Goal: Task Accomplishment & Management: Use online tool/utility

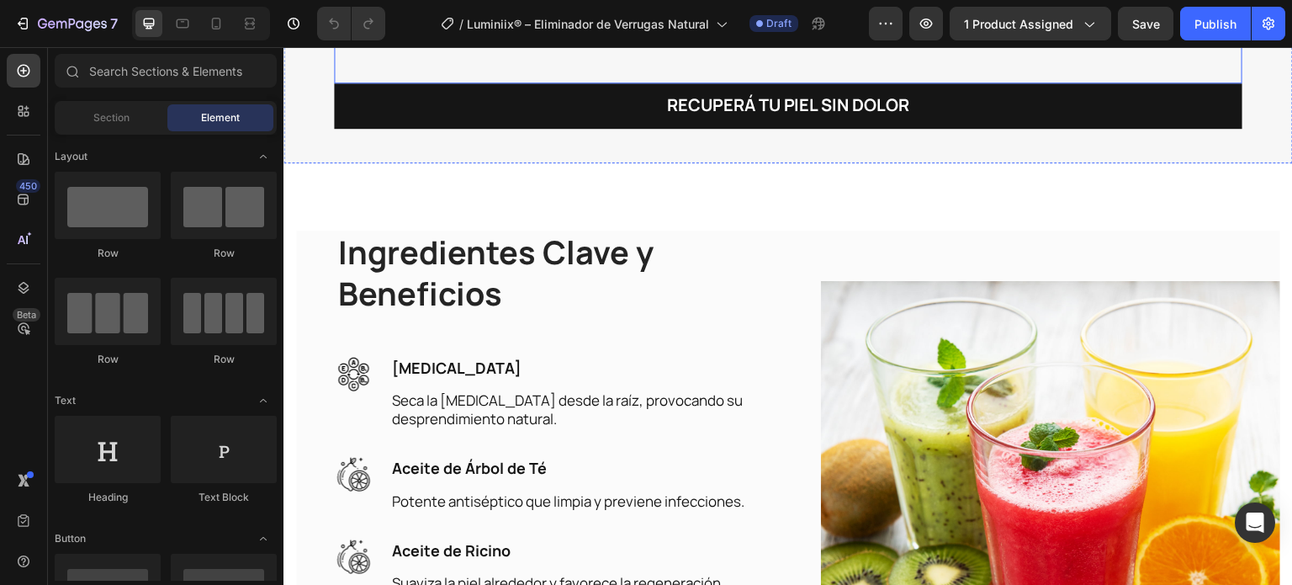
scroll to position [2524, 0]
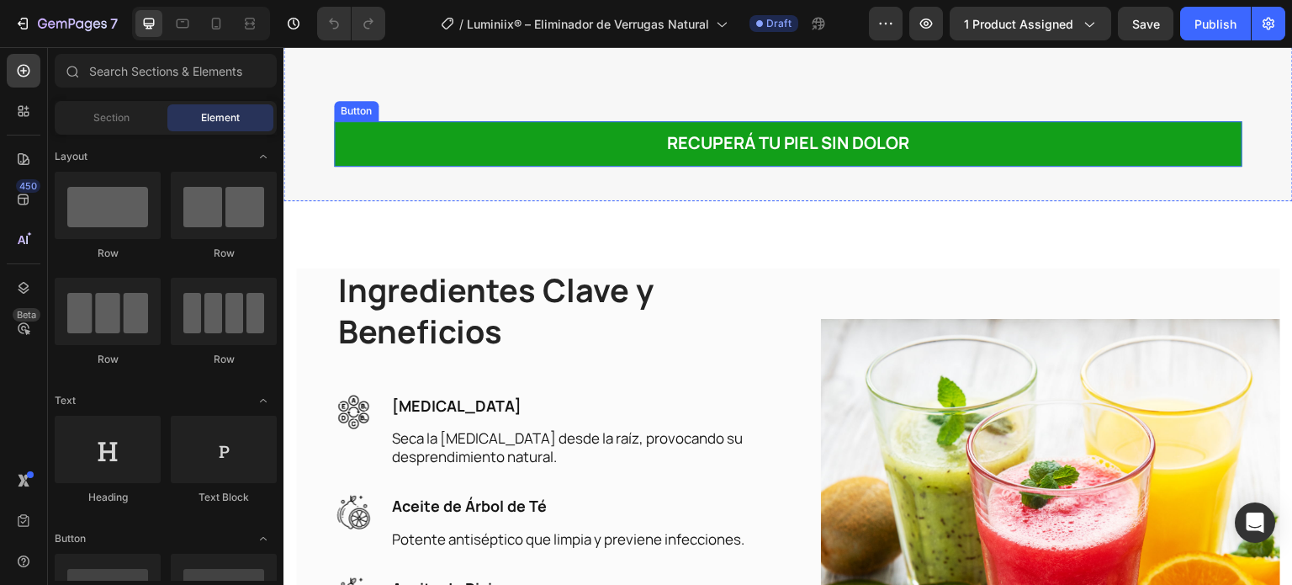
click at [522, 167] on button "Recuperá tu piel sin dolor" at bounding box center [788, 143] width 909 height 45
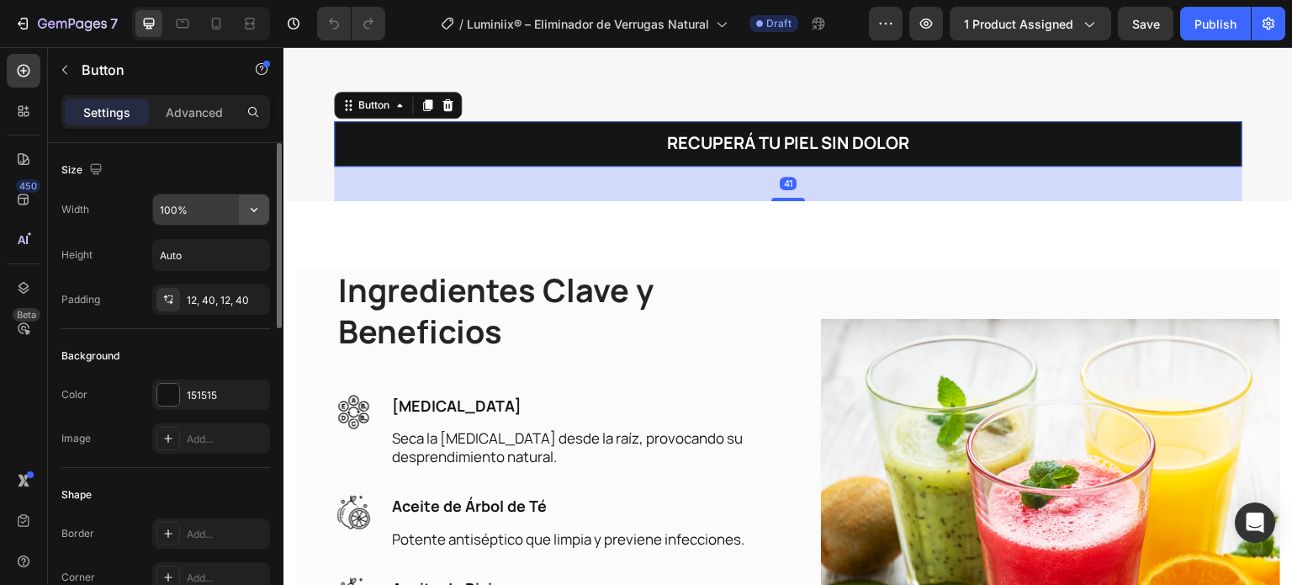
click at [248, 208] on icon "button" at bounding box center [254, 209] width 17 height 17
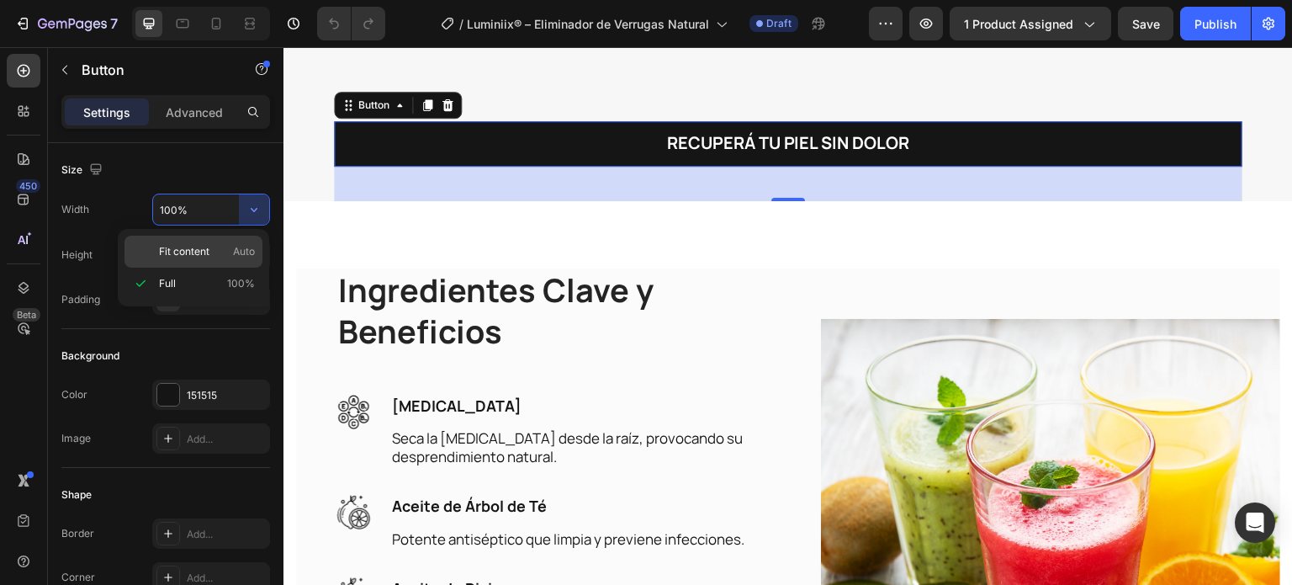
click at [215, 252] on p "Fit content Auto" at bounding box center [207, 251] width 96 height 15
type input "Auto"
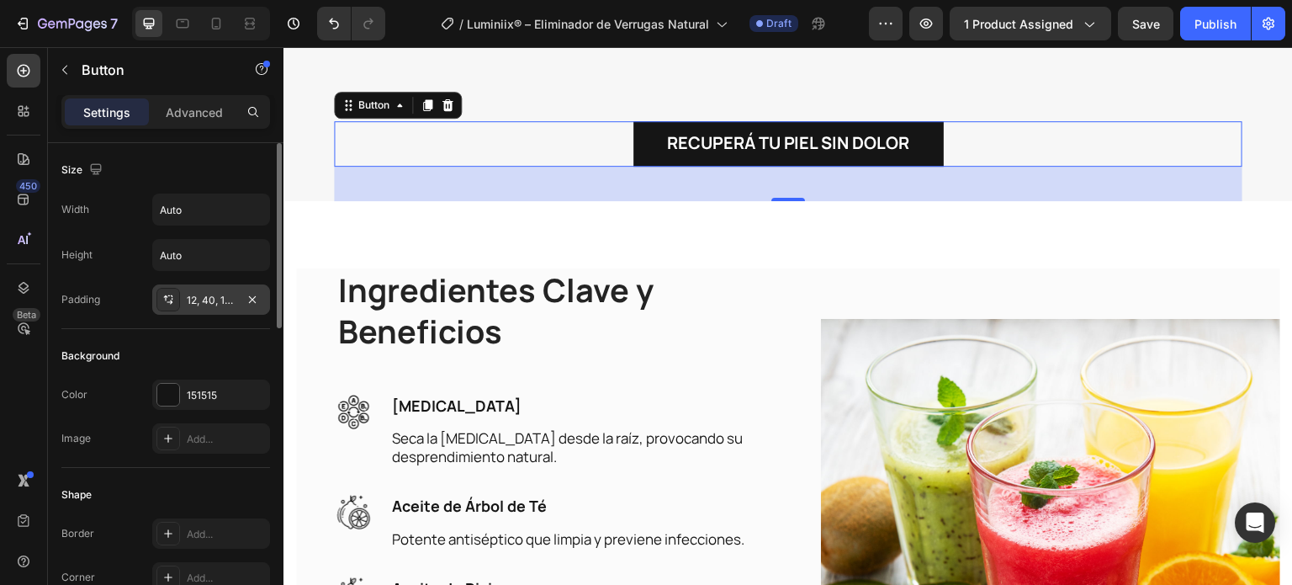
click at [210, 310] on div "12, 40, 12, 40" at bounding box center [211, 299] width 118 height 30
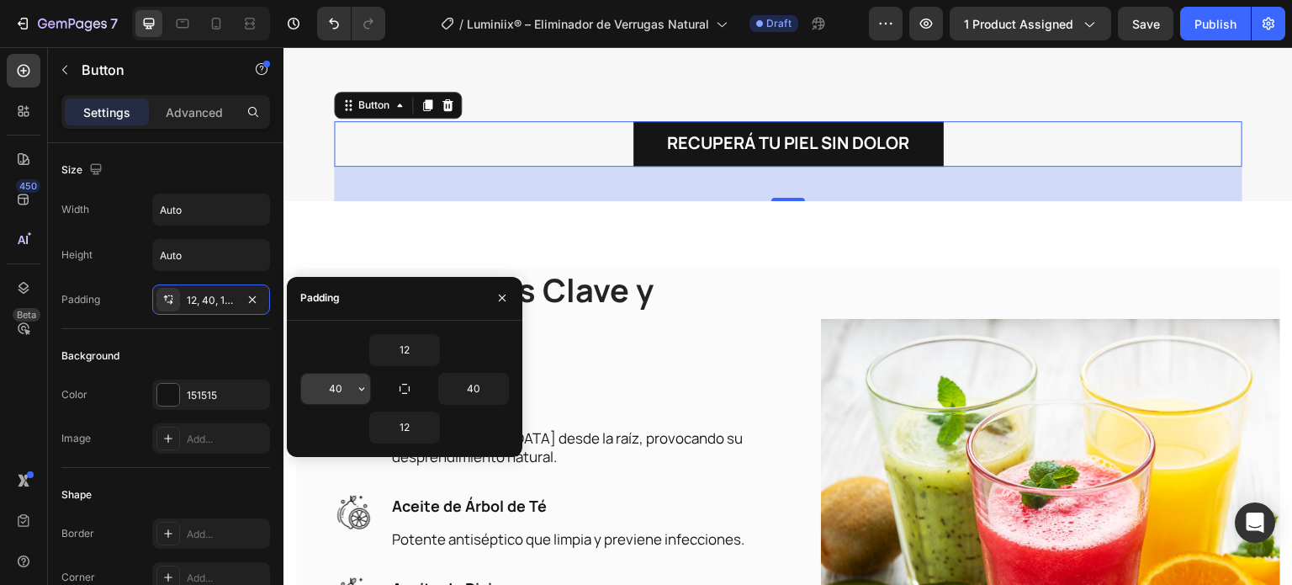
click at [350, 395] on input "40" at bounding box center [335, 389] width 69 height 30
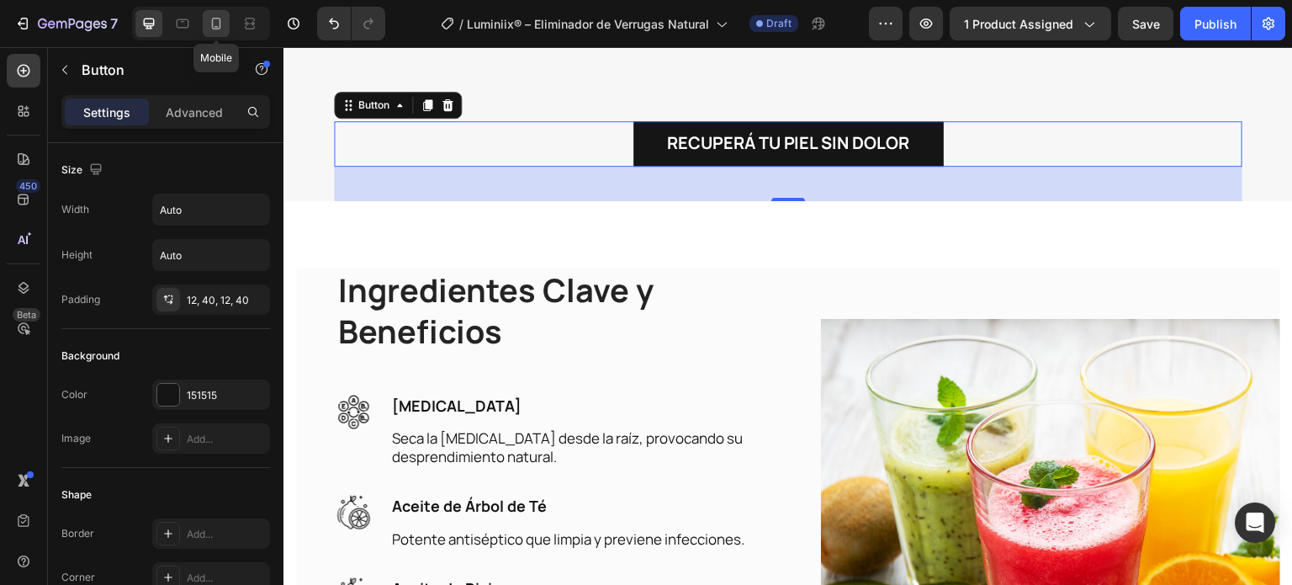
click at [221, 18] on icon at bounding box center [216, 23] width 17 height 17
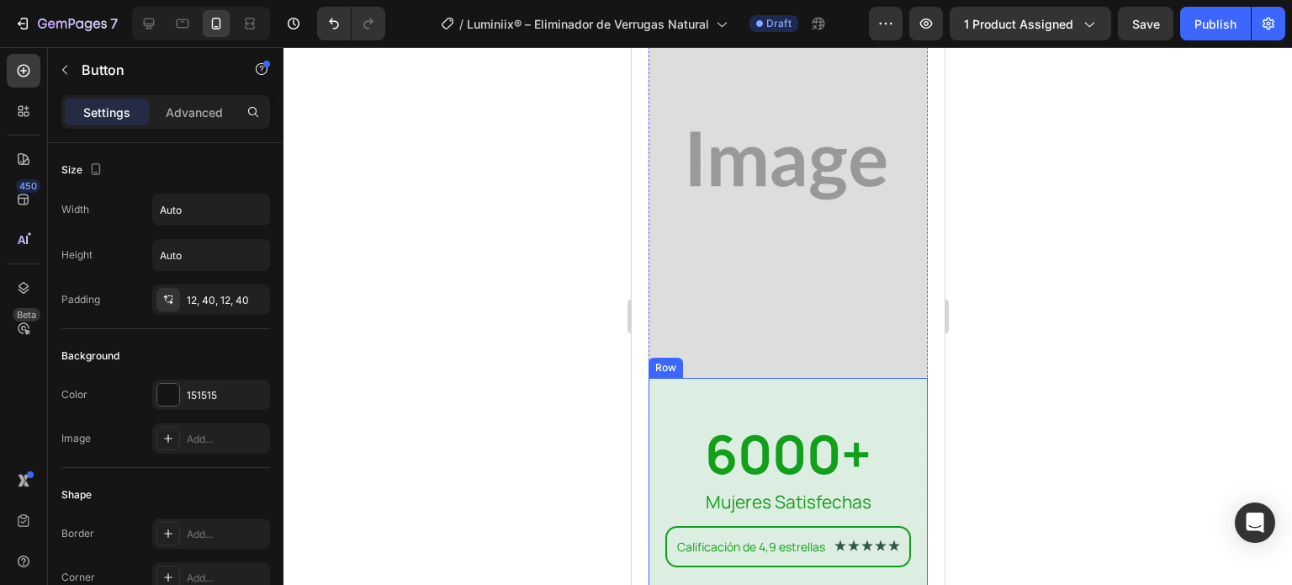
scroll to position [8221, 0]
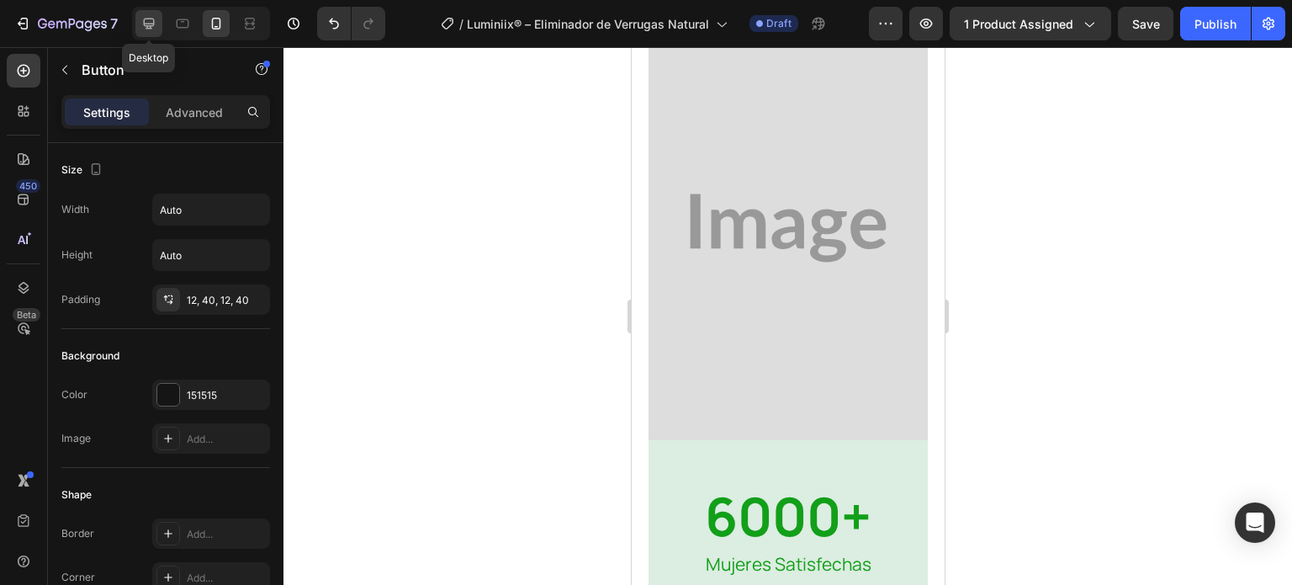
click at [160, 19] on div at bounding box center [148, 23] width 27 height 27
type input "16"
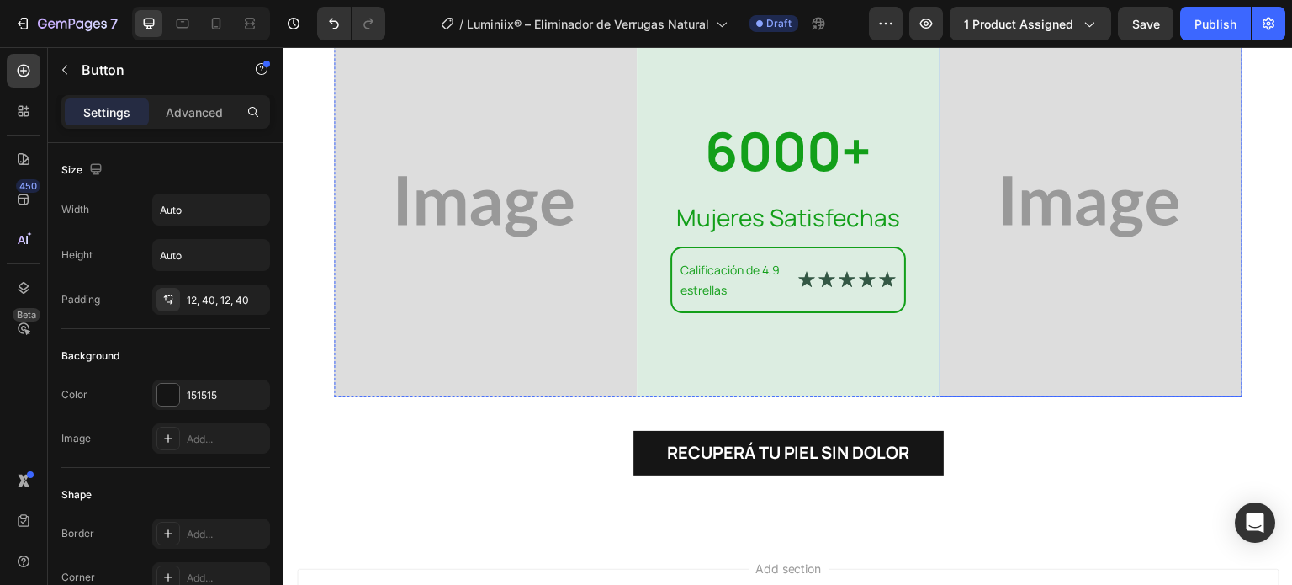
scroll to position [8053, 0]
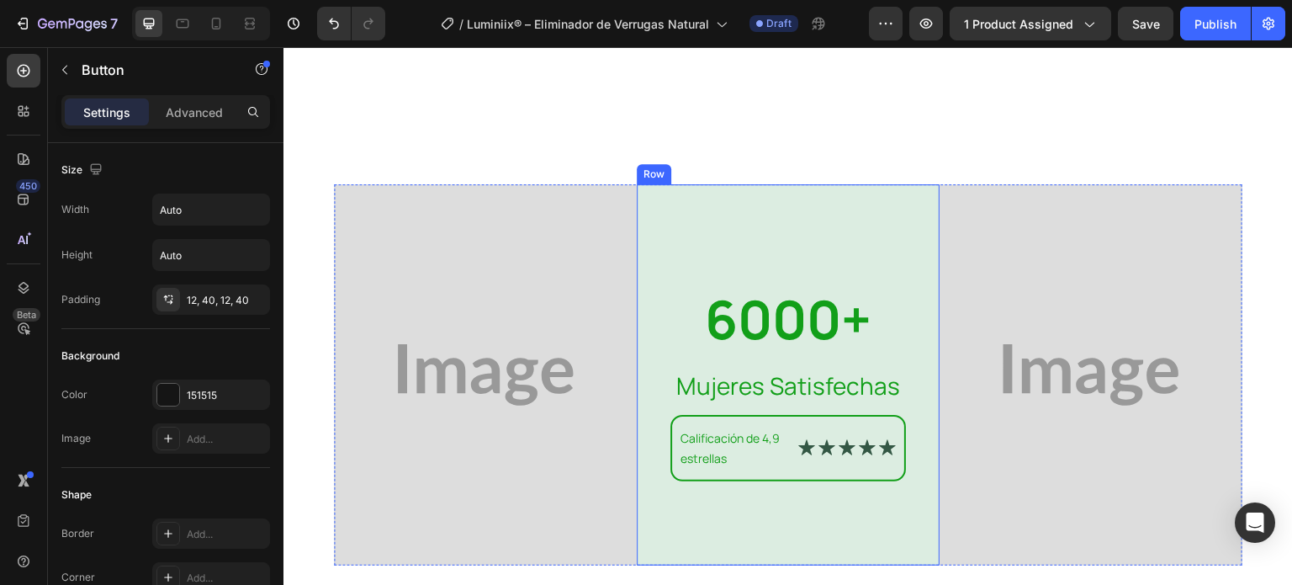
click at [789, 231] on div "6000+ Heading Mujeres Satisfechas Text Block Calificación de 4,9 estrellas Text…" at bounding box center [788, 374] width 303 height 380
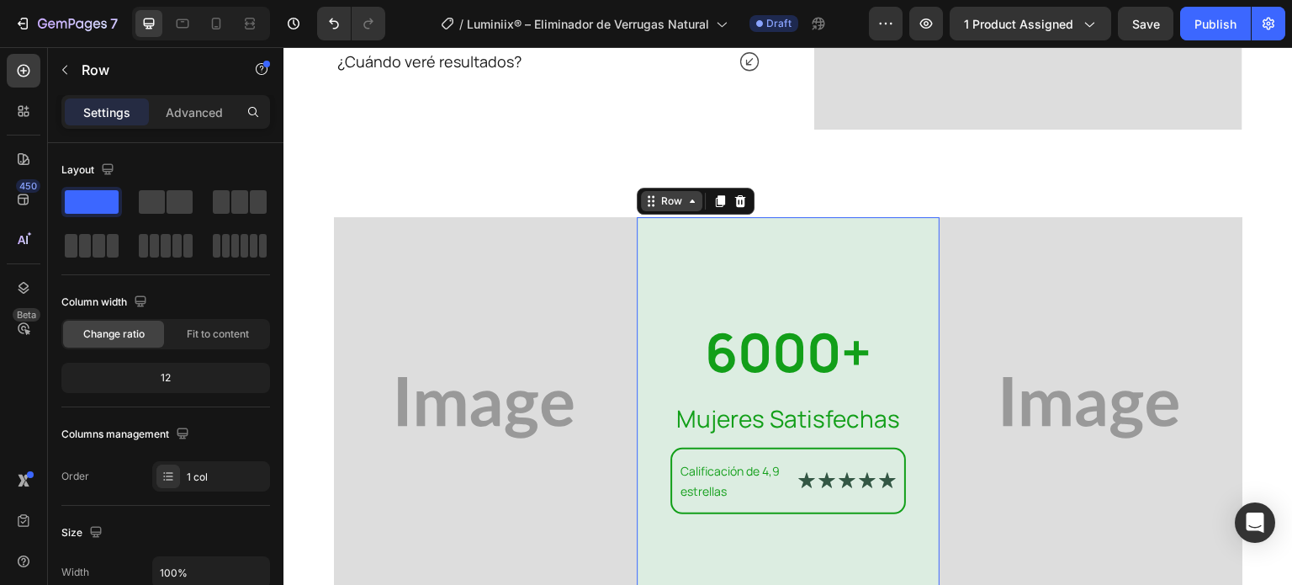
scroll to position [7821, 0]
click at [671, 203] on div "Row" at bounding box center [672, 200] width 28 height 15
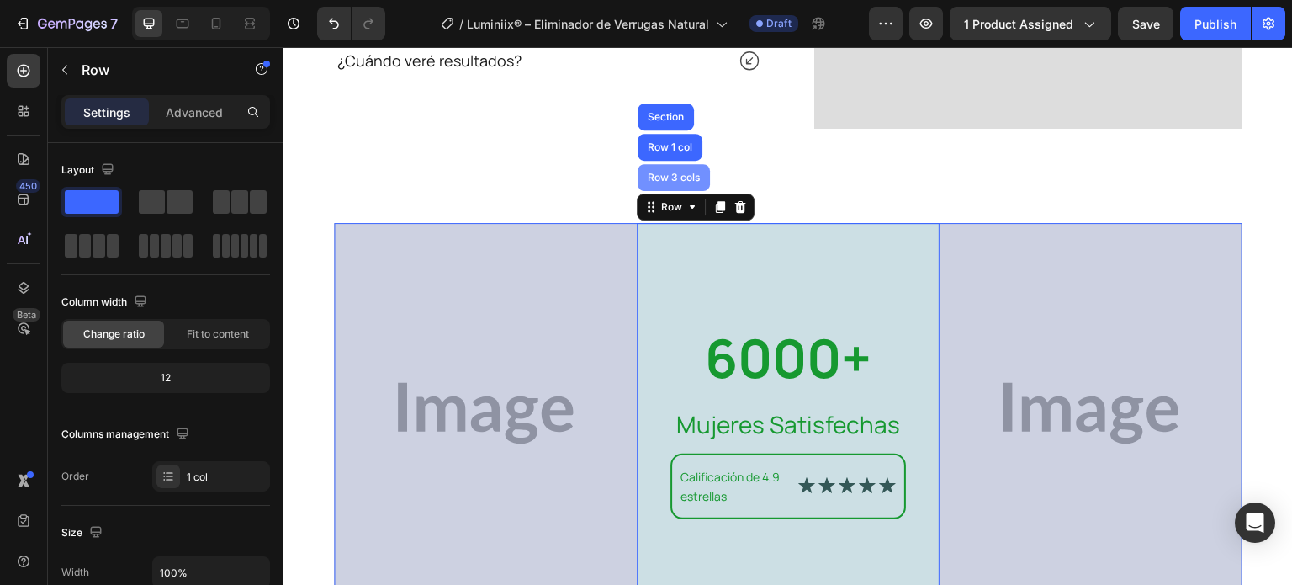
click at [666, 176] on div "Row 3 cols" at bounding box center [674, 177] width 72 height 27
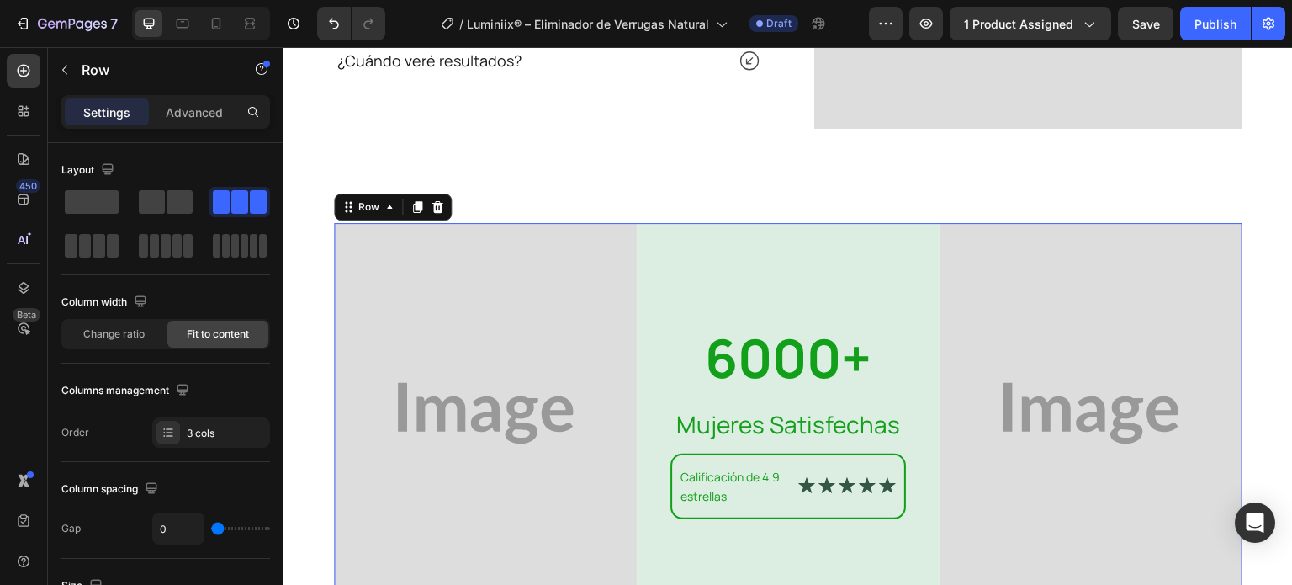
drag, startPoint x: 437, startPoint y: 199, endPoint x: 745, endPoint y: 147, distance: 311.5
click at [437, 201] on icon at bounding box center [437, 207] width 11 height 12
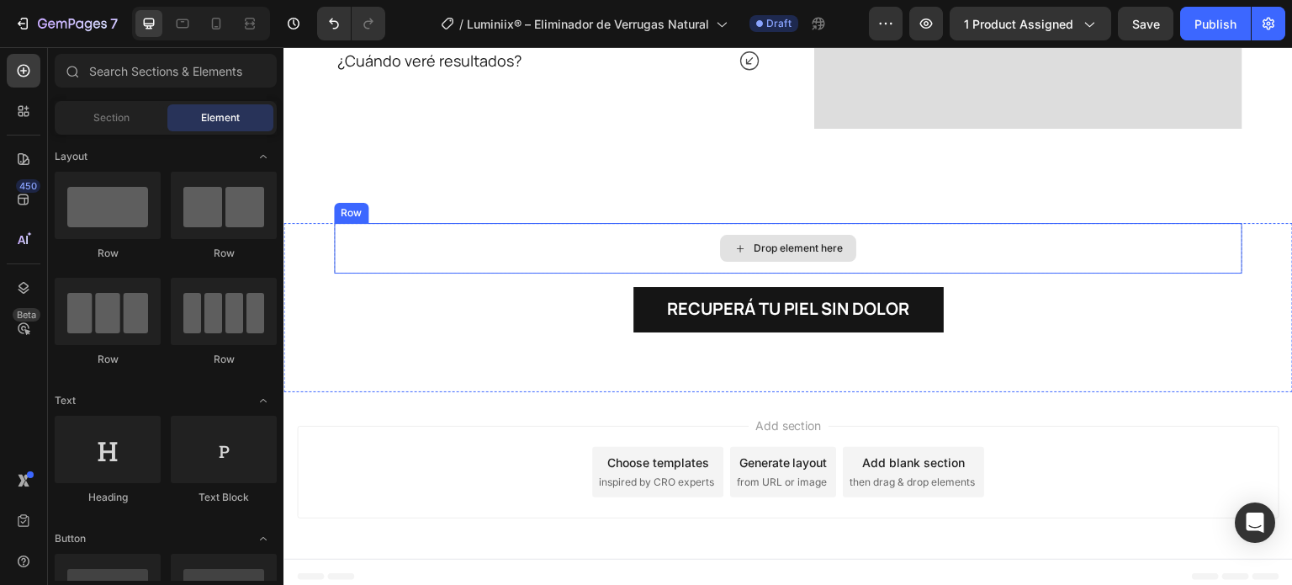
click at [533, 257] on div "Drop element here" at bounding box center [788, 248] width 909 height 50
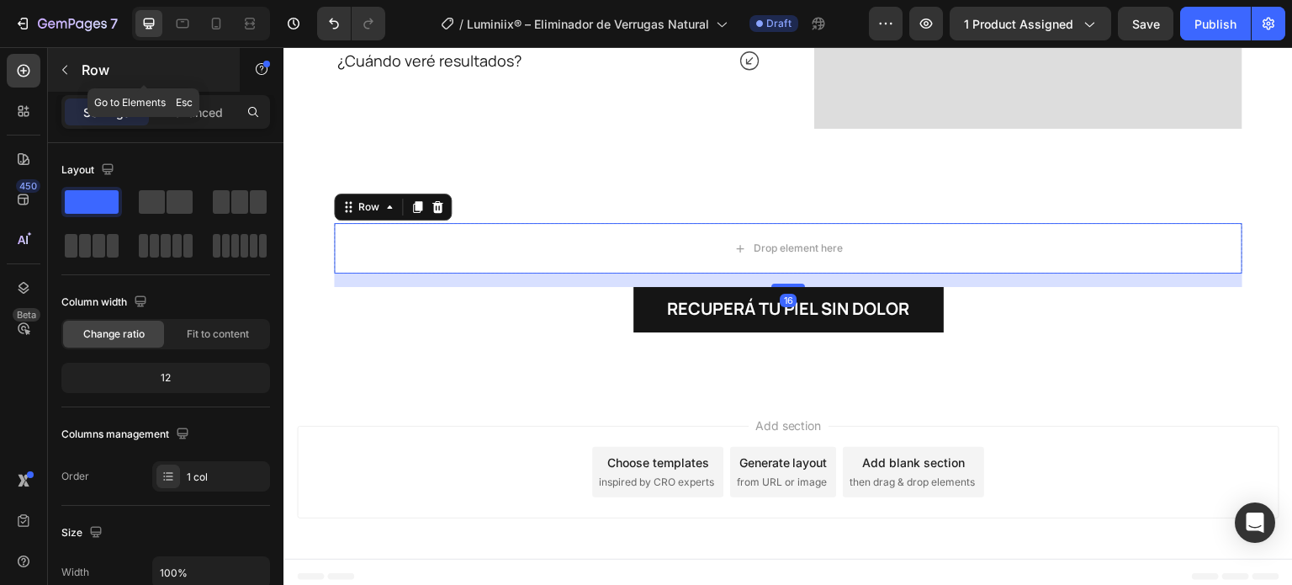
click at [74, 75] on button "button" at bounding box center [64, 69] width 27 height 27
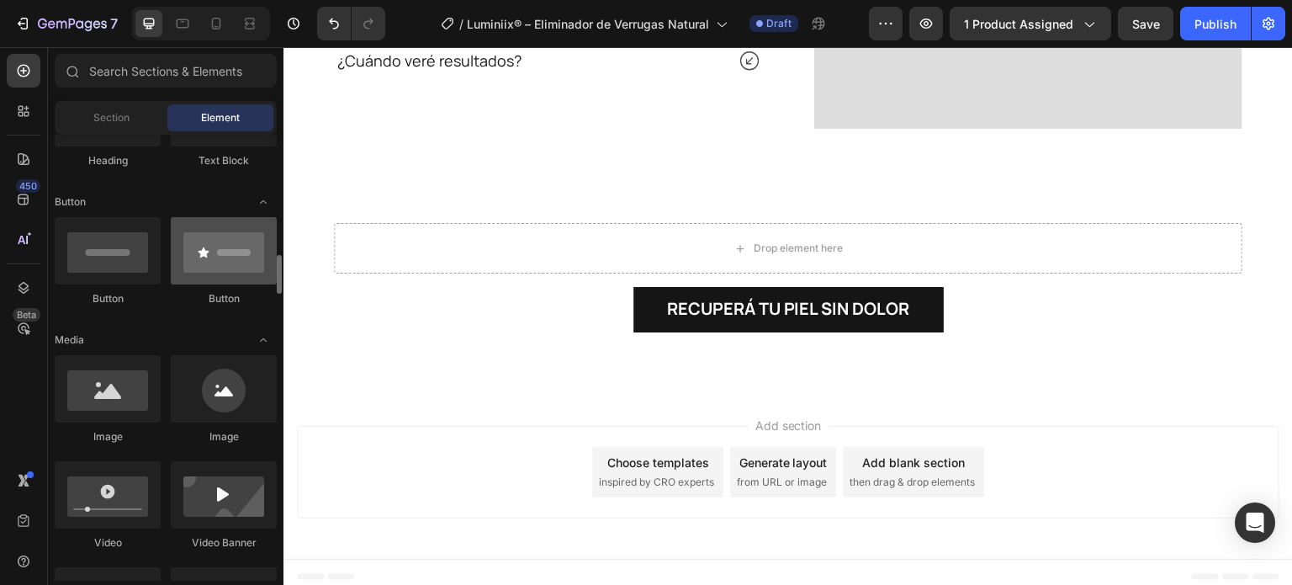
scroll to position [421, 0]
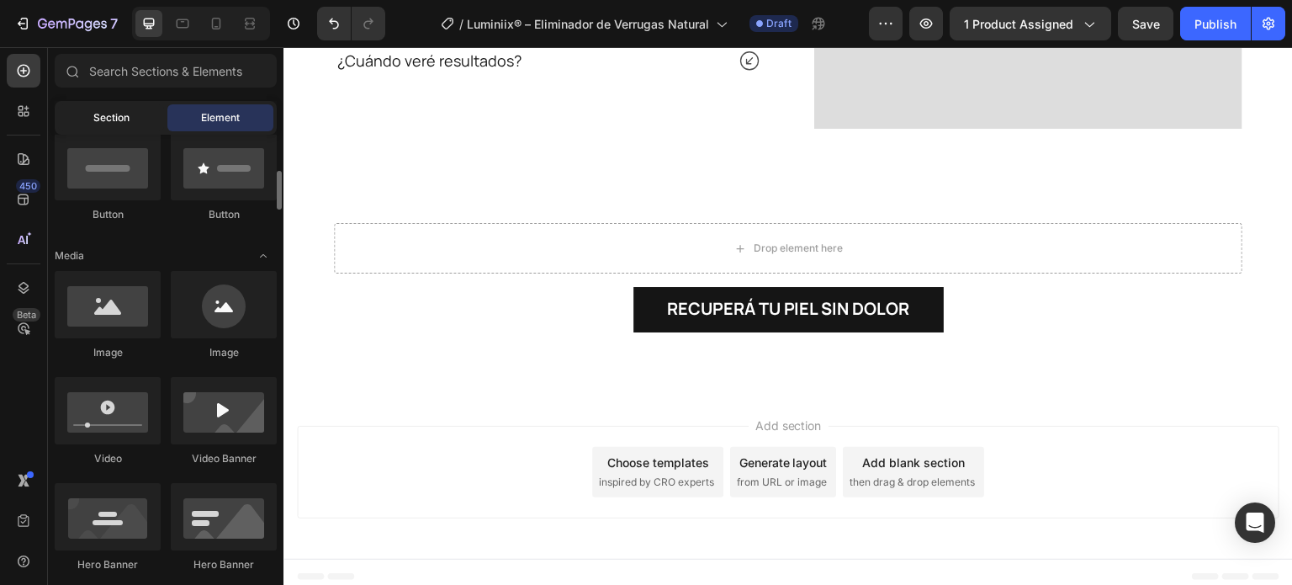
click at [136, 128] on div "Section" at bounding box center [111, 117] width 106 height 27
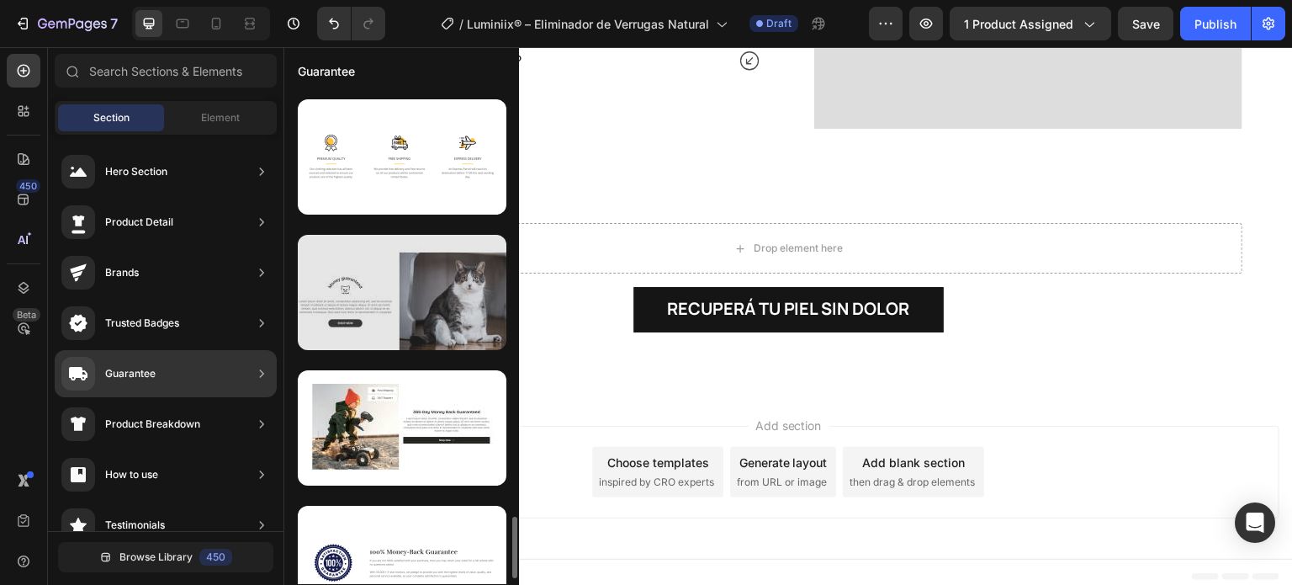
scroll to position [3425, 0]
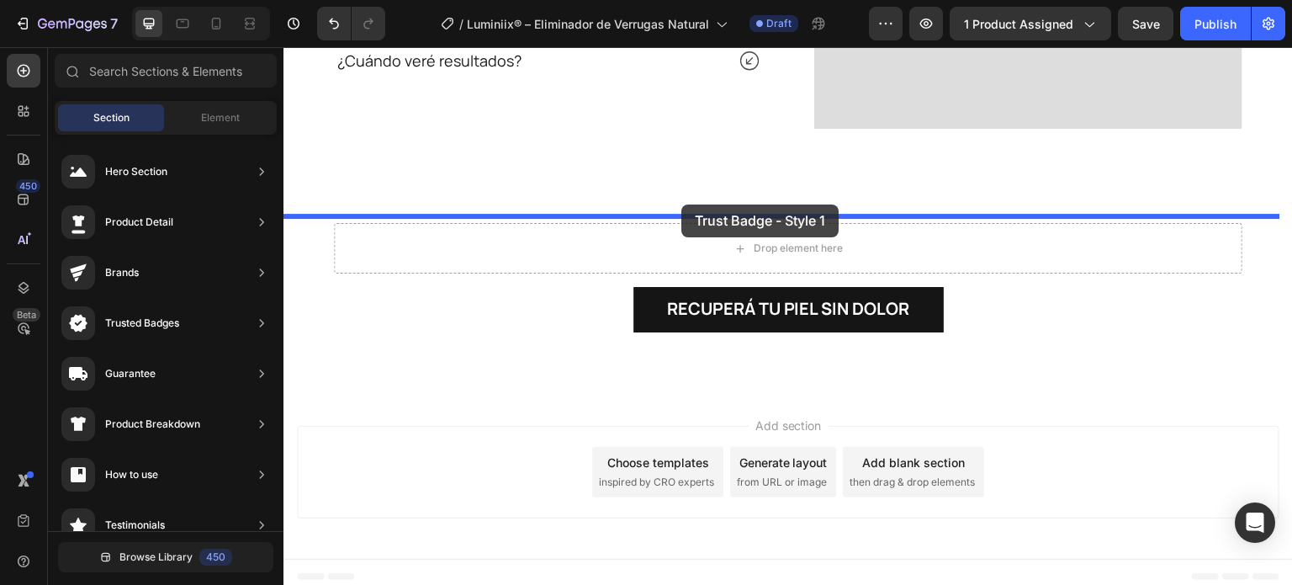
drag, startPoint x: 674, startPoint y: 589, endPoint x: 681, endPoint y: 204, distance: 384.5
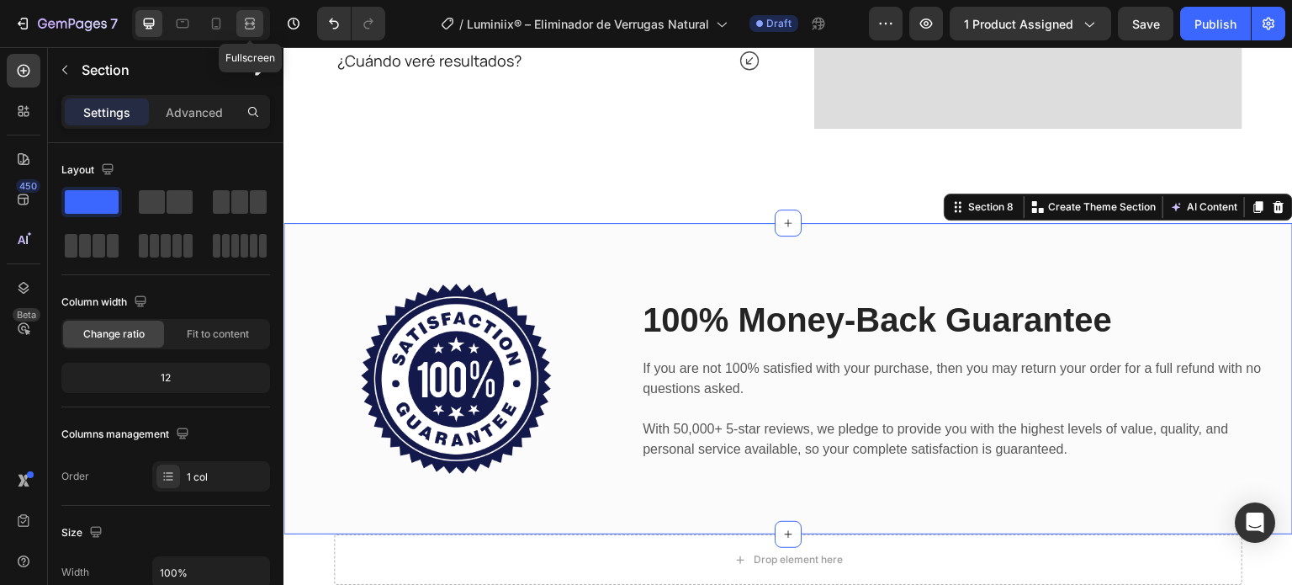
click at [251, 25] on icon at bounding box center [249, 23] width 17 height 17
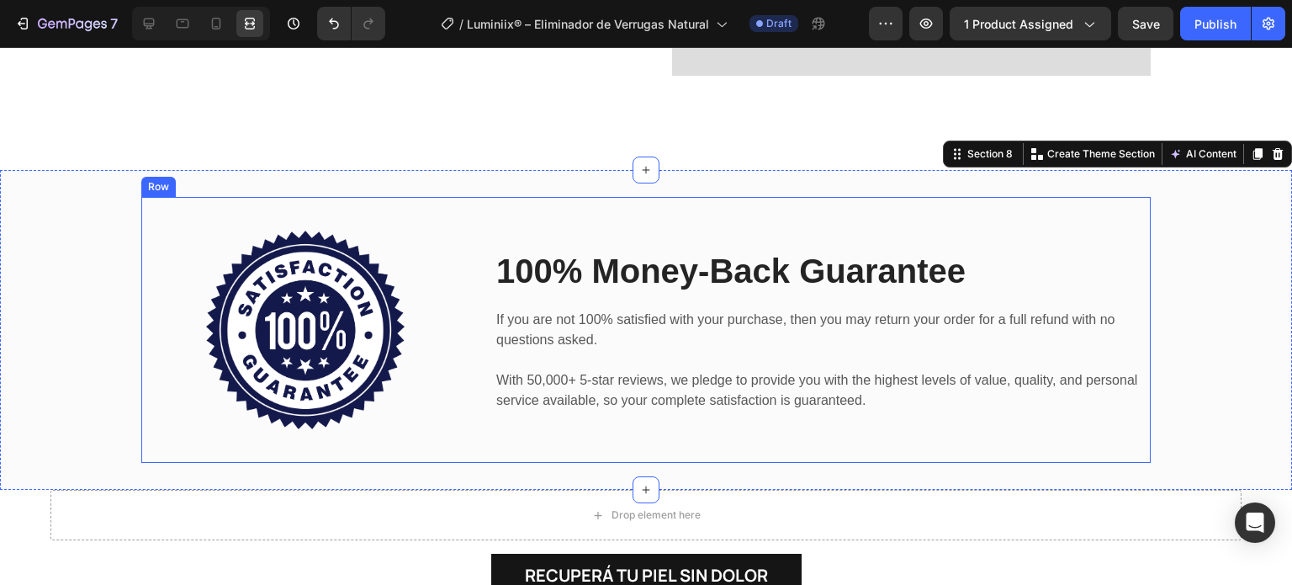
scroll to position [7934, 0]
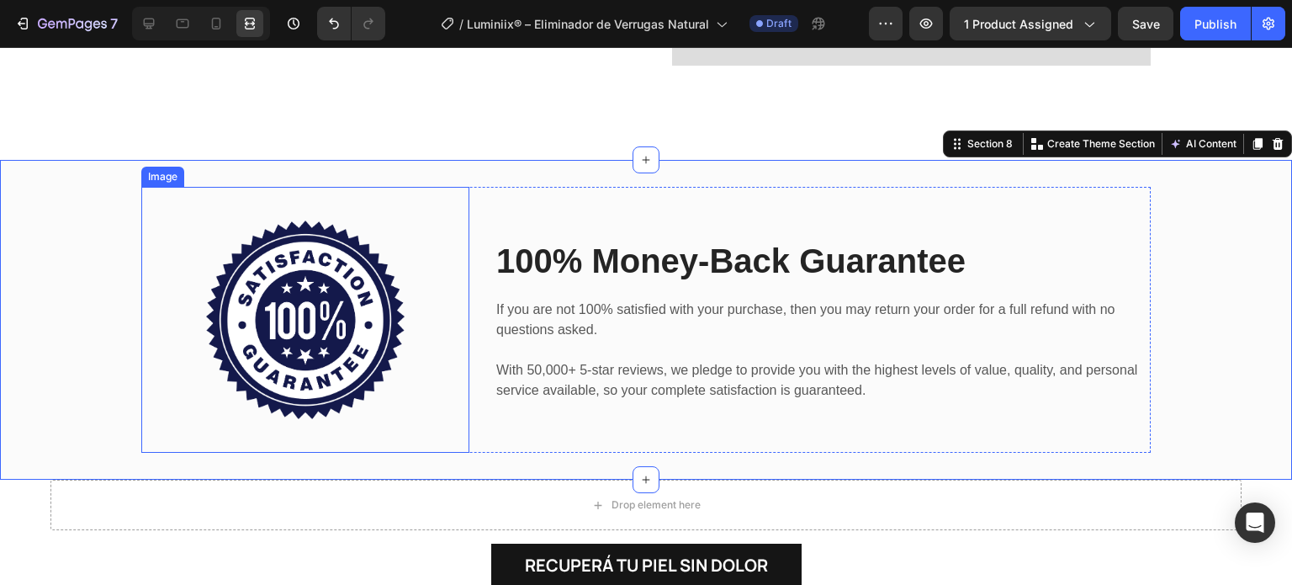
click at [271, 364] on img at bounding box center [305, 319] width 199 height 199
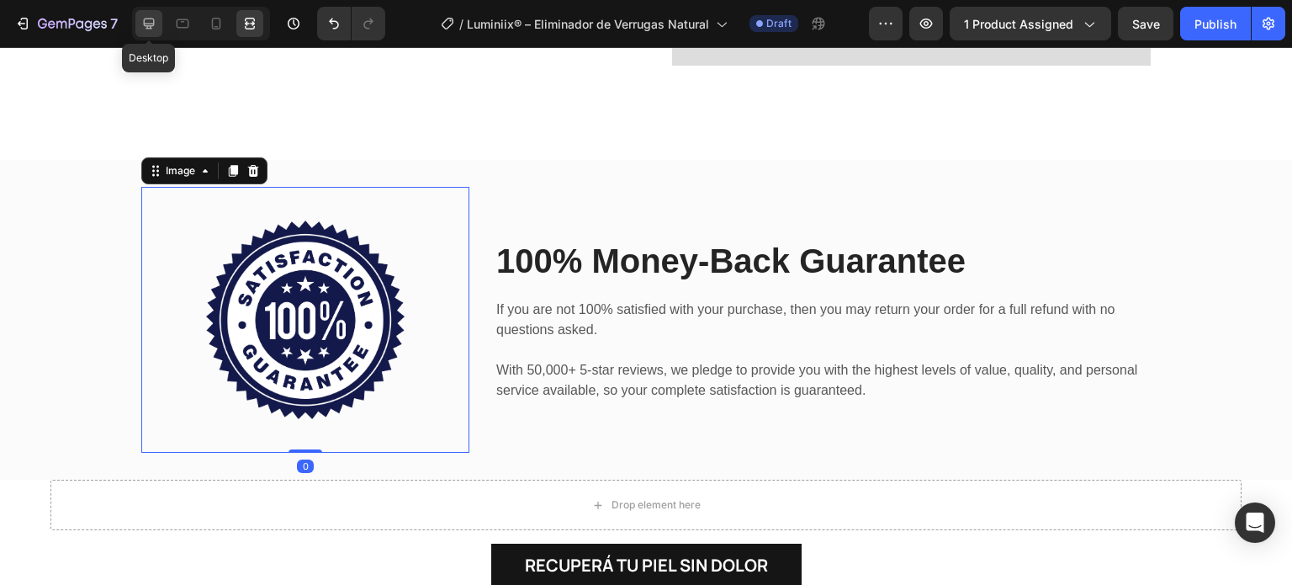
click at [162, 28] on div at bounding box center [148, 23] width 27 height 27
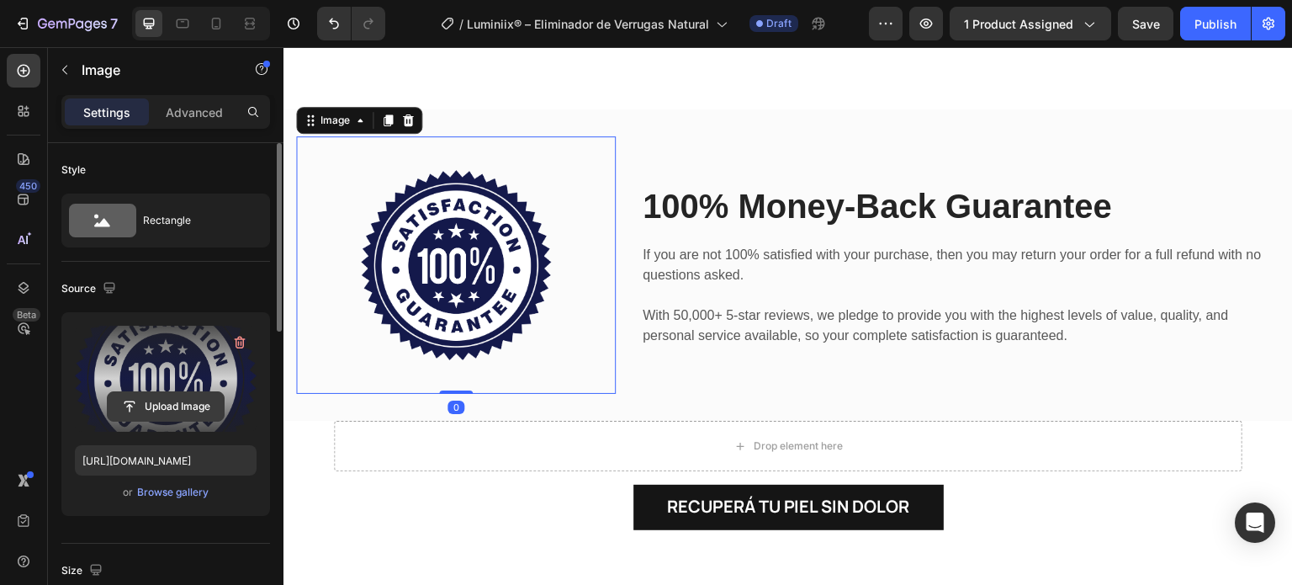
click at [163, 406] on input "file" at bounding box center [166, 406] width 116 height 29
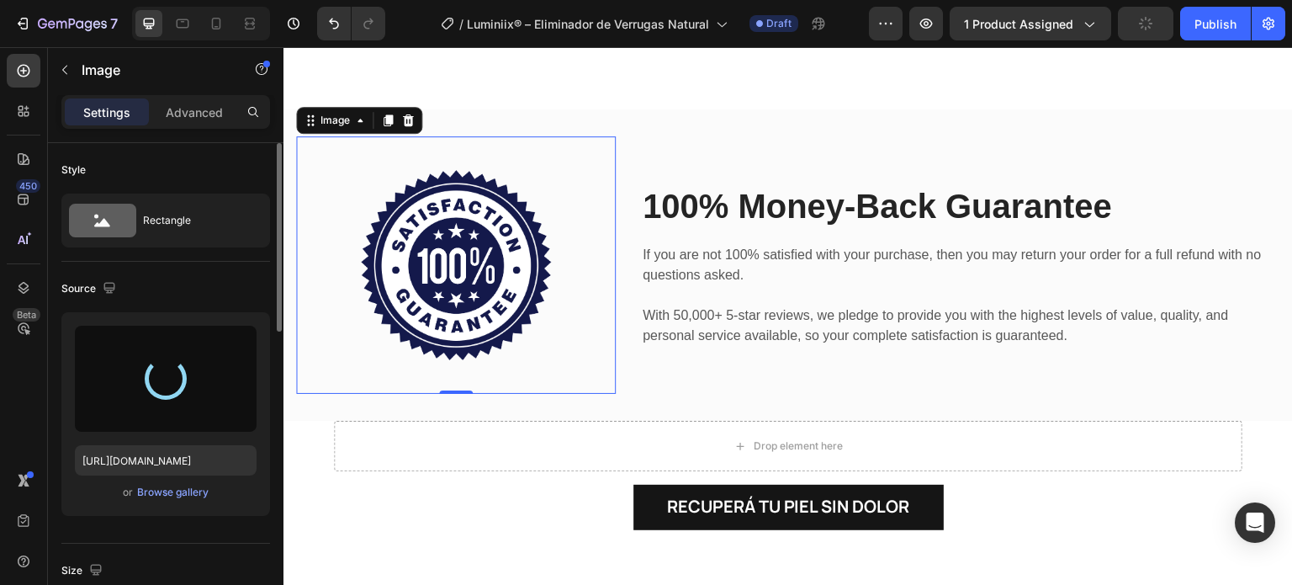
type input "[URL][DOMAIN_NAME]"
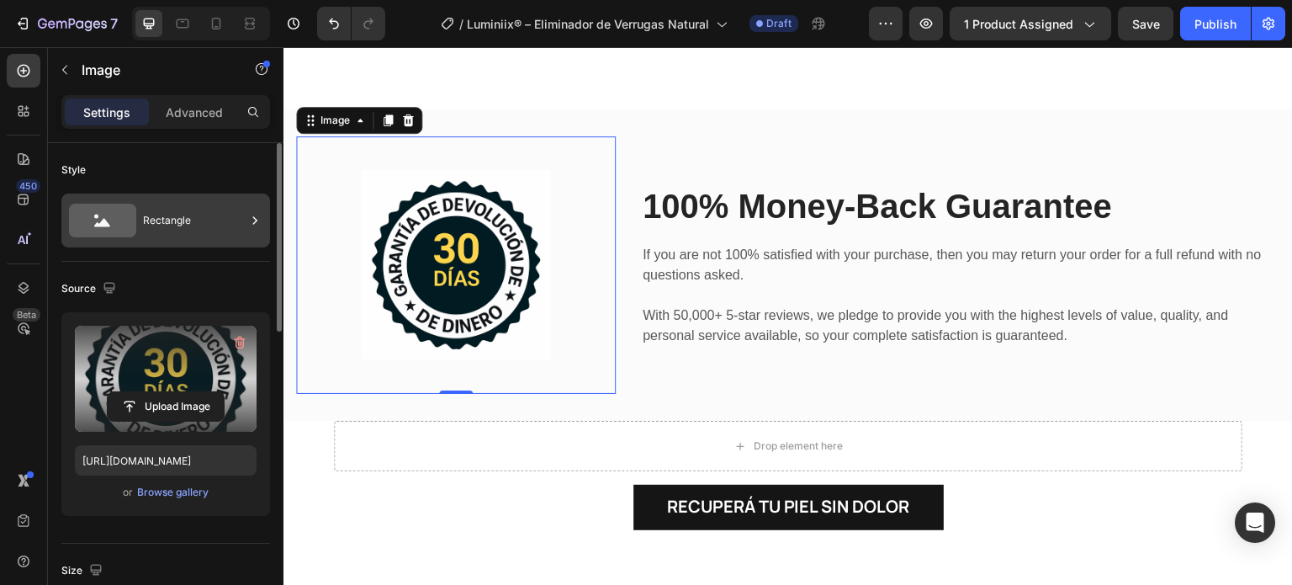
click at [200, 235] on div "Rectangle" at bounding box center [194, 220] width 103 height 39
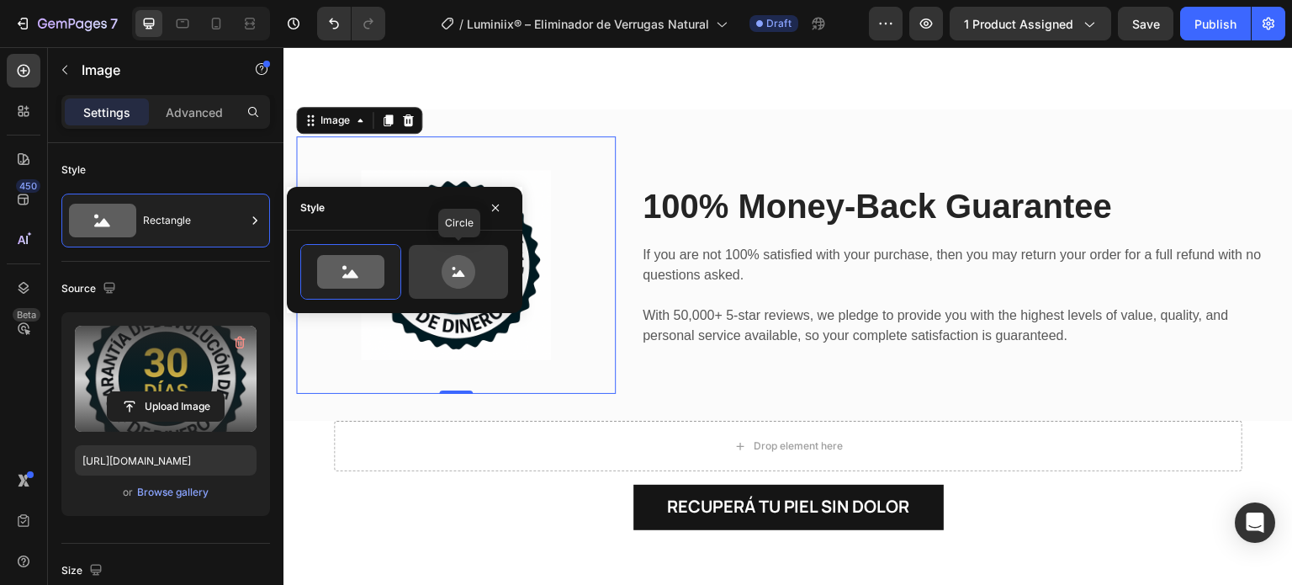
click at [445, 266] on icon at bounding box center [459, 272] width 34 height 34
type input "80"
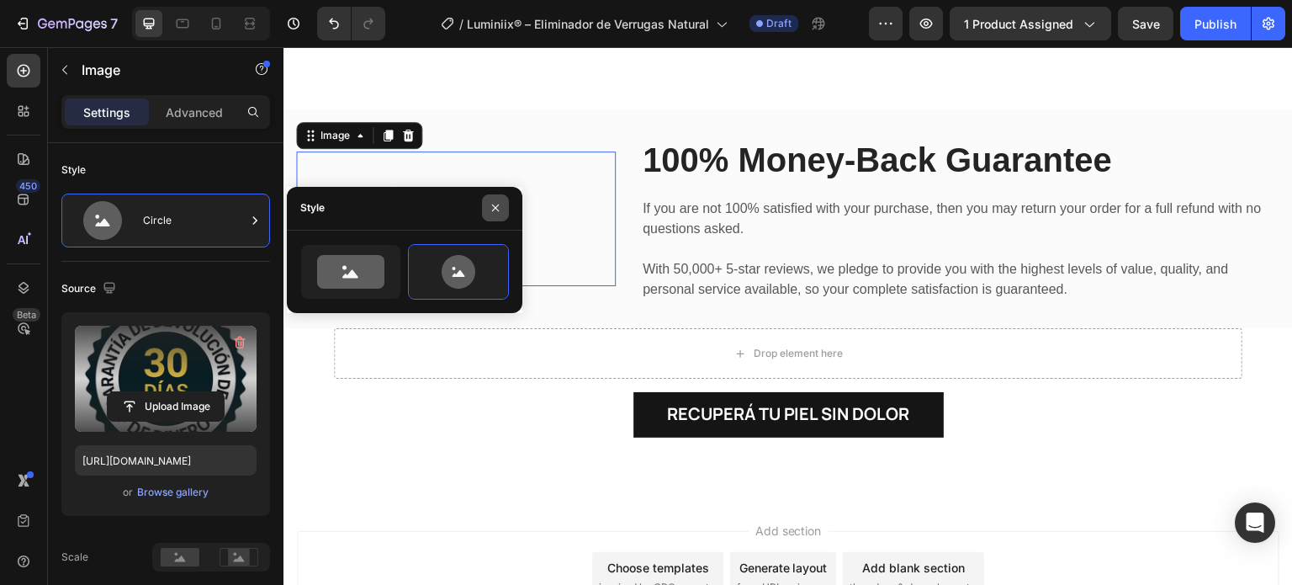
drag, startPoint x: 494, startPoint y: 208, endPoint x: 488, endPoint y: 216, distance: 10.3
click at [494, 208] on icon "button" at bounding box center [495, 207] width 13 height 13
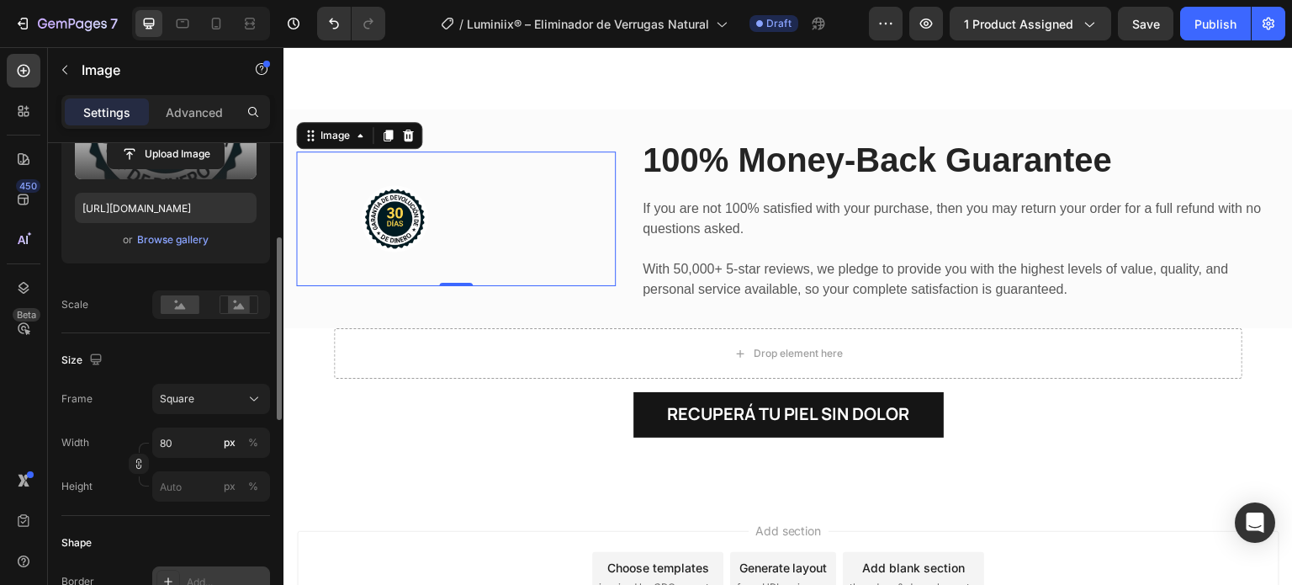
scroll to position [337, 0]
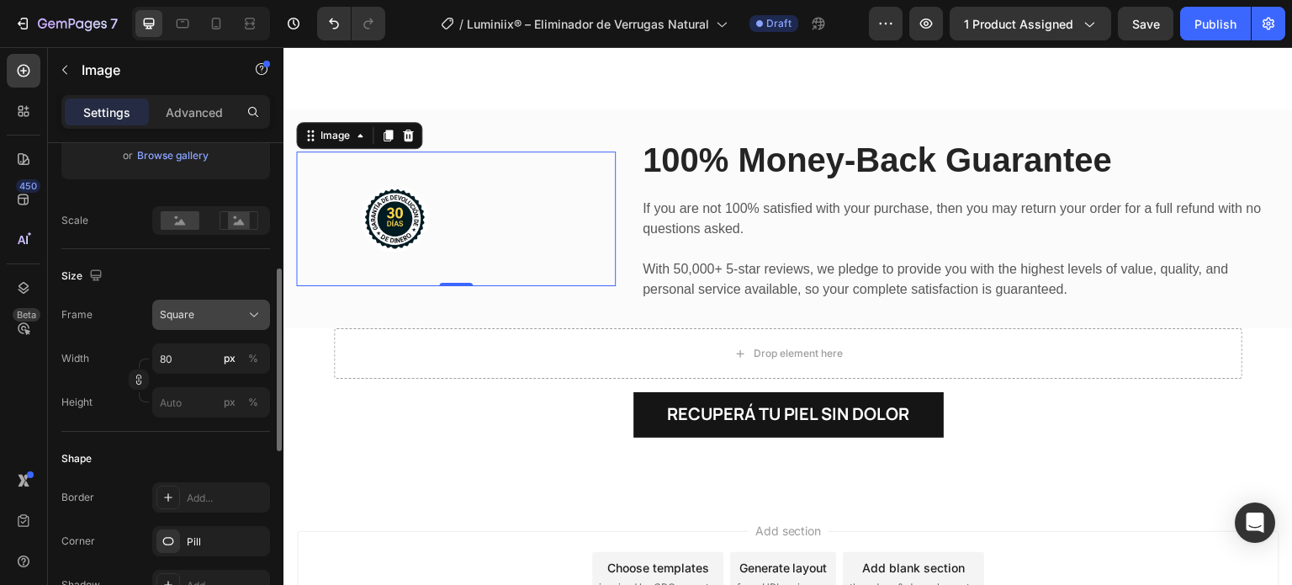
click at [229, 300] on button "Square" at bounding box center [211, 315] width 118 height 30
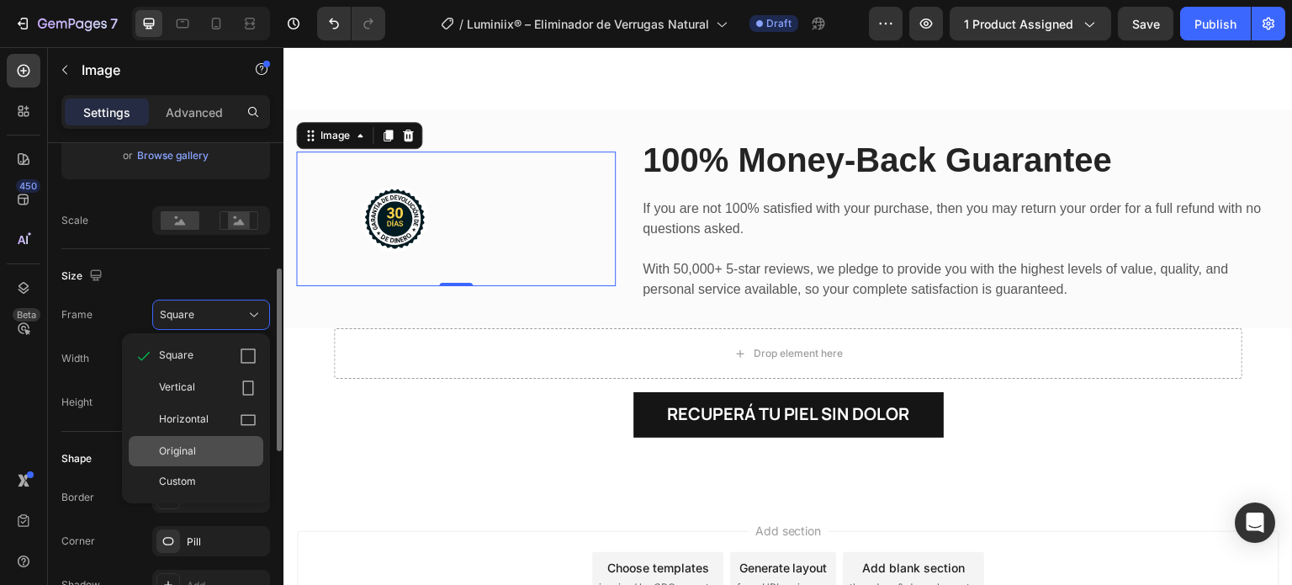
click at [211, 447] on div "Original" at bounding box center [208, 450] width 98 height 15
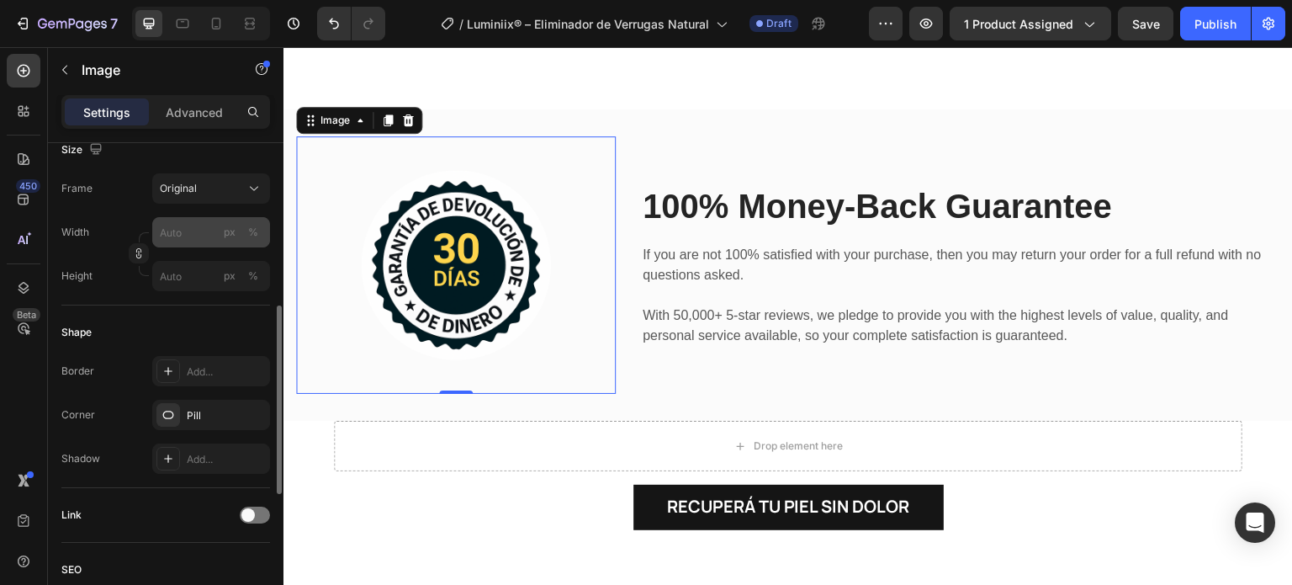
scroll to position [505, 0]
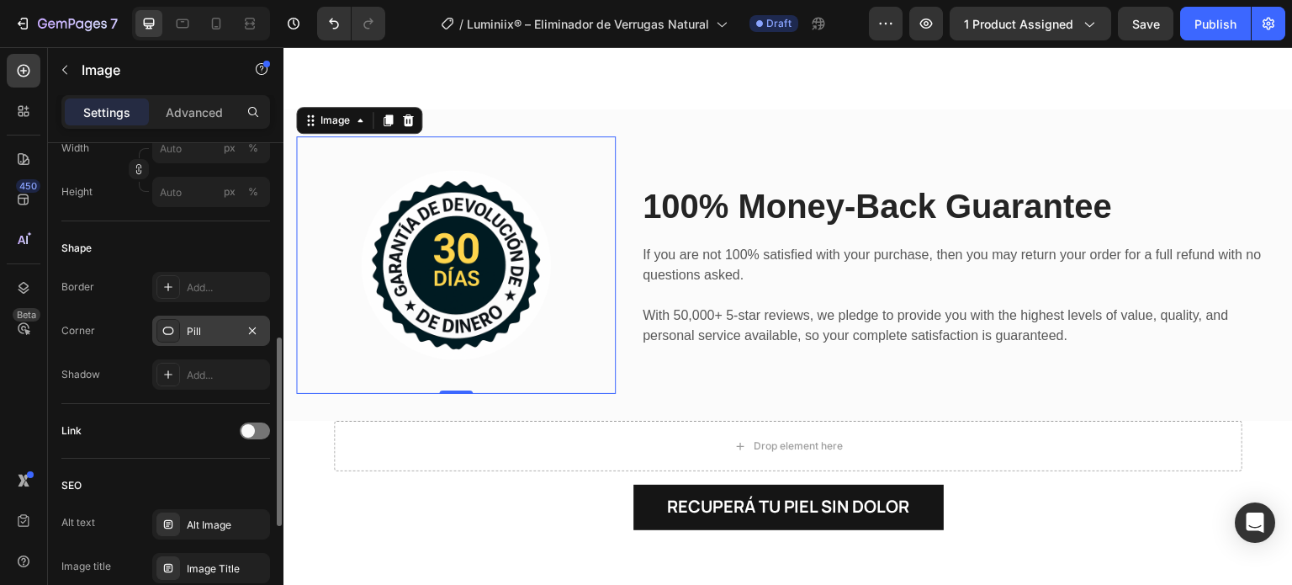
click at [198, 341] on div "Pill" at bounding box center [211, 330] width 118 height 30
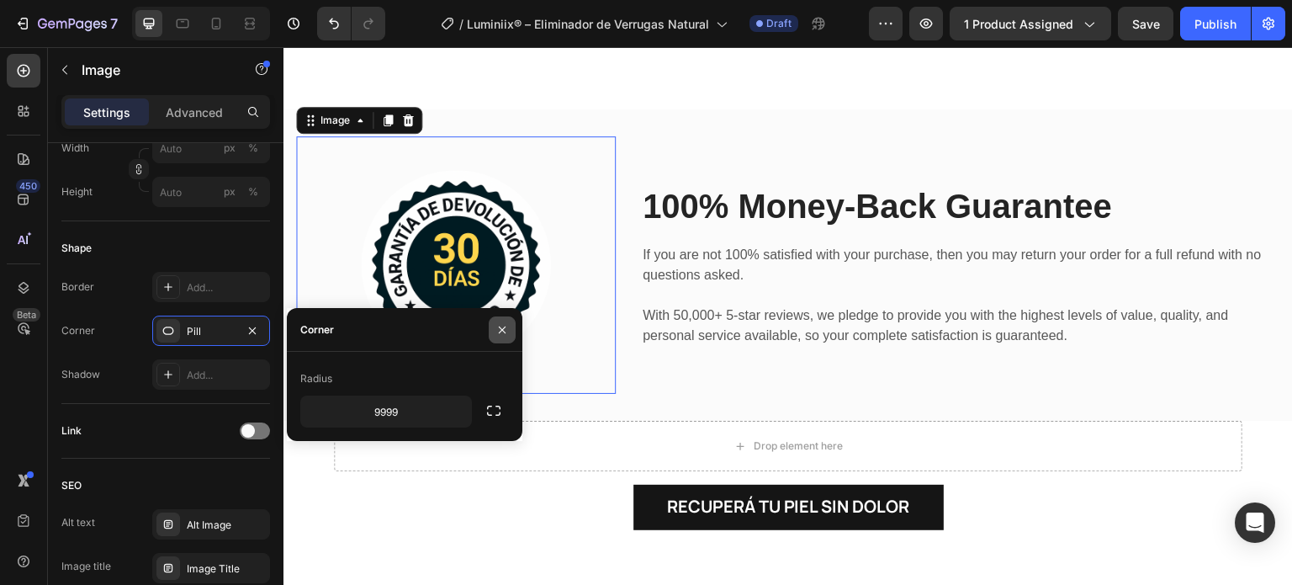
click at [496, 326] on button "button" at bounding box center [502, 329] width 27 height 27
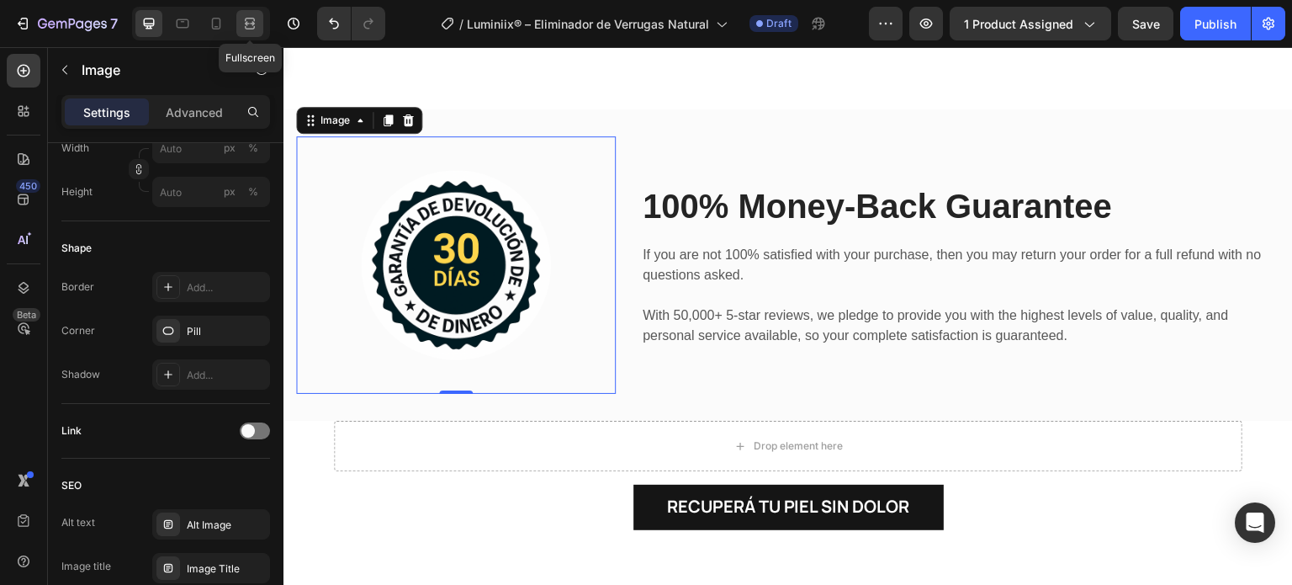
click at [256, 13] on div at bounding box center [249, 23] width 27 height 27
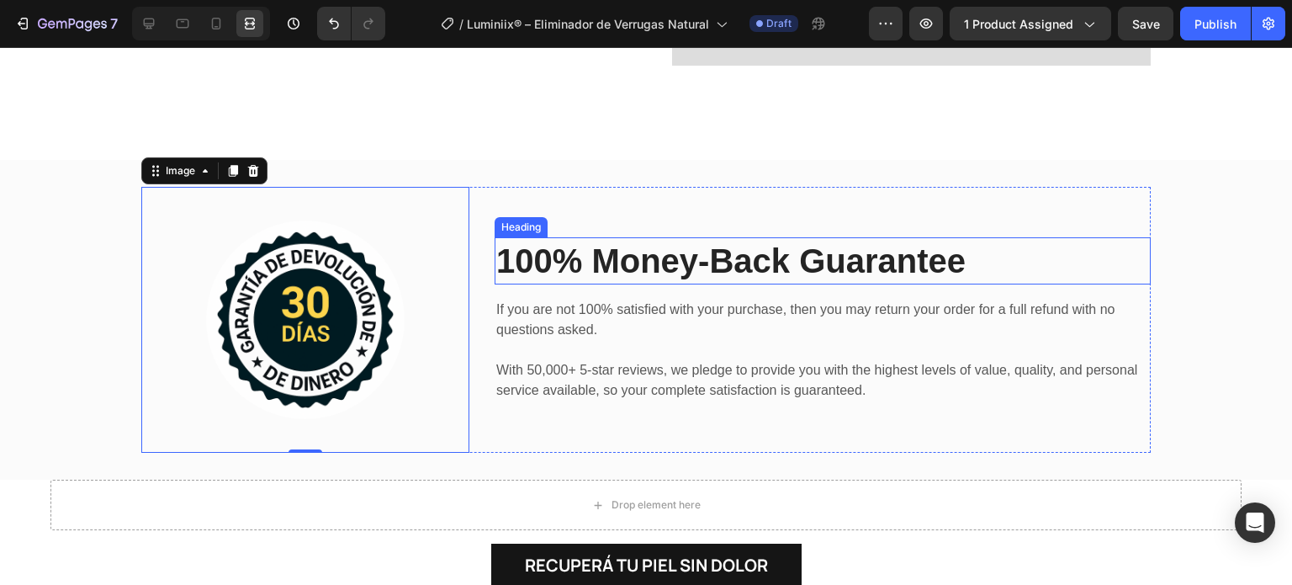
click at [680, 239] on p "100% Money-Back Guarantee" at bounding box center [822, 261] width 653 height 44
click at [766, 198] on div "100% Money-Back Guarantee Heading If you are not 100% satisfied with your purch…" at bounding box center [823, 320] width 656 height 266
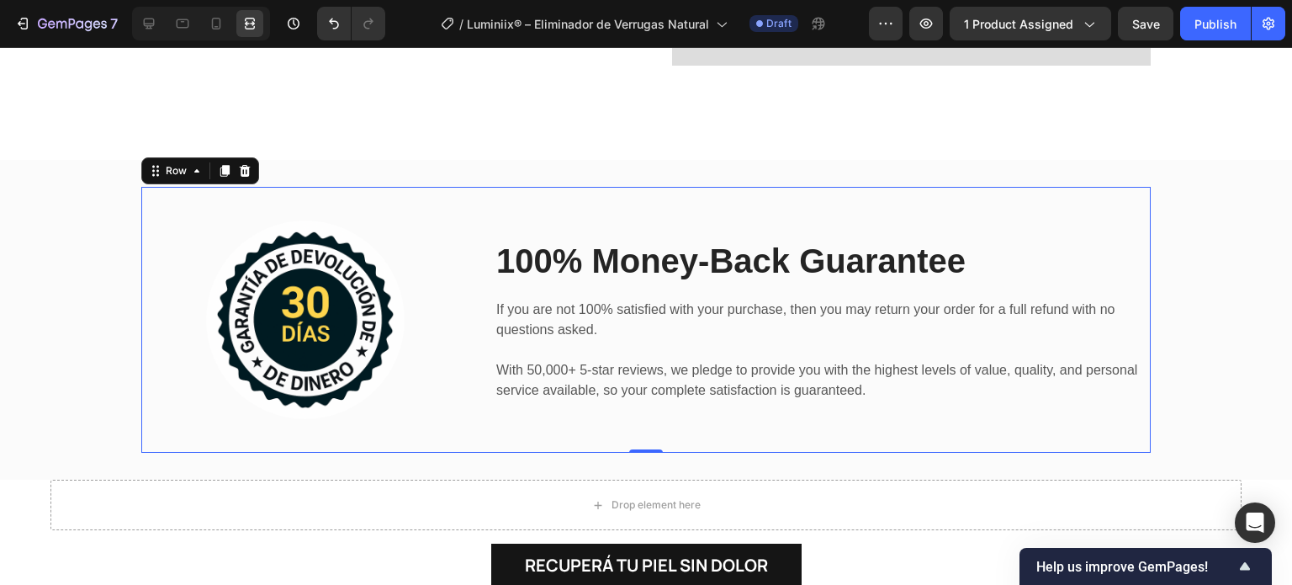
click at [718, 262] on p "100% Money-Back Guarantee" at bounding box center [822, 261] width 653 height 44
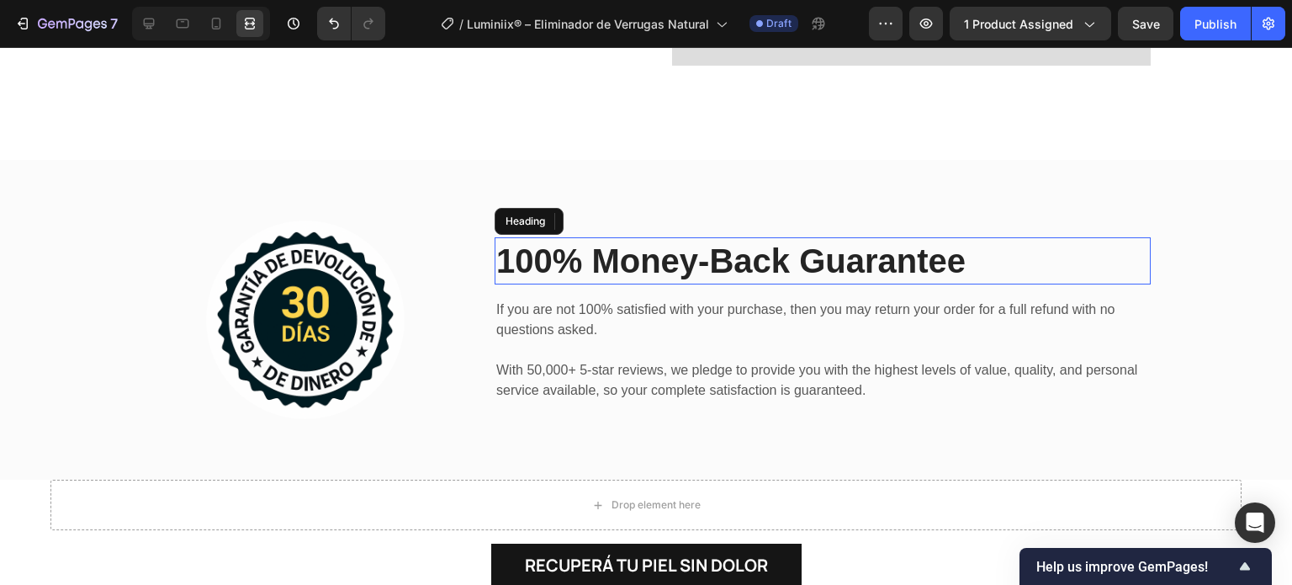
click at [910, 252] on p "100% Money-Back Guarantee" at bounding box center [822, 261] width 653 height 44
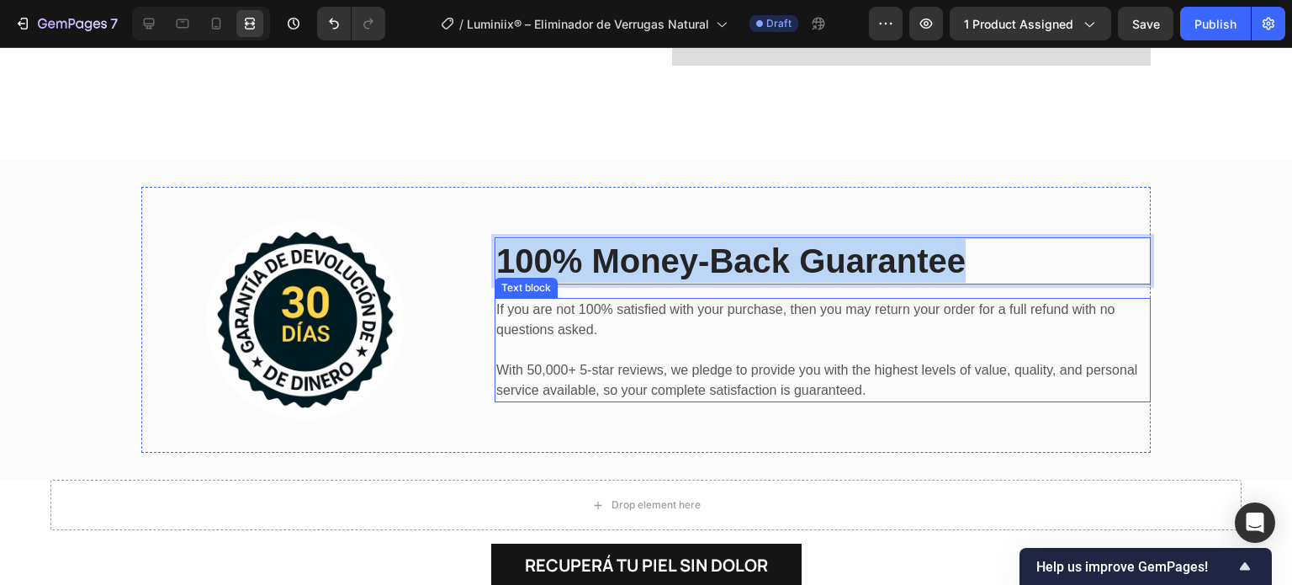
drag, startPoint x: 970, startPoint y: 251, endPoint x: 522, endPoint y: 275, distance: 449.1
click at [496, 279] on div "100% Money-Back Guarantee Heading 16 If you are not 100% satisfied with your pu…" at bounding box center [823, 320] width 656 height 266
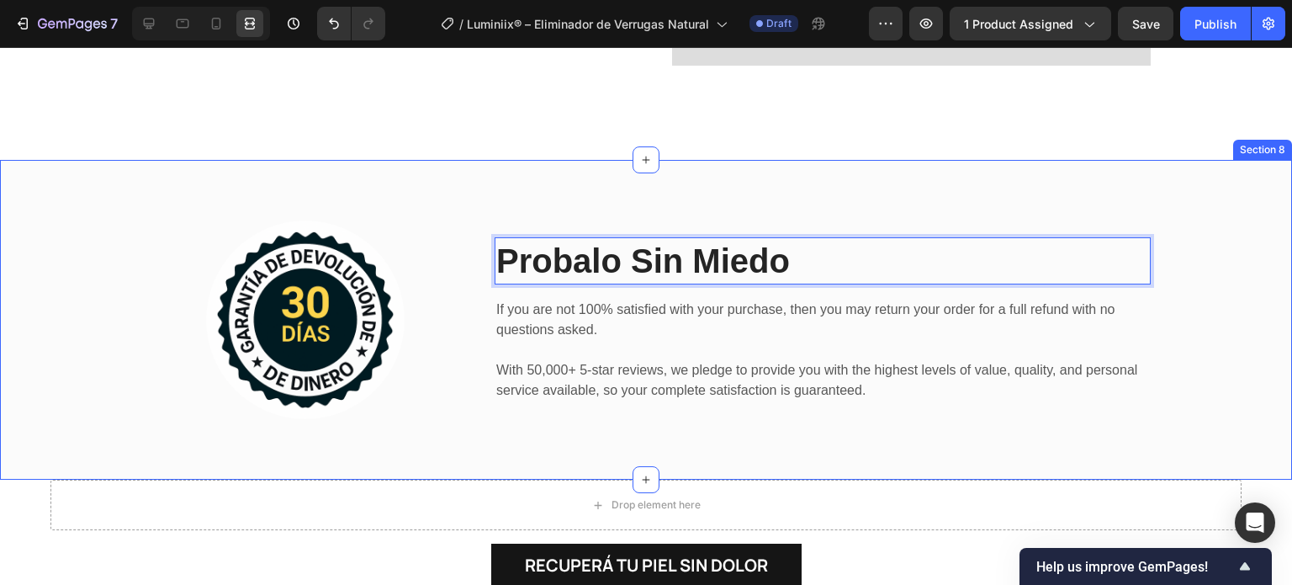
click at [1011, 176] on div "Image Probalo Sin Miedo Heading 16 If you are not 100% satisfied with your purc…" at bounding box center [646, 320] width 1292 height 320
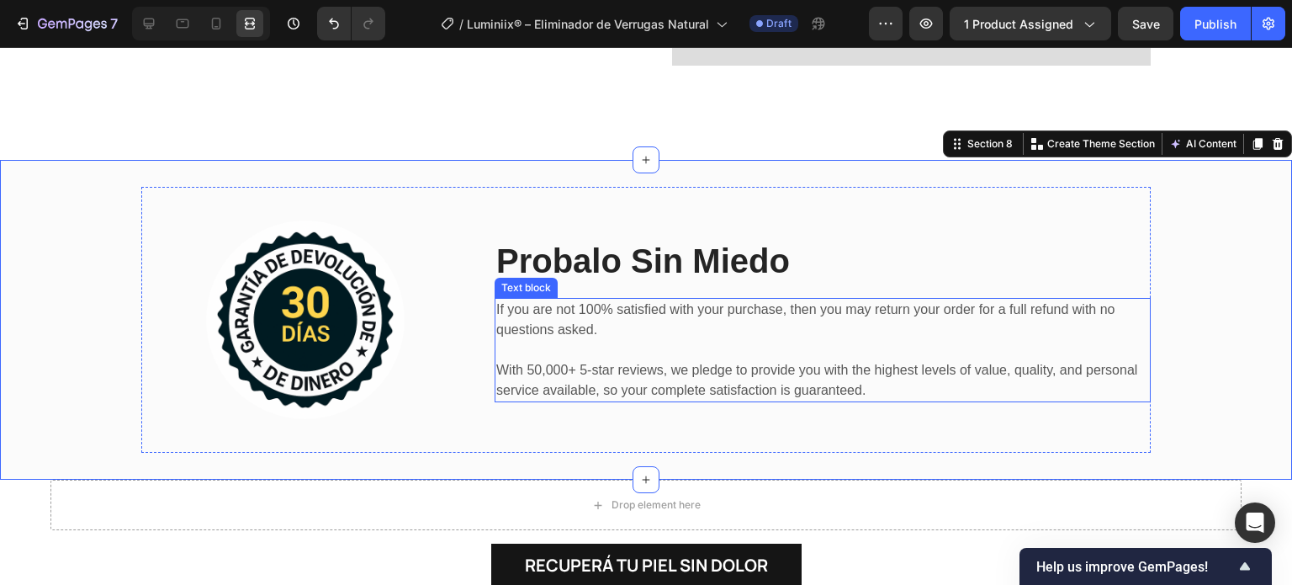
click at [566, 354] on p at bounding box center [822, 350] width 653 height 20
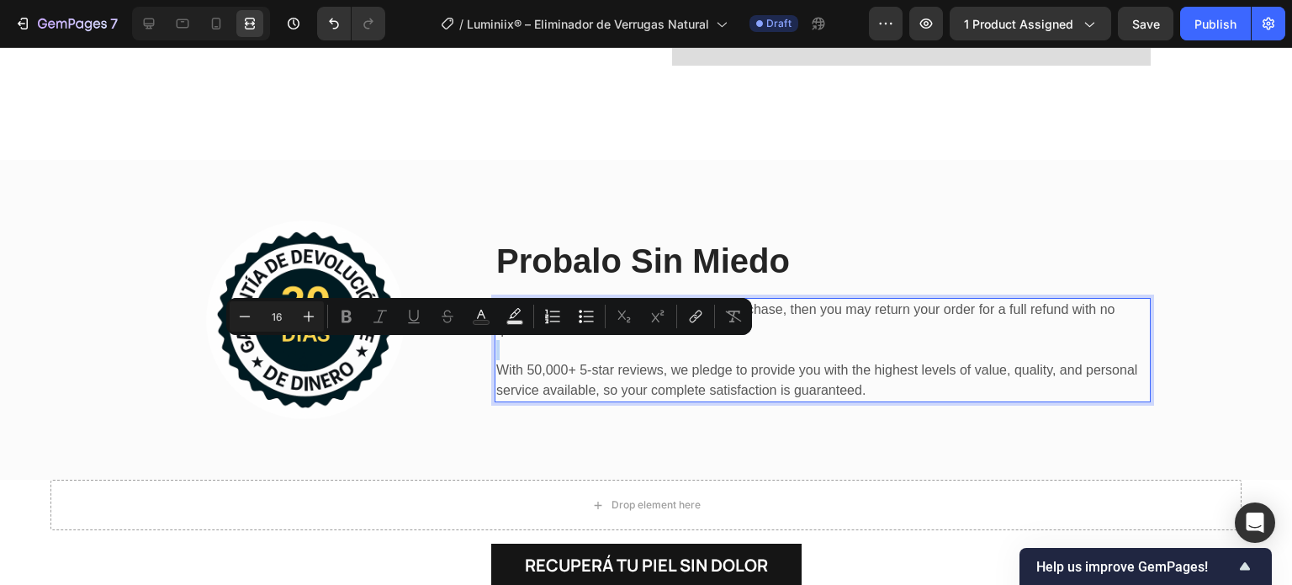
click at [524, 333] on div "Minus 16 Plus Bold Italic Underline Strikethrough Text Color Text Background Co…" at bounding box center [489, 316] width 526 height 37
click at [571, 378] on p "With 50,000+ 5-star reviews, we pledge to provide you with the highest levels o…" at bounding box center [822, 380] width 653 height 40
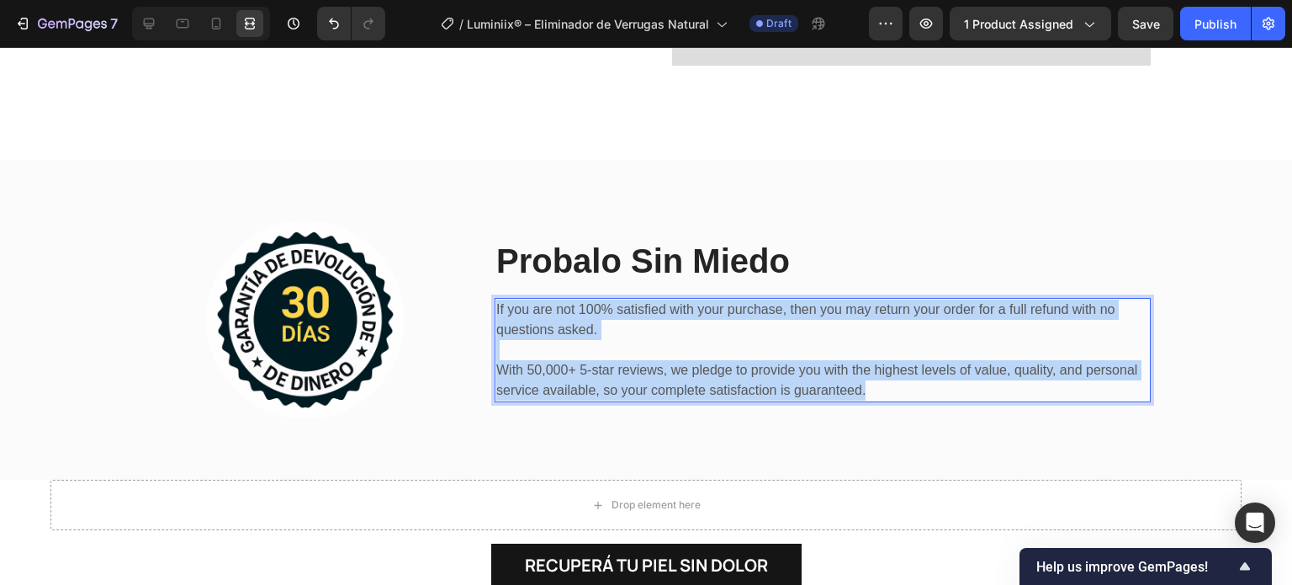
drag, startPoint x: 829, startPoint y: 390, endPoint x: 488, endPoint y: 302, distance: 352.0
click at [495, 302] on div "If you are not 100% satisfied with your purchase, then you may return your orde…" at bounding box center [823, 350] width 656 height 104
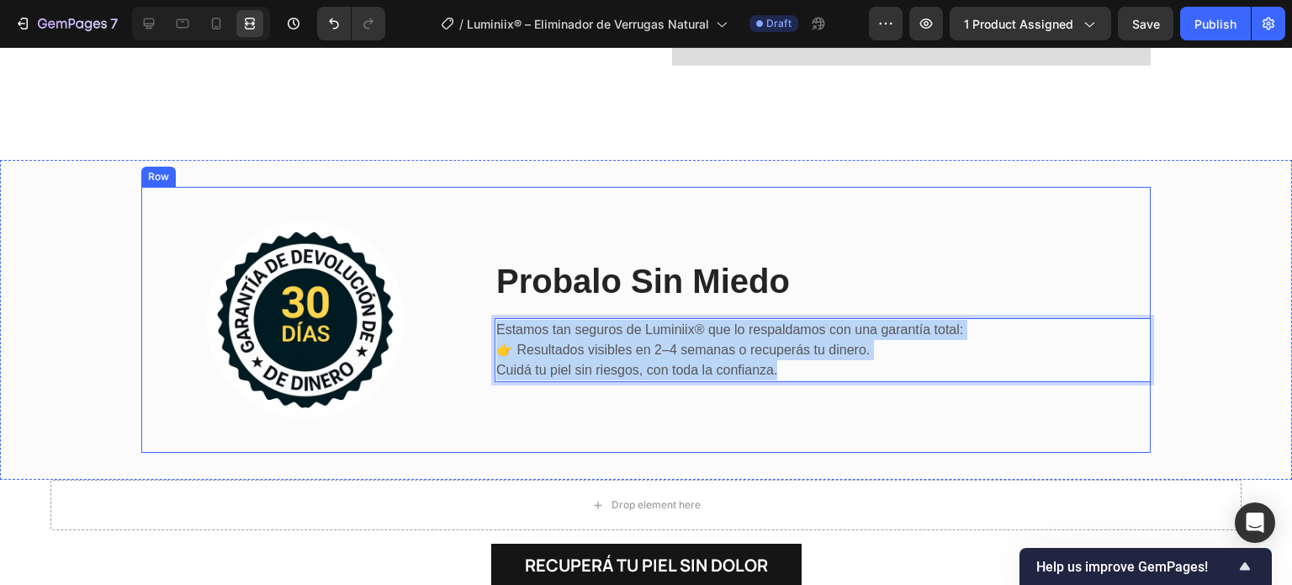
scroll to position [7954, 0]
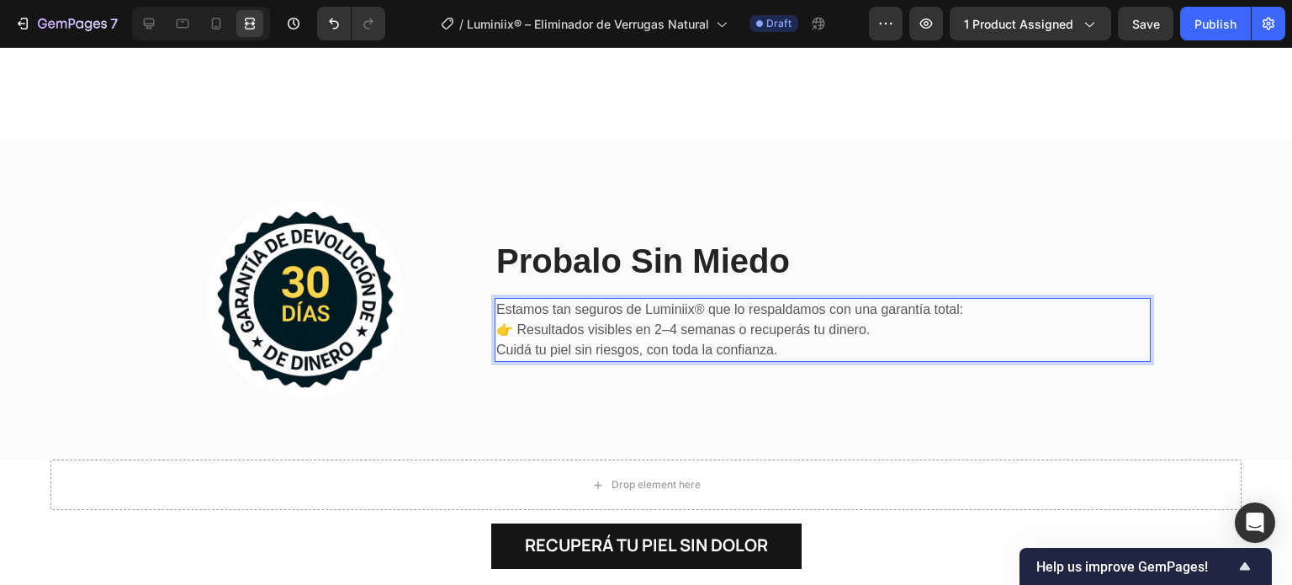
click at [994, 313] on p "Estamos tan seguros de Luminiix® que lo respaldamos con una garantía total: 👉 R…" at bounding box center [822, 330] width 653 height 61
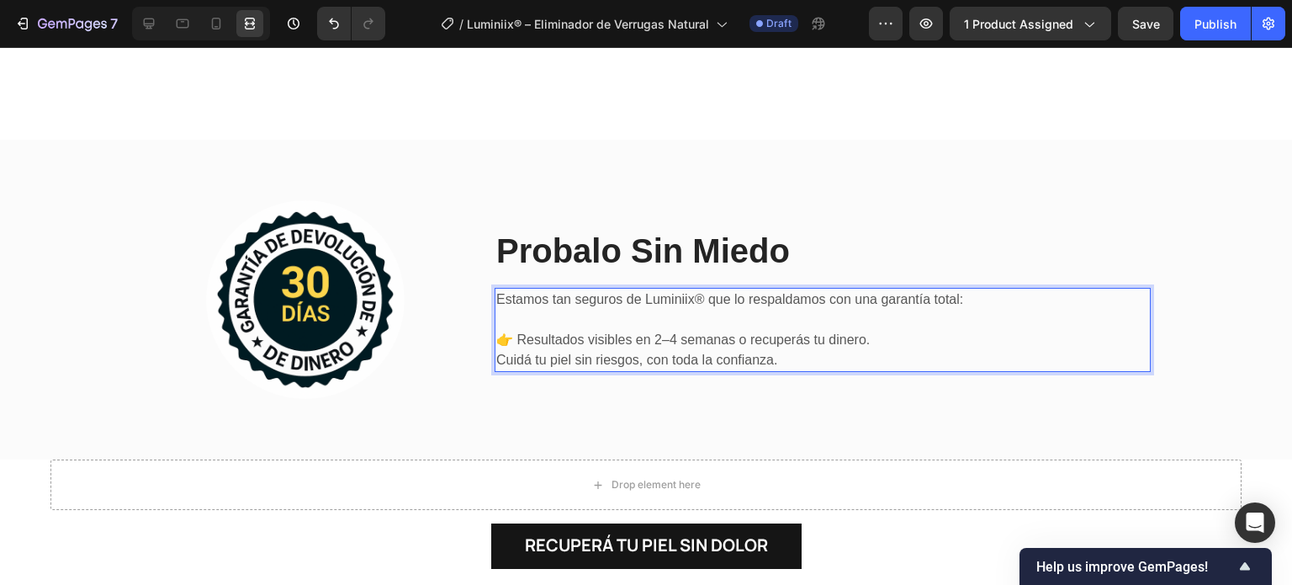
scroll to position [7944, 0]
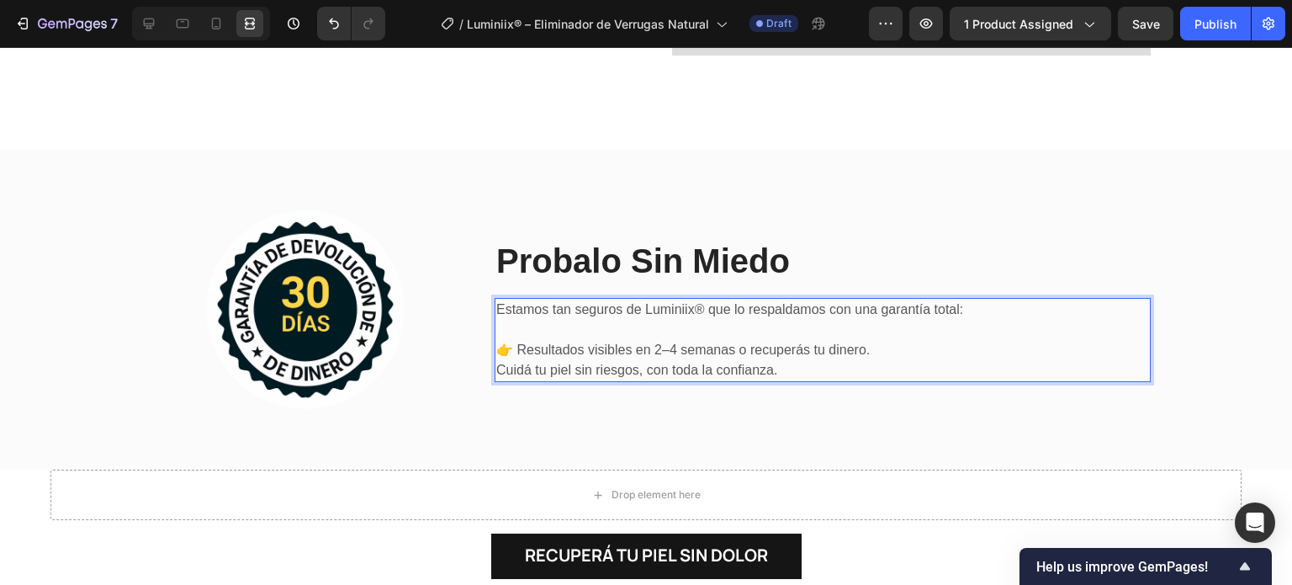
click at [867, 351] on p "⁠⁠⁠⁠⁠⁠⁠ 👉 Resultados visibles en 2–4 semanas o recuperás tu dinero. Cuidá tu pi…" at bounding box center [822, 350] width 653 height 61
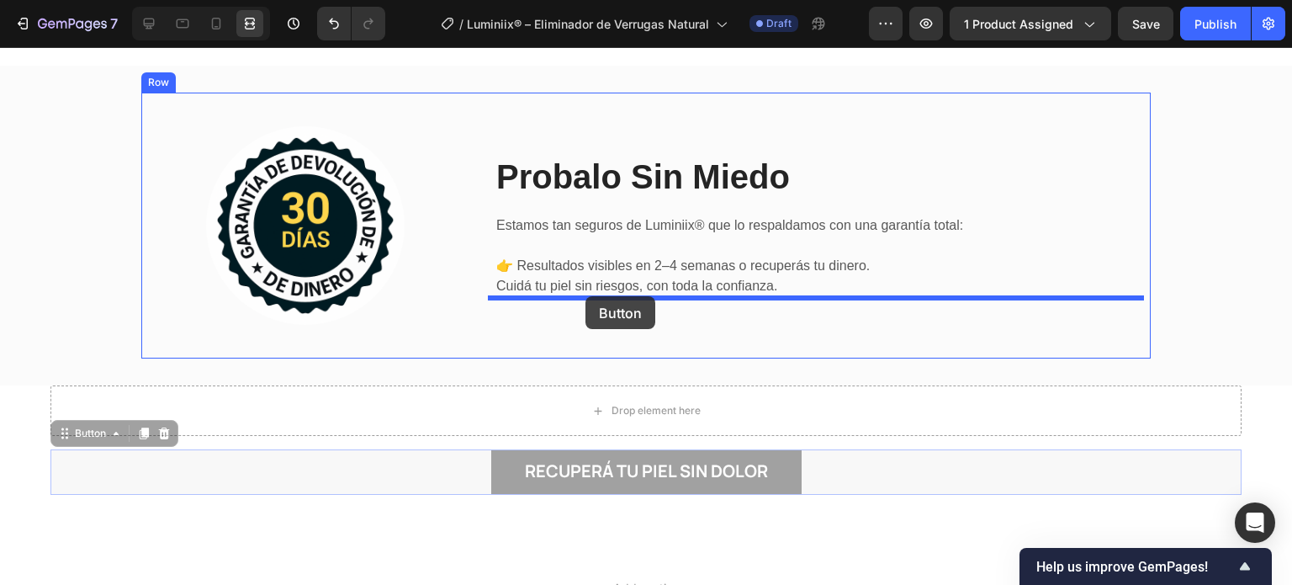
drag, startPoint x: 502, startPoint y: 480, endPoint x: 586, endPoint y: 300, distance: 198.4
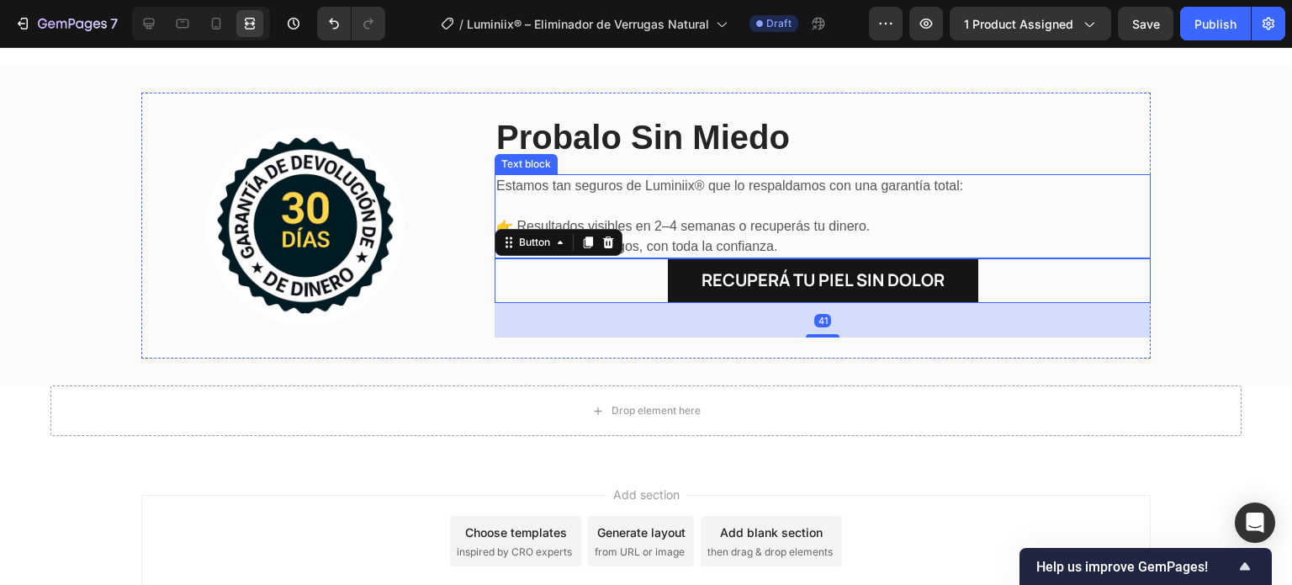
click at [737, 218] on p "👉 Resultados visibles en 2–4 semanas o recuperás tu dinero. Cuidá tu piel sin r…" at bounding box center [822, 226] width 653 height 61
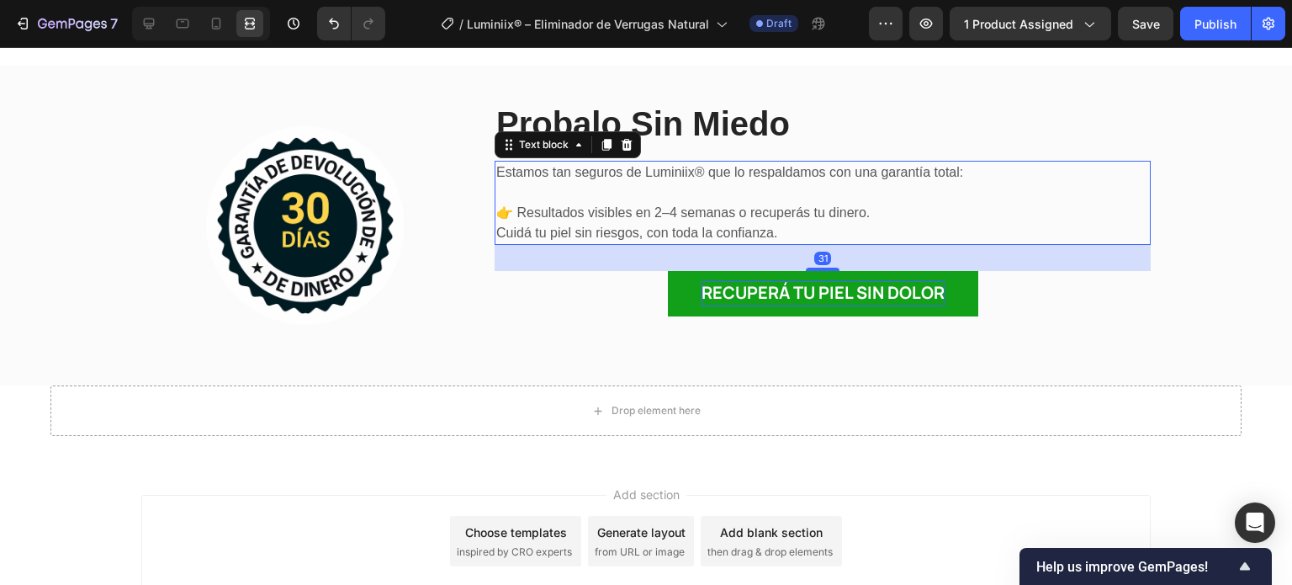
drag, startPoint x: 824, startPoint y: 255, endPoint x: 826, endPoint y: 281, distance: 26.1
click at [826, 281] on div "Probalo Sin Miedo Heading Estamos tan seguros de Luminiix® que lo respaldamos c…" at bounding box center [823, 226] width 656 height 266
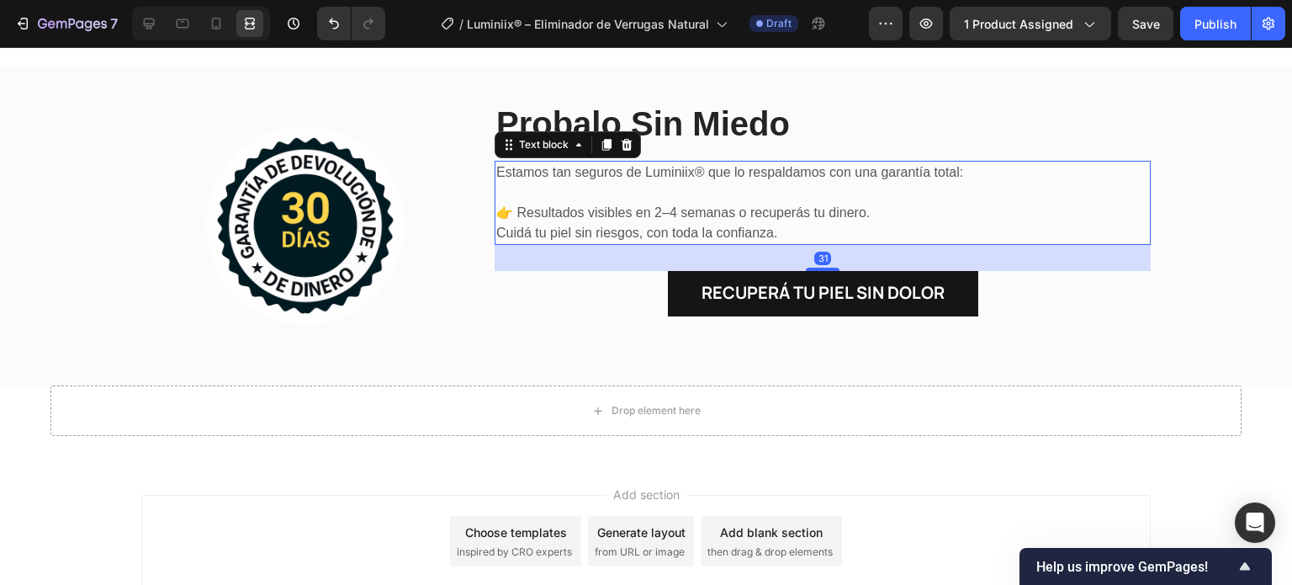
click at [692, 364] on div "Image Probalo Sin Miedo Heading Estamos tan seguros de Luminiix® que lo respald…" at bounding box center [646, 226] width 1292 height 320
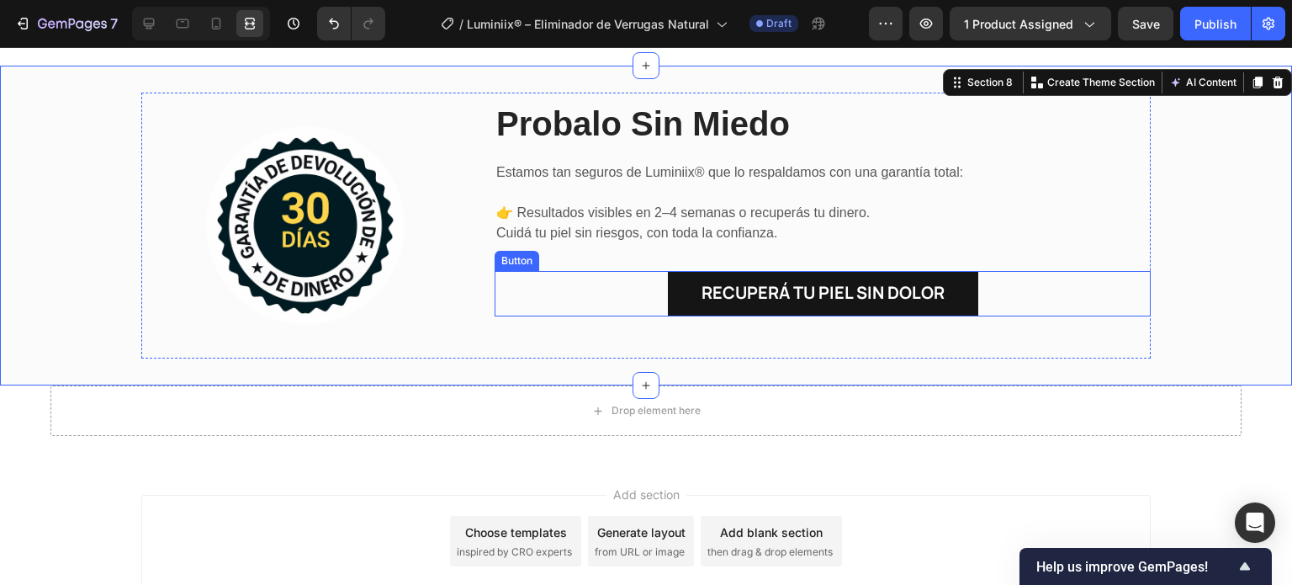
click at [599, 289] on div "Recuperá tu piel sin dolor Button" at bounding box center [823, 293] width 656 height 45
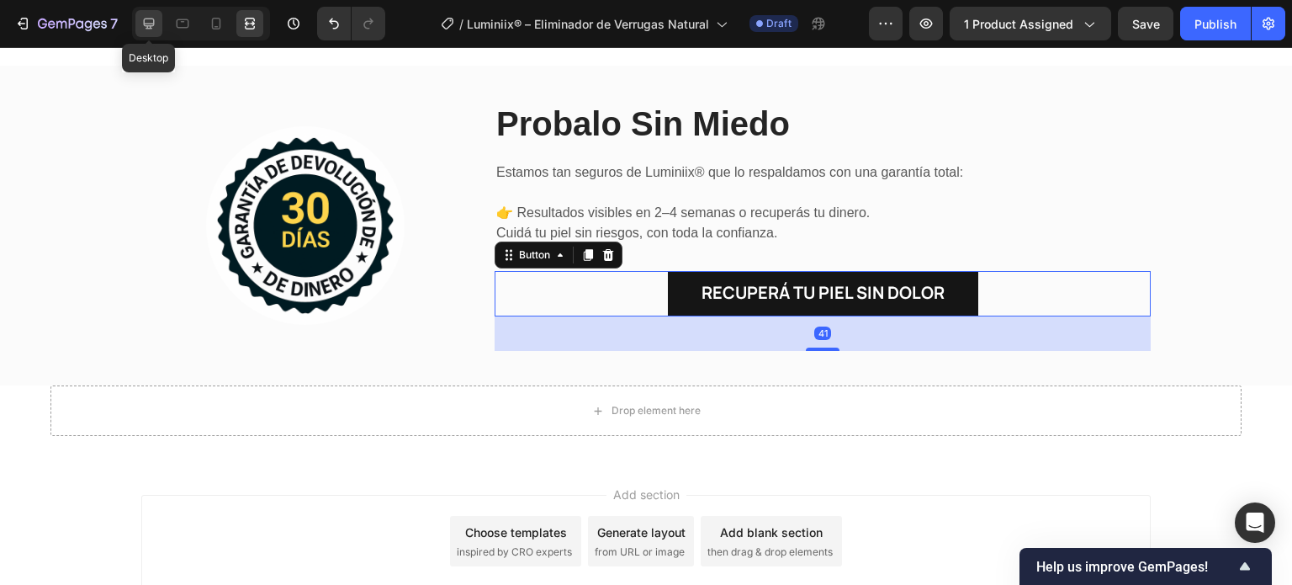
click at [146, 26] on icon at bounding box center [149, 24] width 11 height 11
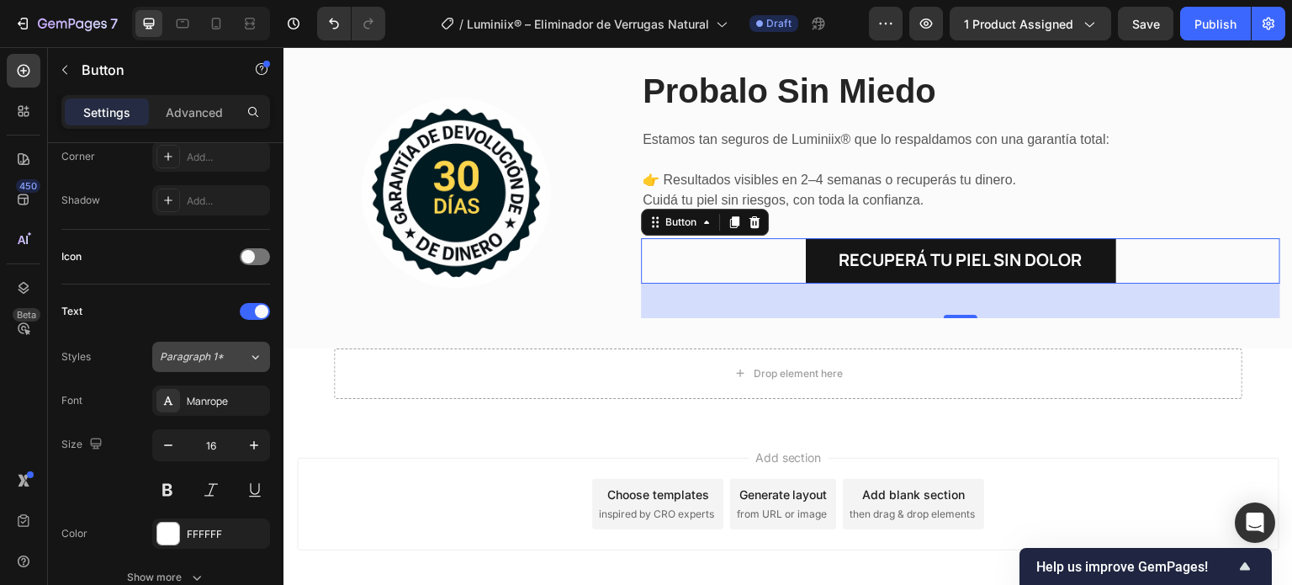
scroll to position [801, 0]
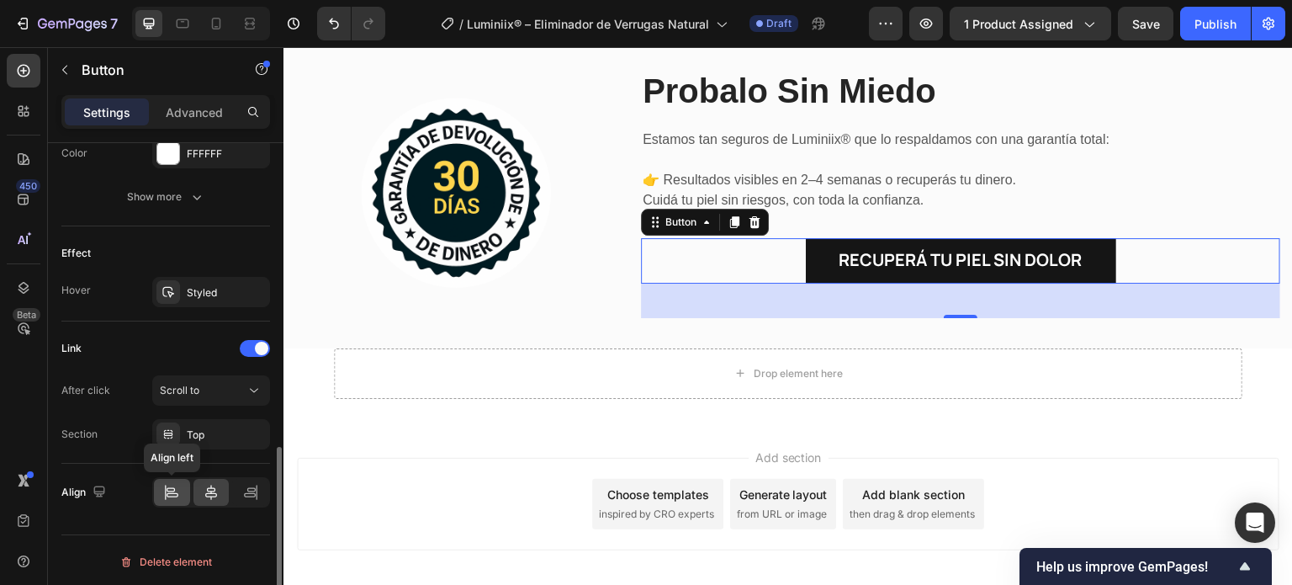
click at [178, 493] on icon at bounding box center [173, 495] width 12 height 4
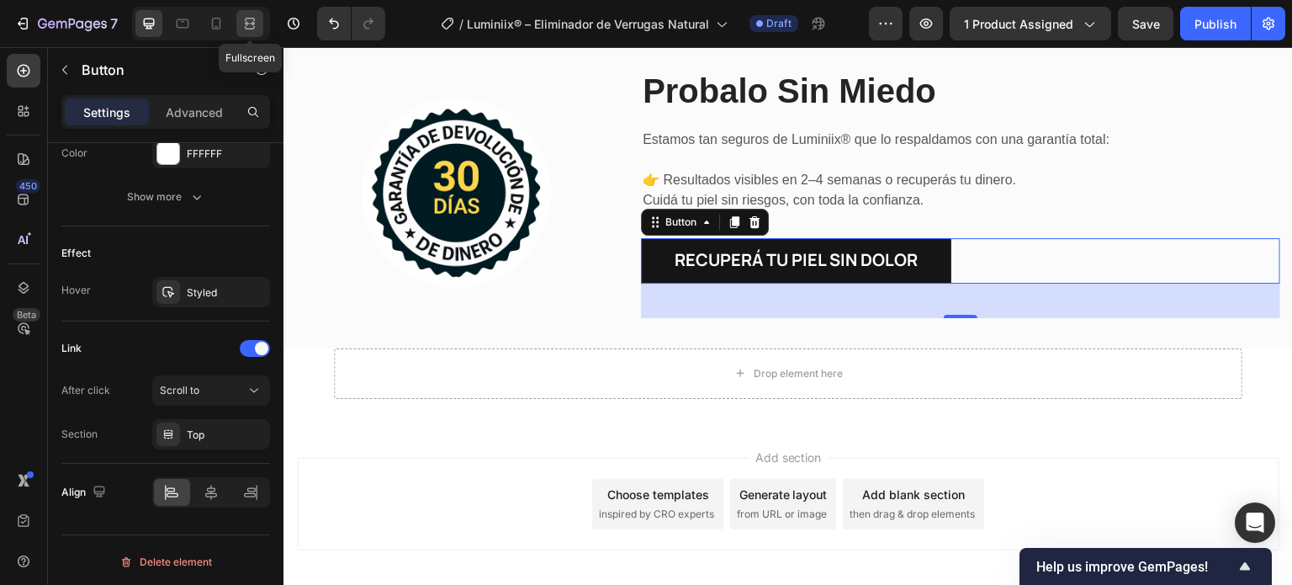
click at [243, 28] on icon at bounding box center [249, 23] width 17 height 17
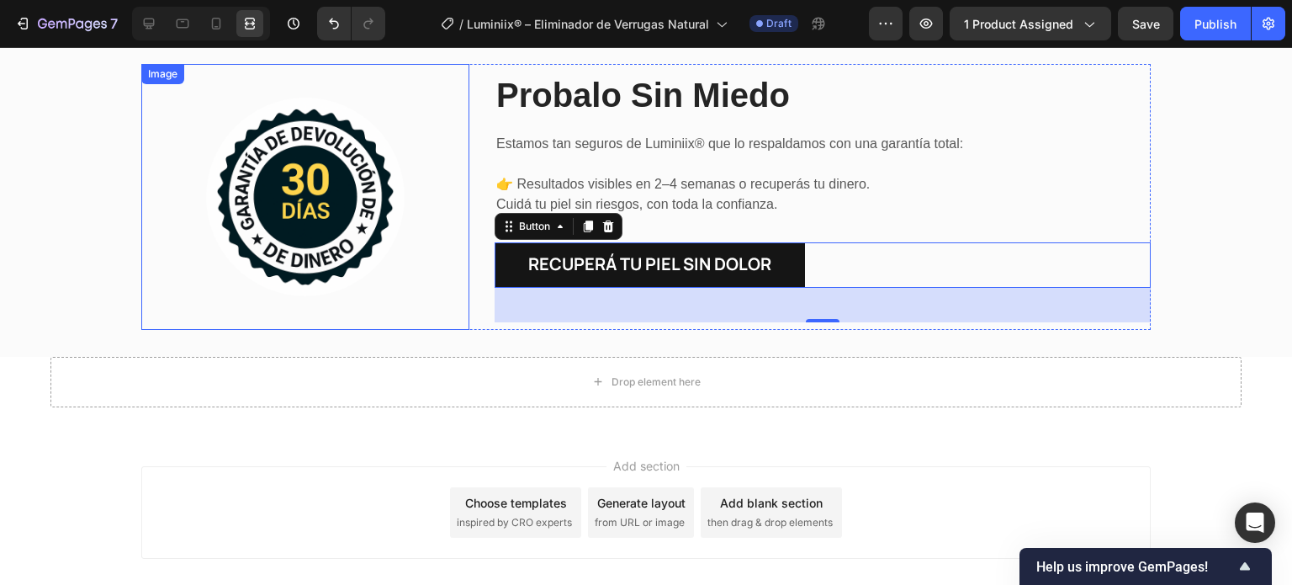
click at [428, 306] on div "Image" at bounding box center [305, 197] width 328 height 266
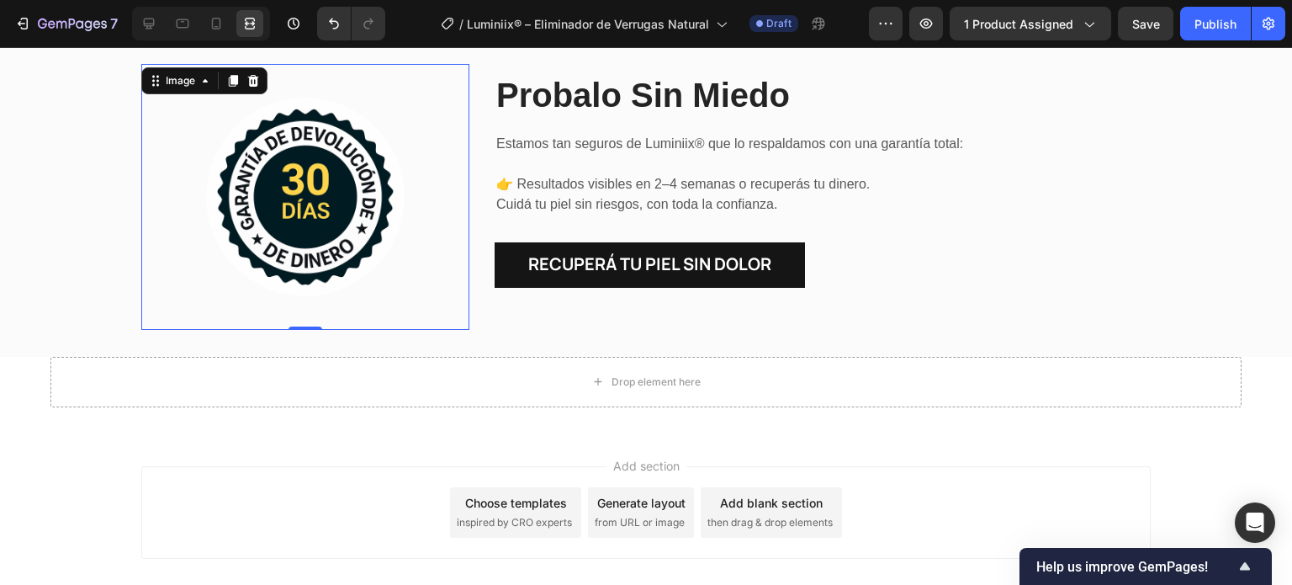
scroll to position [0, 0]
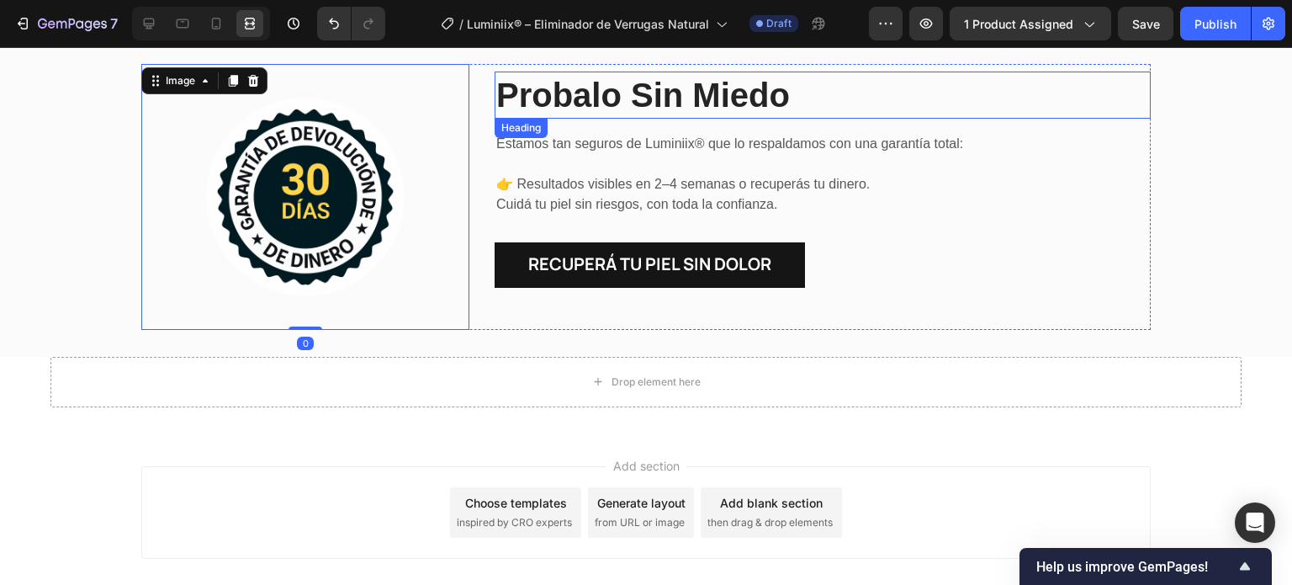
click at [628, 84] on p "Probalo Sin Miedo" at bounding box center [822, 95] width 653 height 44
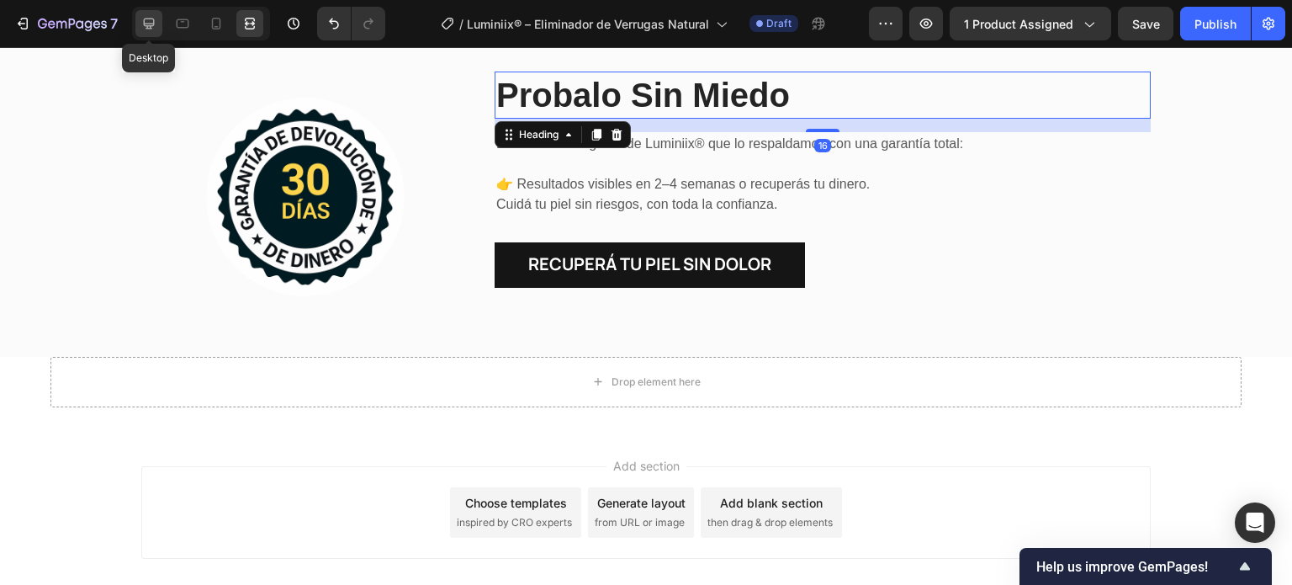
click at [155, 24] on icon at bounding box center [148, 23] width 17 height 17
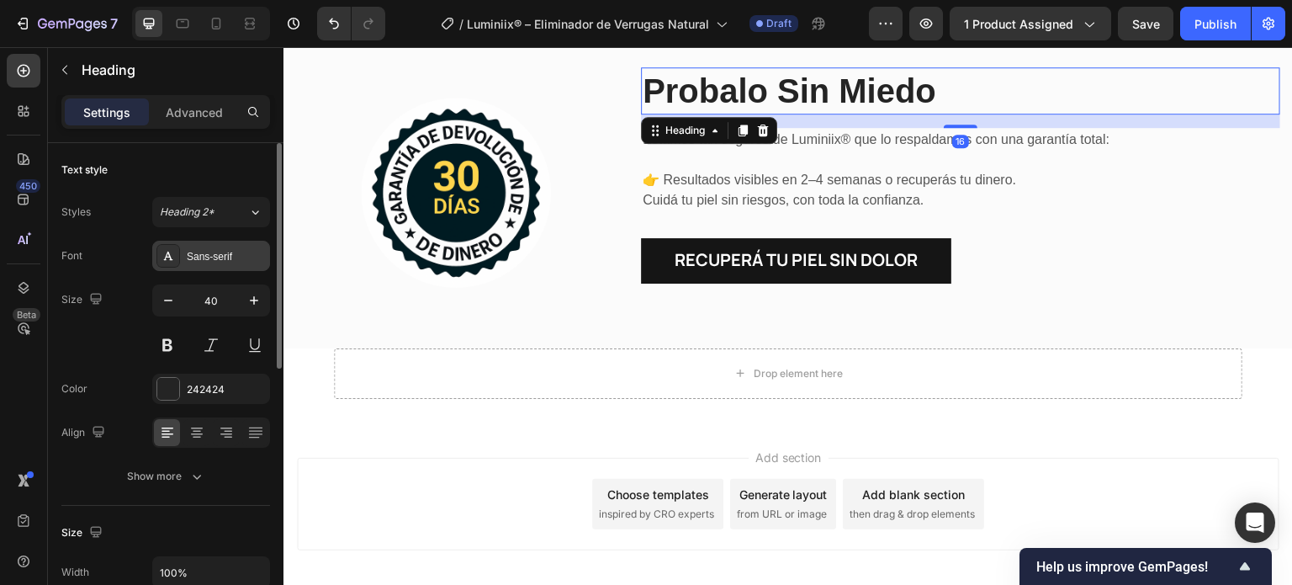
click at [205, 251] on div "Sans-serif" at bounding box center [226, 256] width 79 height 15
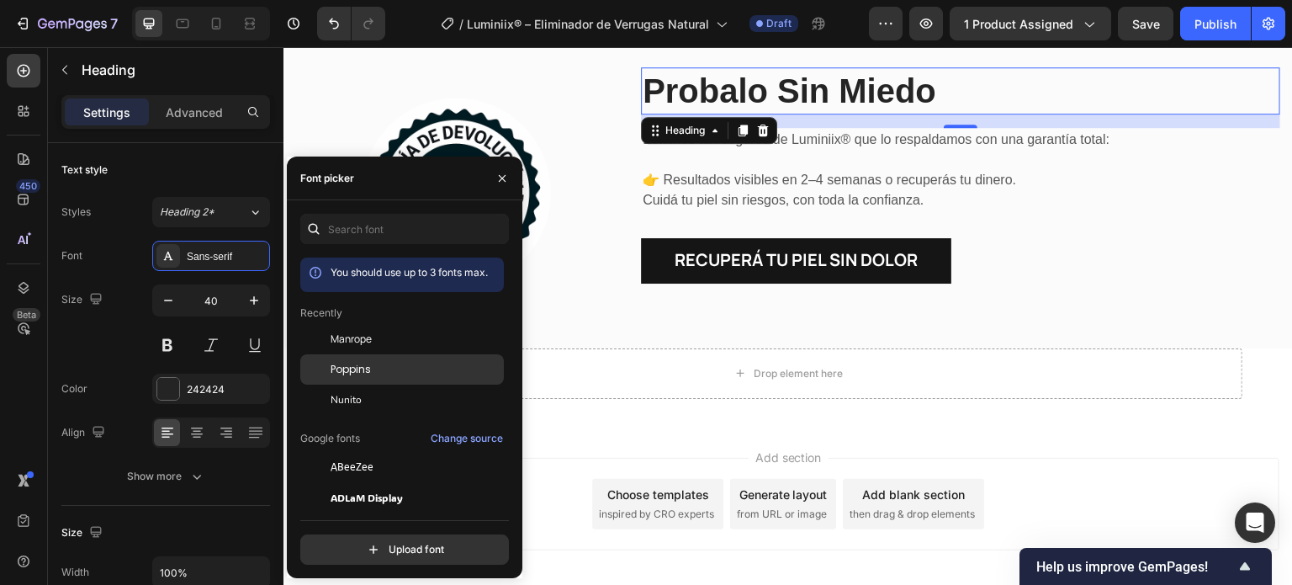
click at [386, 372] on div "Poppins" at bounding box center [416, 369] width 170 height 15
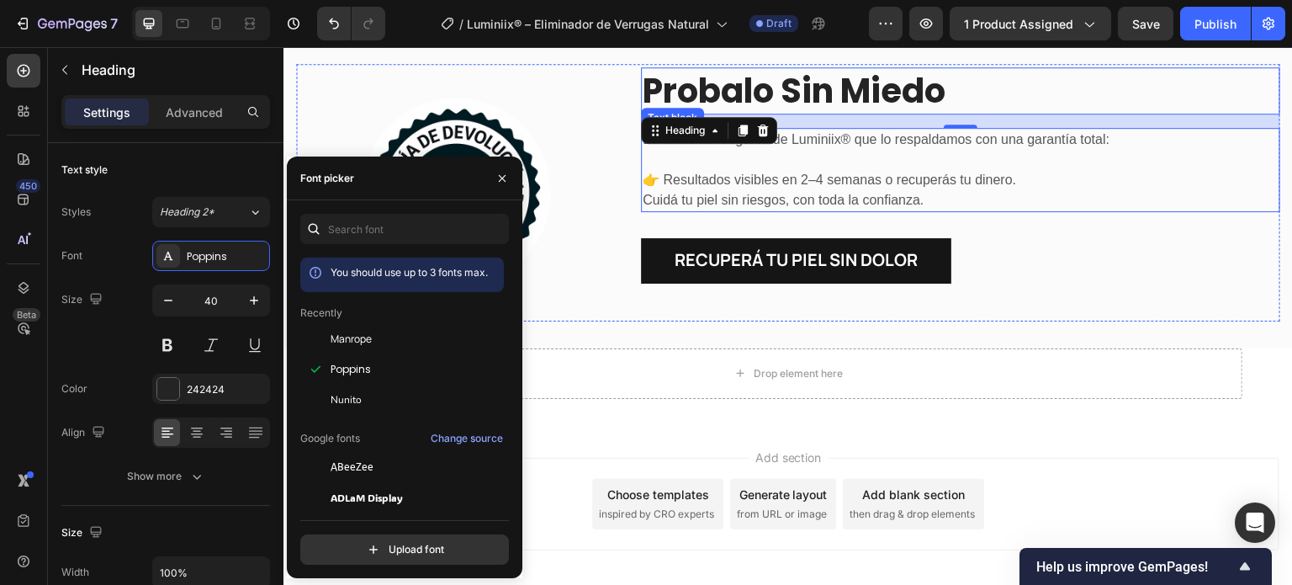
click at [783, 178] on p "👉 Resultados visibles en 2–4 semanas o recuperás tu dinero. Cuidá tu piel sin r…" at bounding box center [961, 180] width 636 height 61
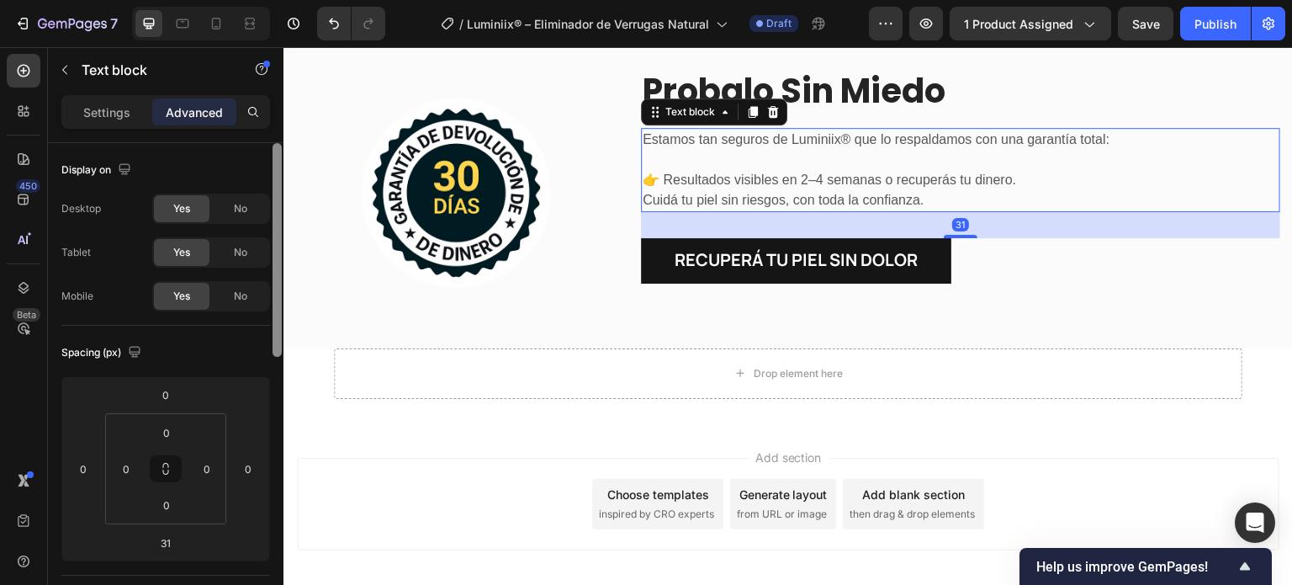
click at [118, 106] on p "Settings" at bounding box center [106, 112] width 47 height 18
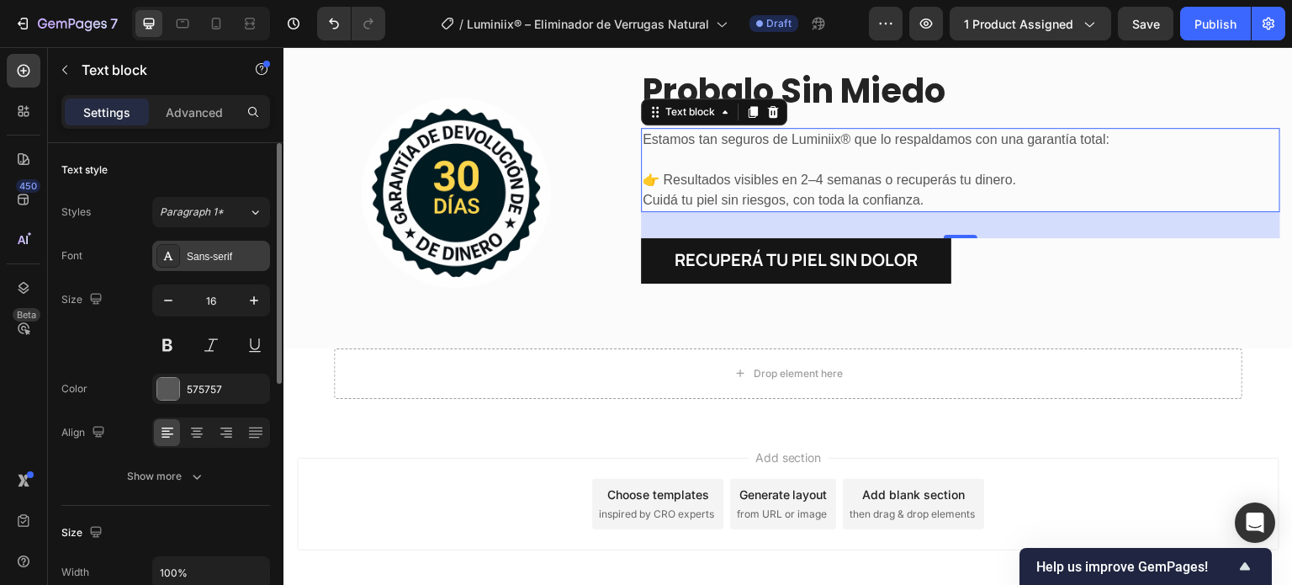
click at [204, 251] on div "Sans-serif" at bounding box center [226, 256] width 79 height 15
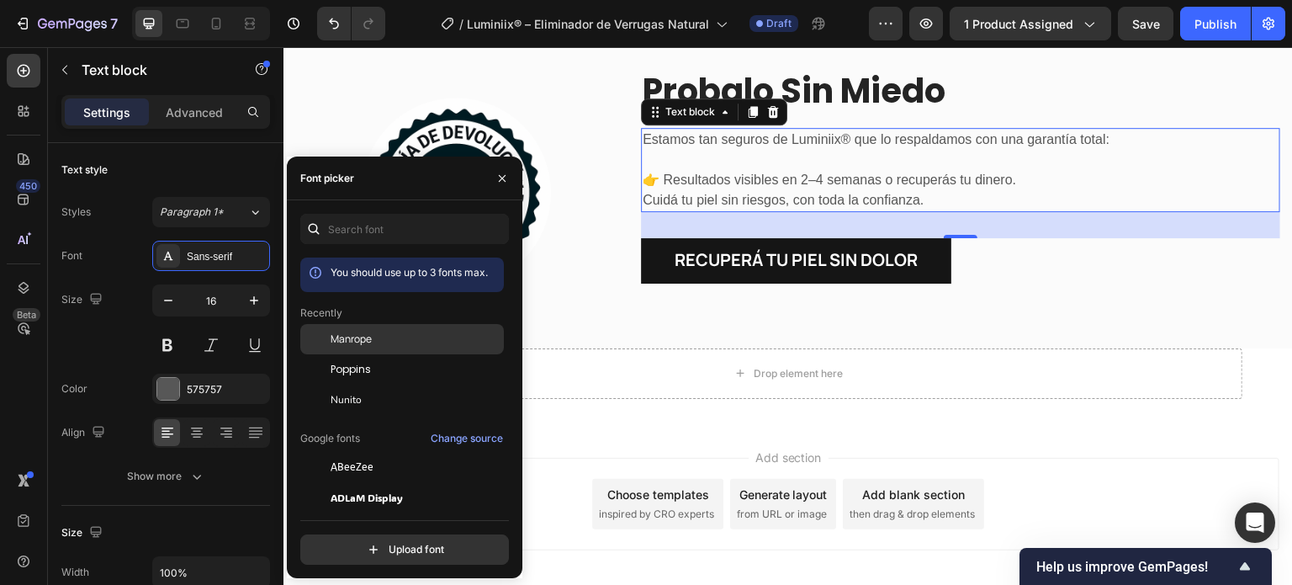
click at [384, 333] on div "Manrope" at bounding box center [416, 338] width 170 height 15
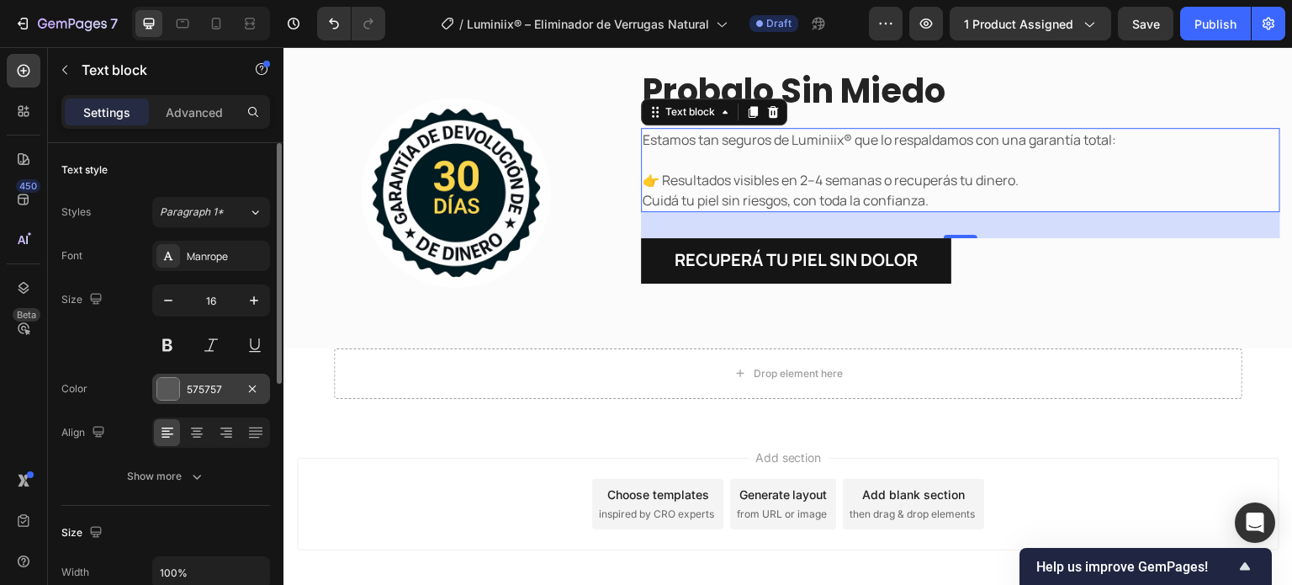
click at [185, 397] on div "575757" at bounding box center [211, 389] width 118 height 30
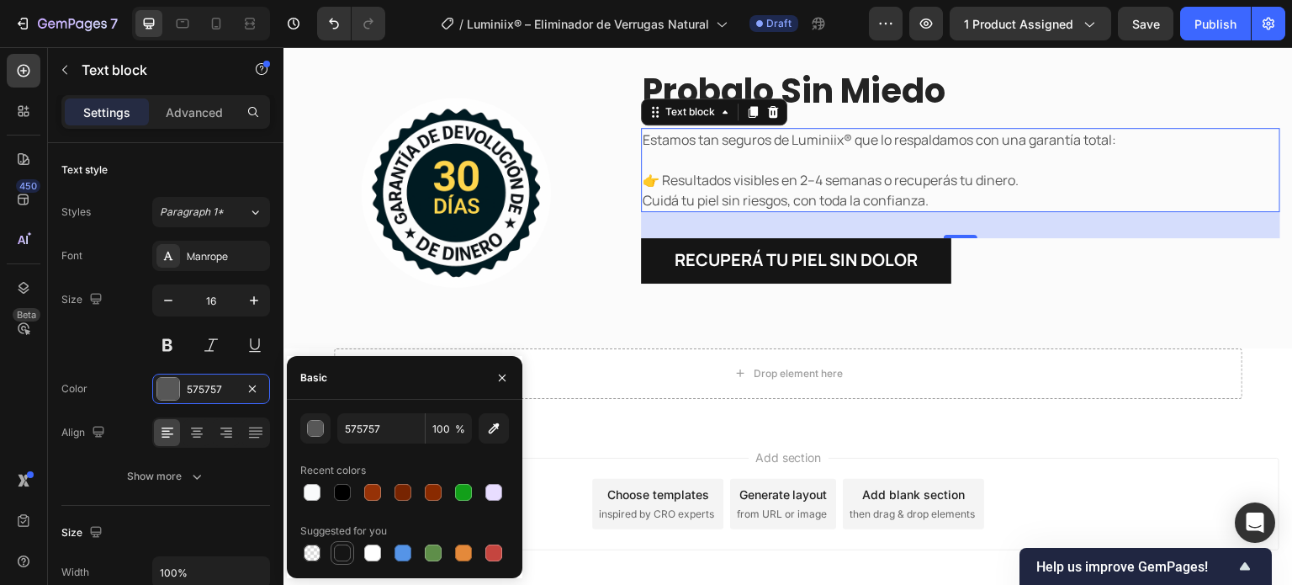
click at [336, 552] on div at bounding box center [342, 552] width 17 height 17
type input "151515"
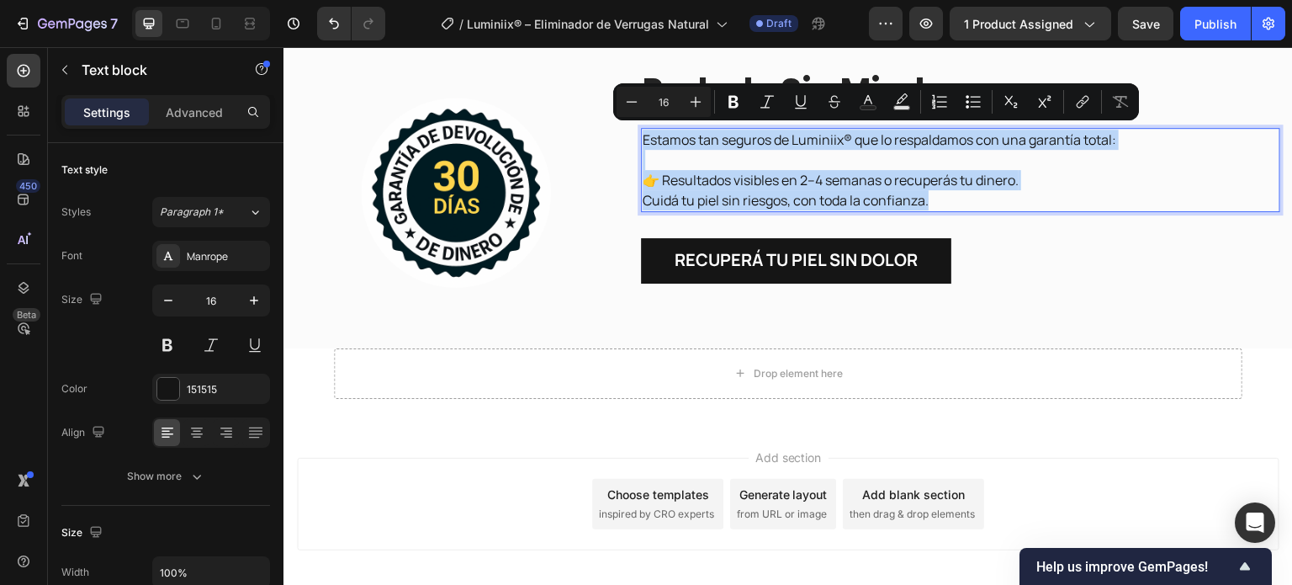
drag, startPoint x: 637, startPoint y: 137, endPoint x: 999, endPoint y: 204, distance: 367.8
click at [999, 204] on div "Estamos tan seguros de Luminiix® que lo respaldamos con una garantía total: 👉 R…" at bounding box center [960, 170] width 639 height 84
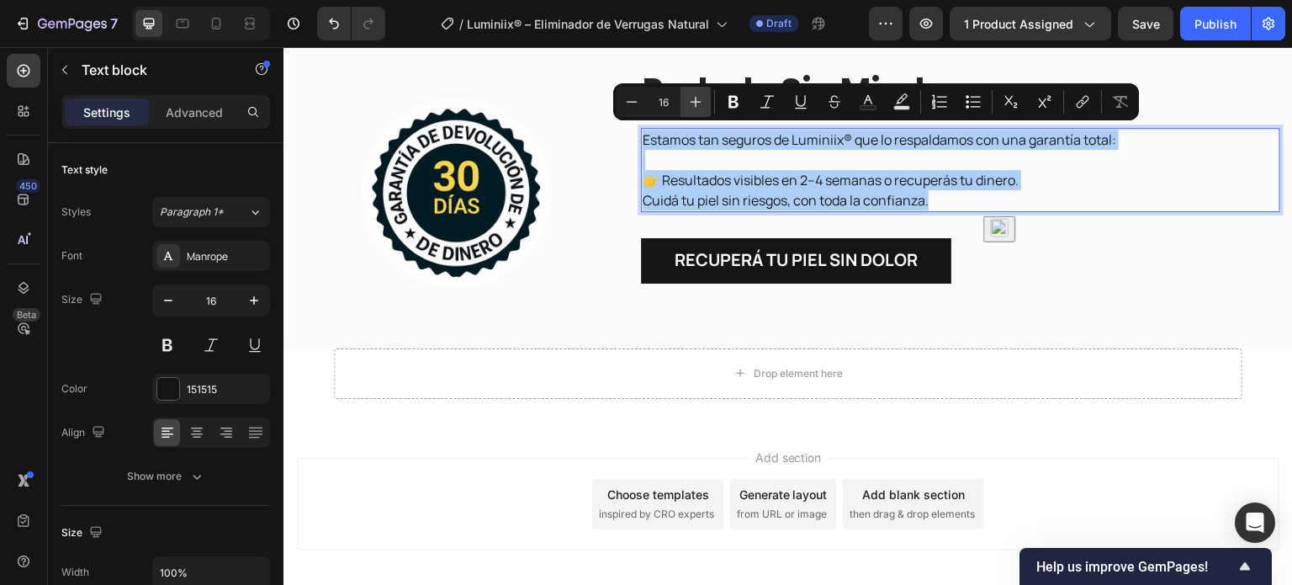
click at [694, 97] on icon "Editor contextual toolbar" at bounding box center [695, 101] width 17 height 17
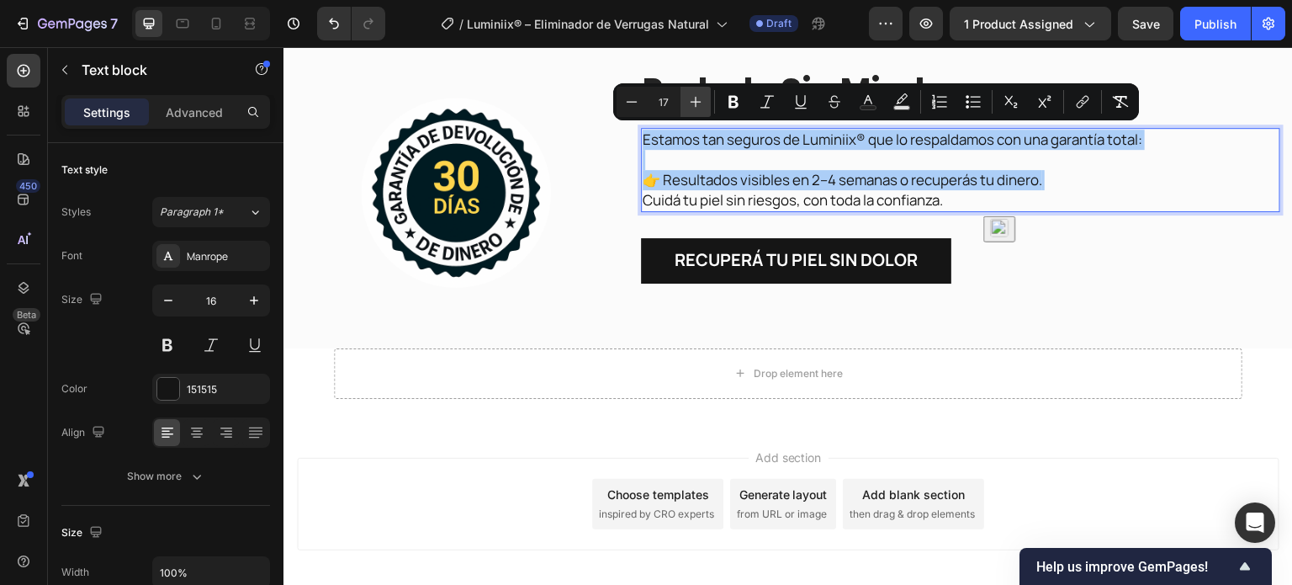
click at [694, 97] on icon "Editor contextual toolbar" at bounding box center [695, 101] width 17 height 17
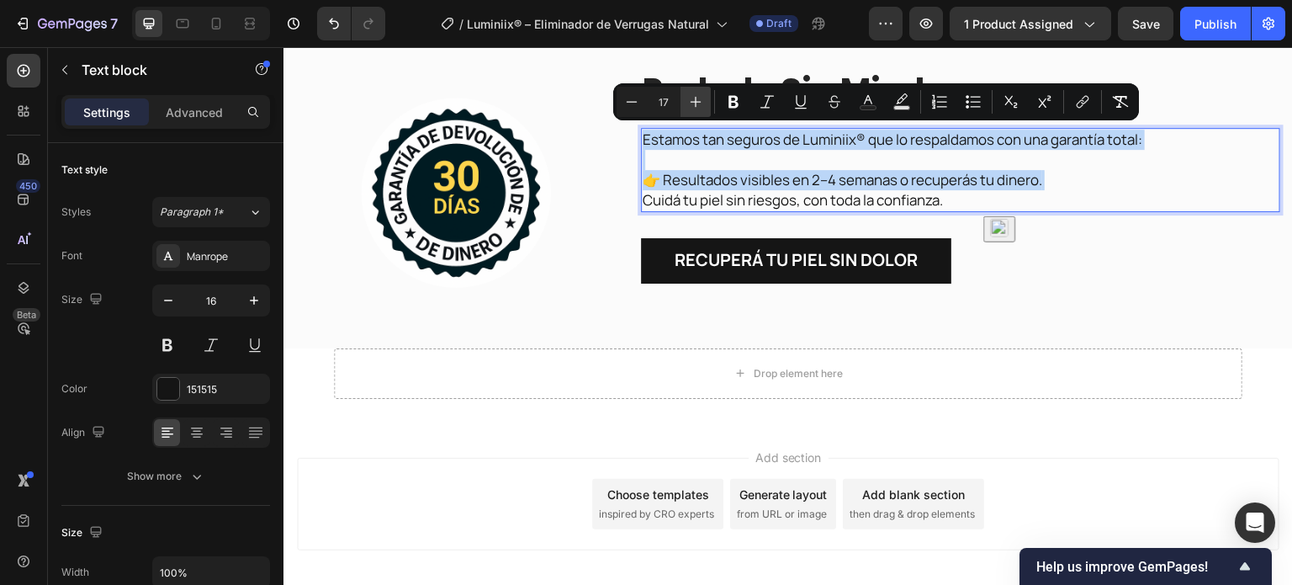
type input "18"
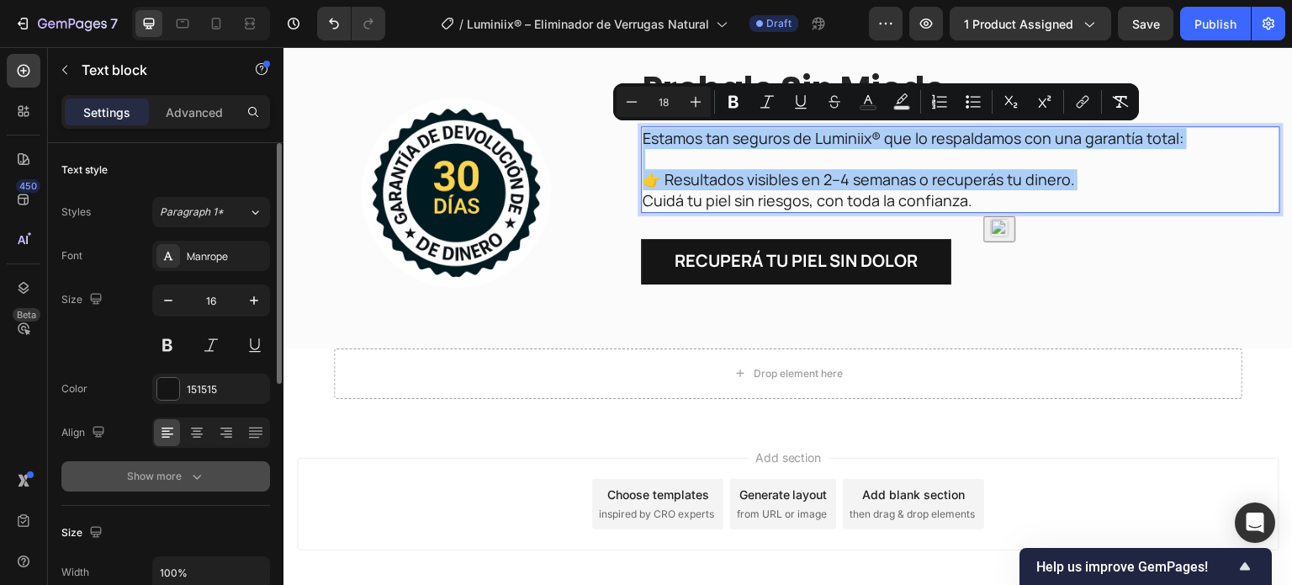
click at [170, 480] on div "Show more" at bounding box center [166, 476] width 78 height 17
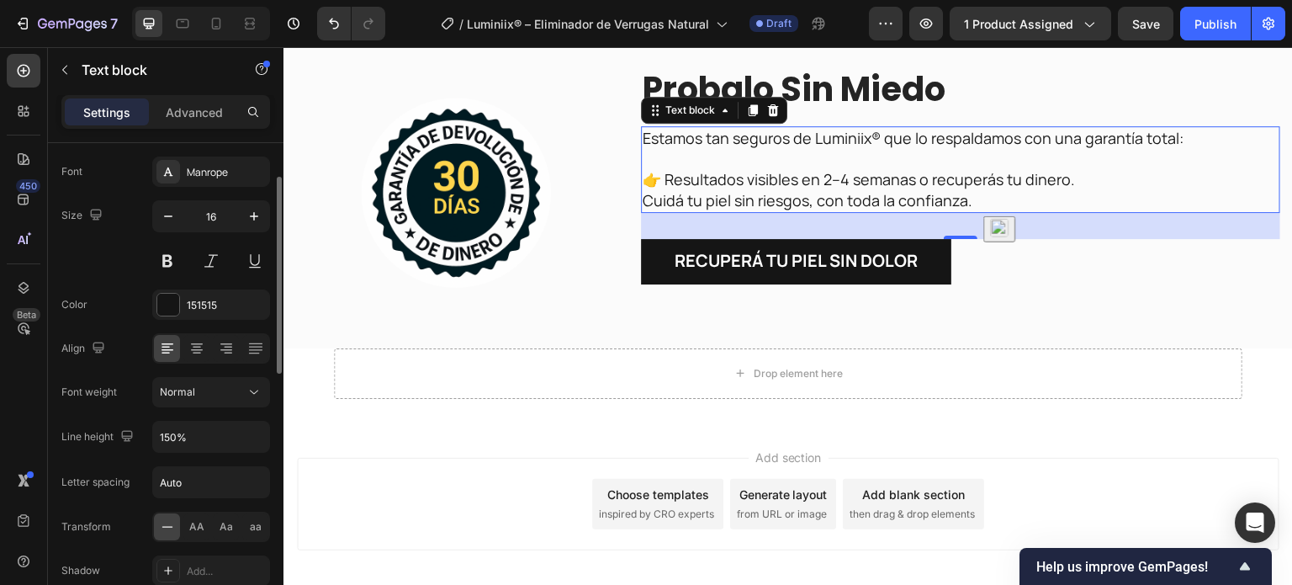
scroll to position [168, 0]
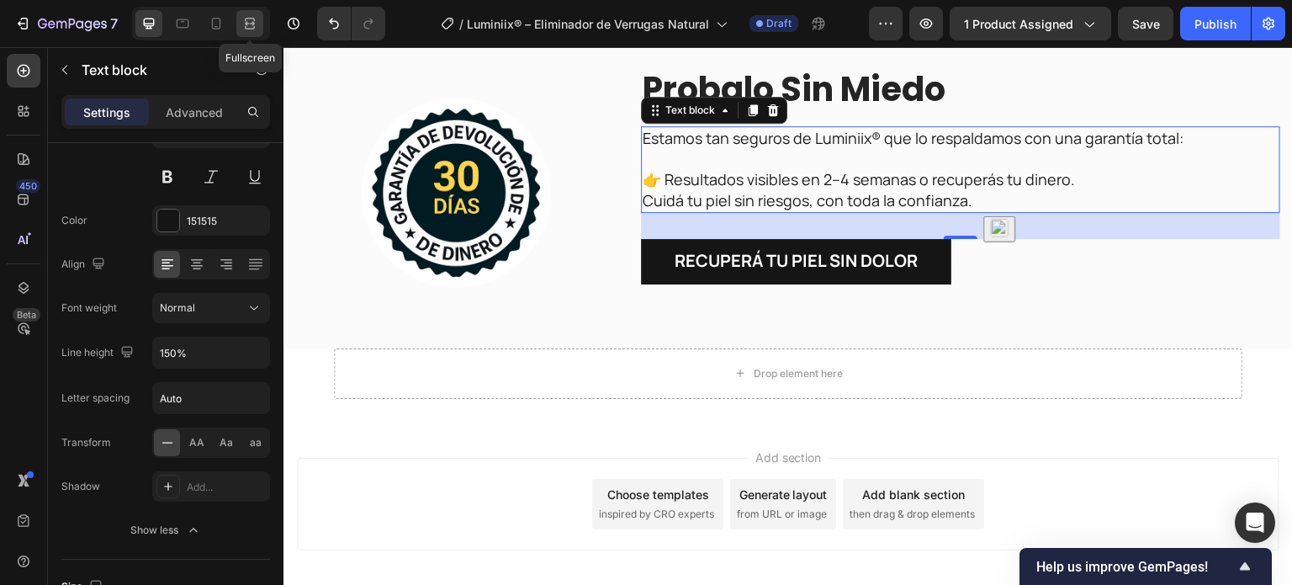
click at [257, 34] on div at bounding box center [249, 23] width 27 height 27
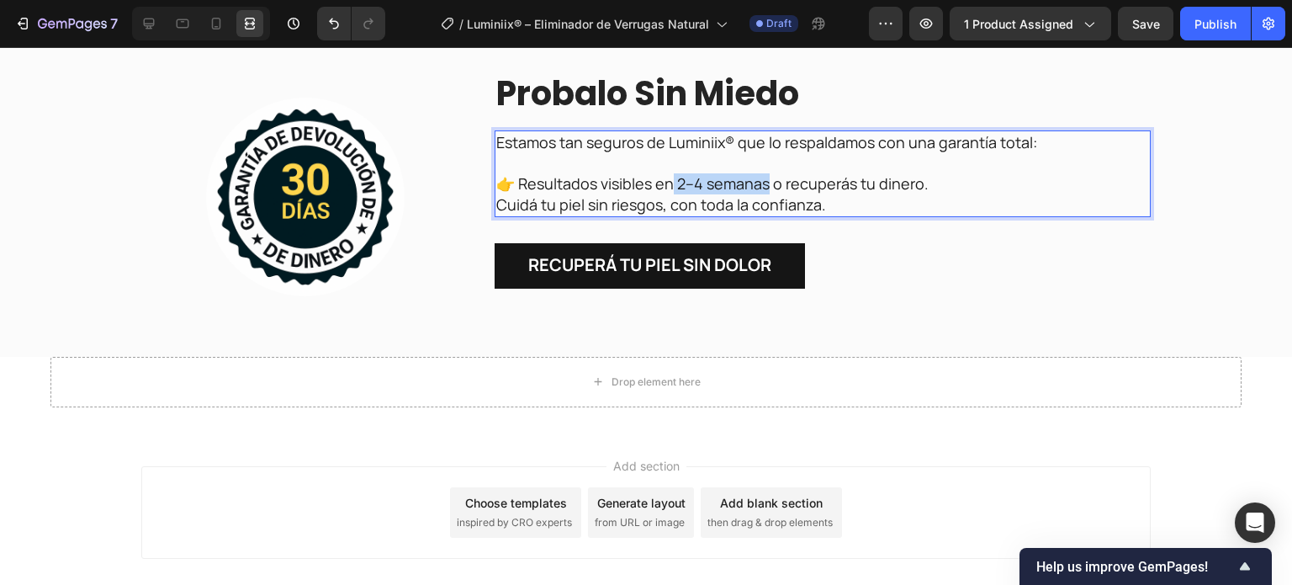
drag, startPoint x: 672, startPoint y: 184, endPoint x: 761, endPoint y: 182, distance: 89.2
click at [761, 182] on span "👉 Resultados visibles en 2–4 semanas o recuperás tu dinero." at bounding box center [712, 183] width 432 height 20
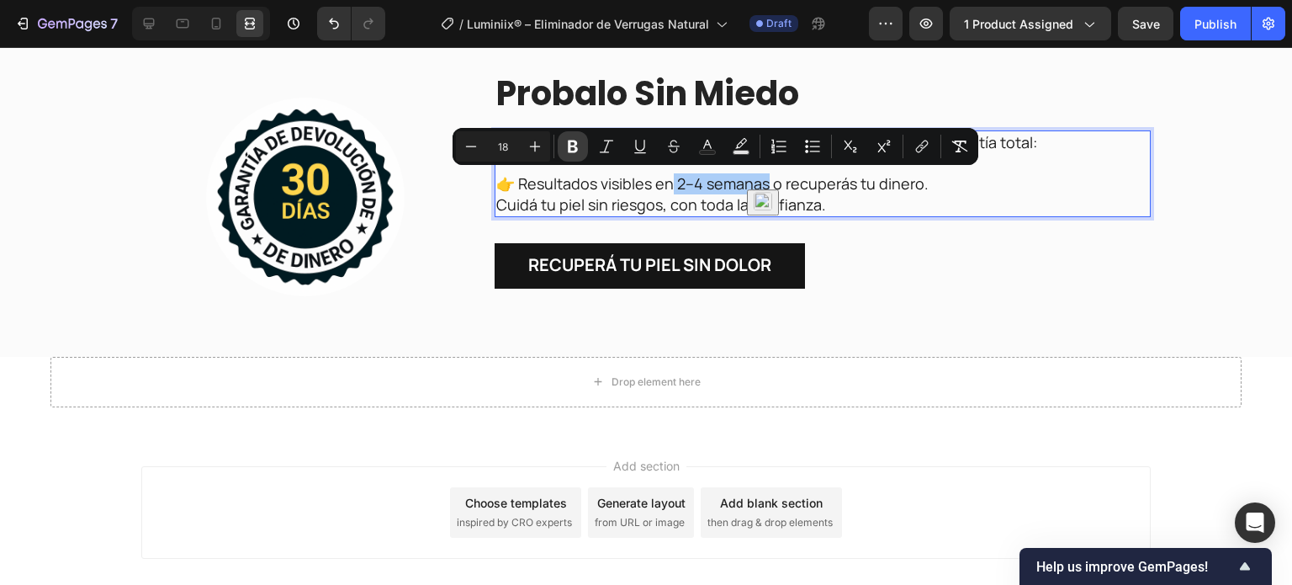
drag, startPoint x: 575, startPoint y: 151, endPoint x: 955, endPoint y: 265, distance: 396.3
click at [575, 151] on icon "Editor contextual toolbar" at bounding box center [573, 146] width 10 height 13
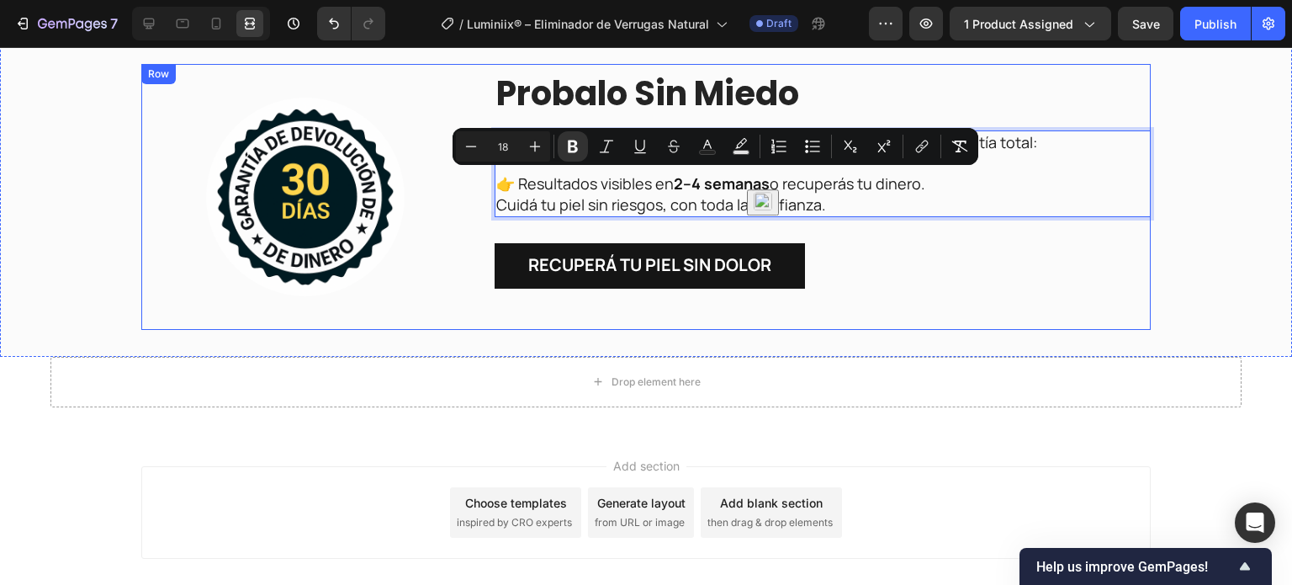
click at [954, 312] on div "Recuperá tu piel sin dolor Button" at bounding box center [823, 283] width 656 height 80
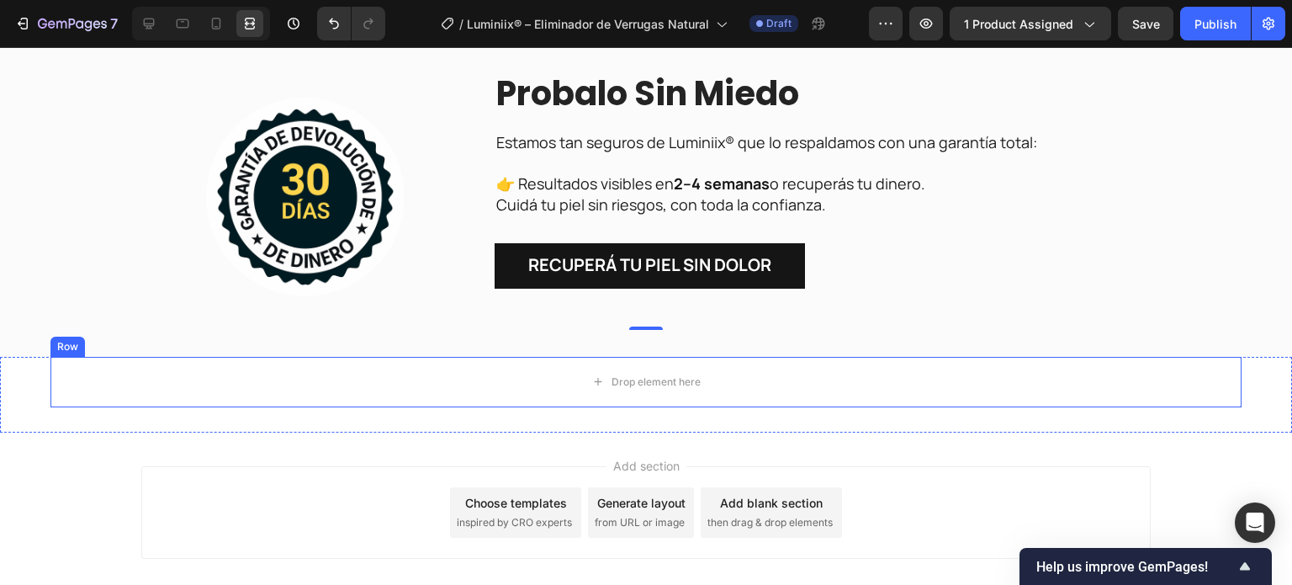
scroll to position [7860, 0]
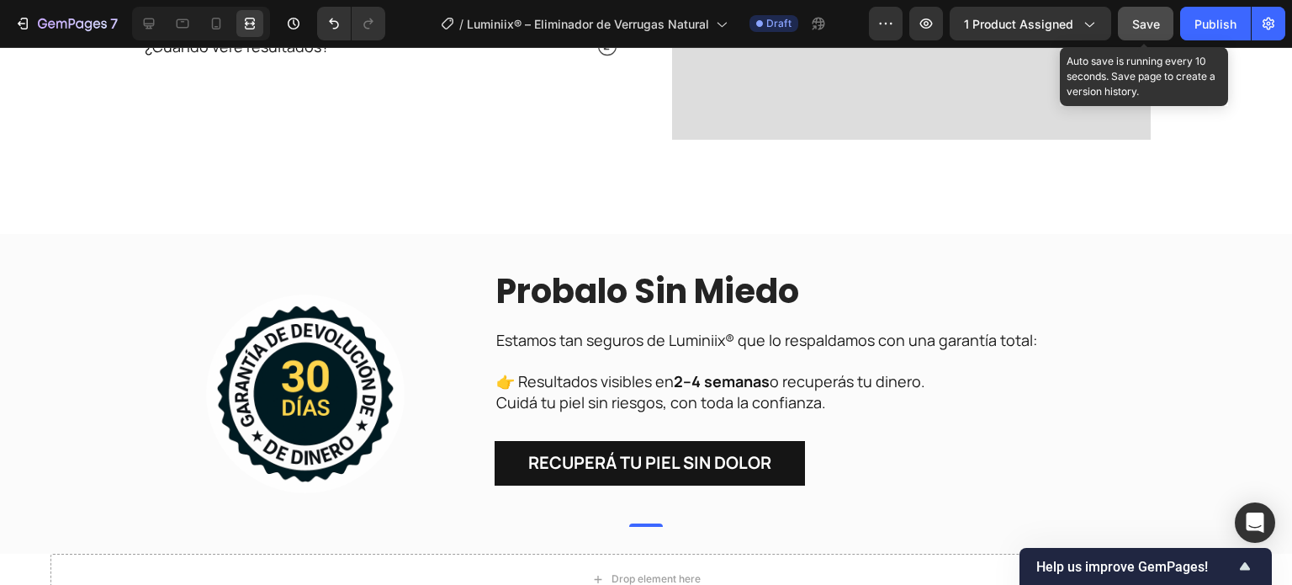
click at [1132, 22] on button "Save" at bounding box center [1146, 24] width 56 height 34
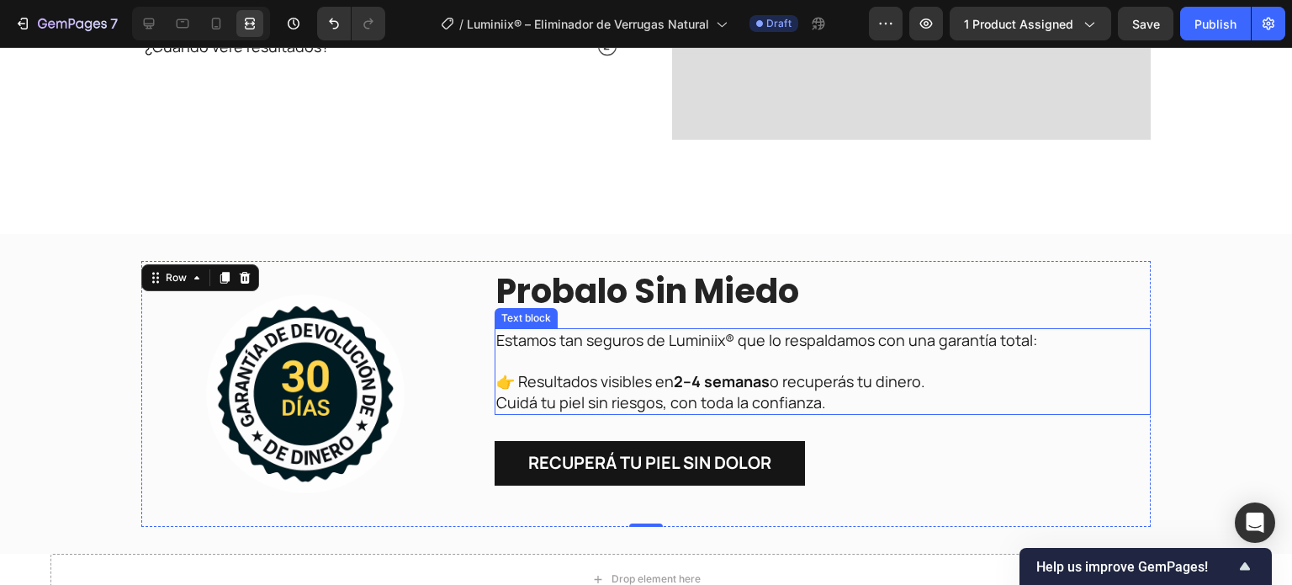
click at [753, 379] on strong "2–4 semanas" at bounding box center [722, 381] width 96 height 20
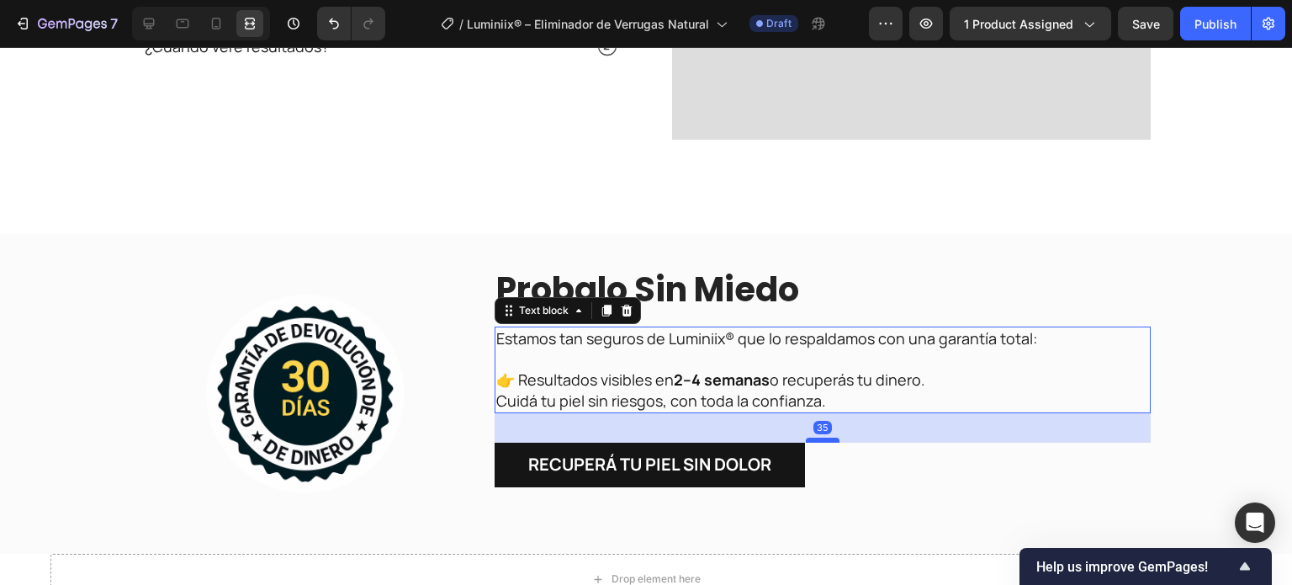
click at [821, 440] on div at bounding box center [823, 439] width 34 height 5
click at [938, 472] on div "Recuperá tu piel sin dolor Button" at bounding box center [823, 465] width 656 height 45
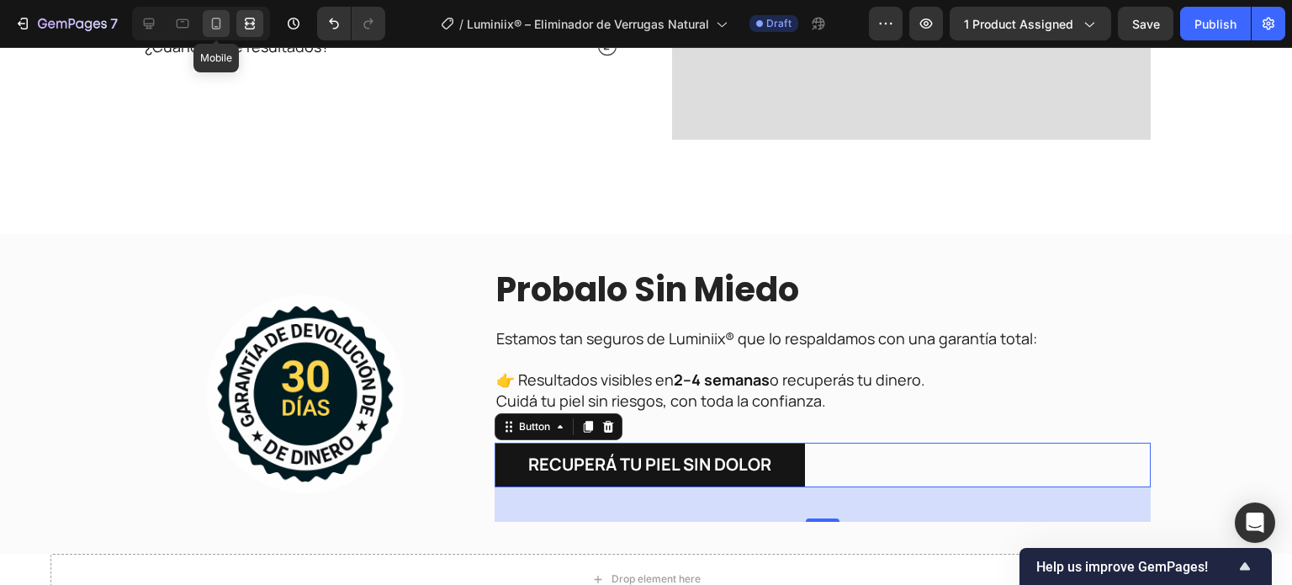
click at [220, 17] on icon at bounding box center [216, 23] width 17 height 17
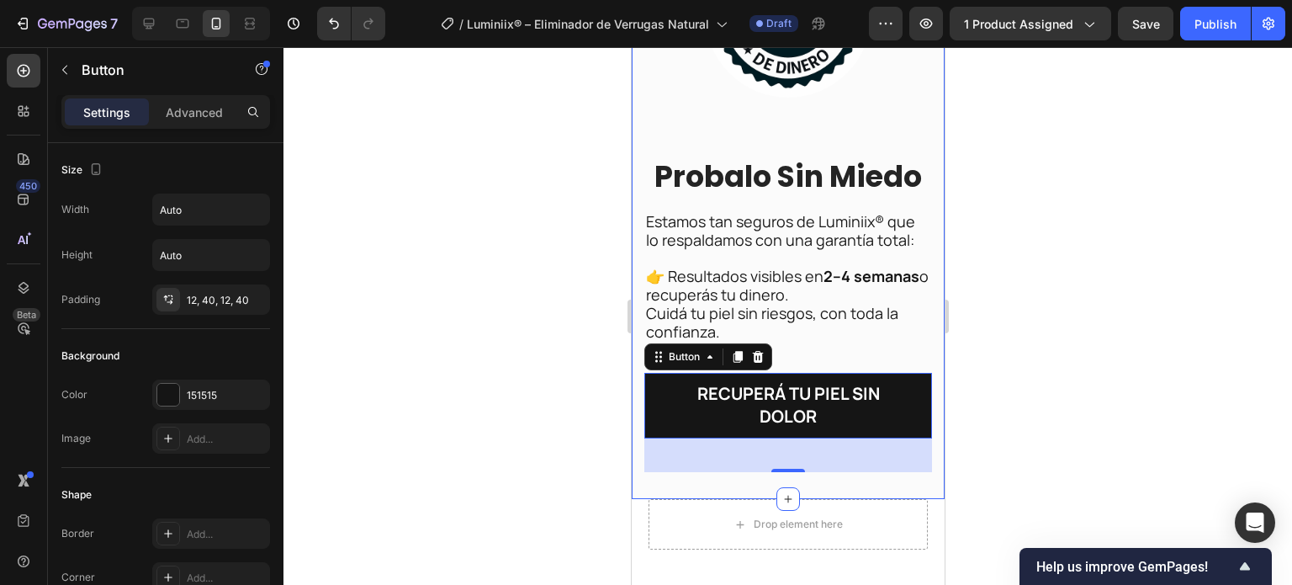
scroll to position [8532, 0]
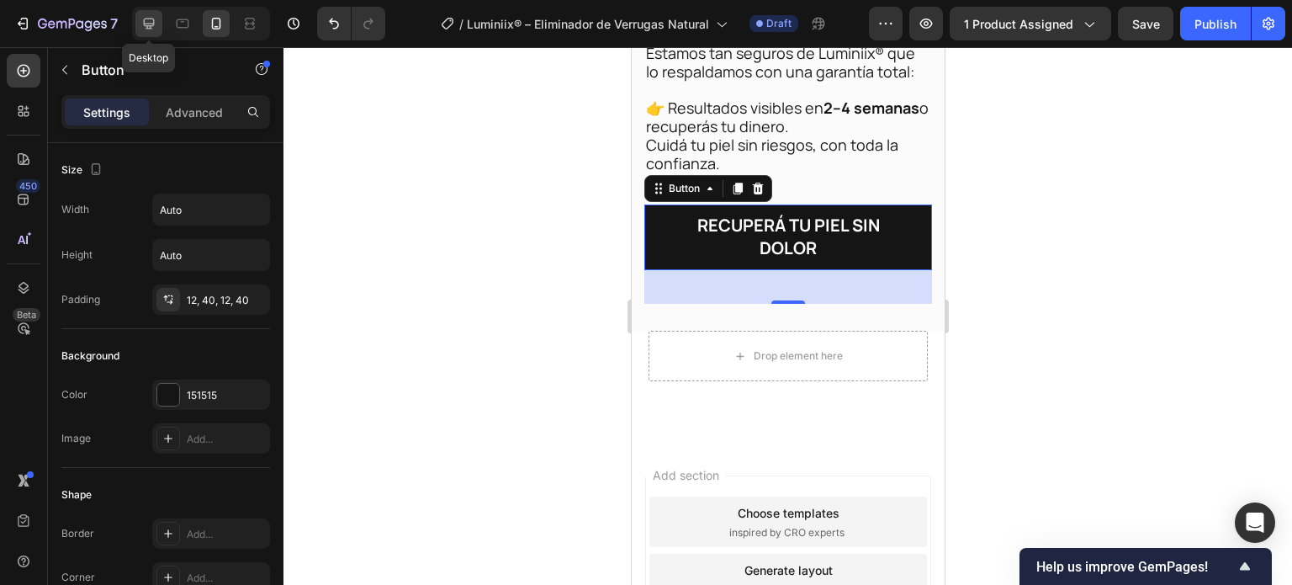
click at [137, 22] on div at bounding box center [148, 23] width 27 height 27
type input "16"
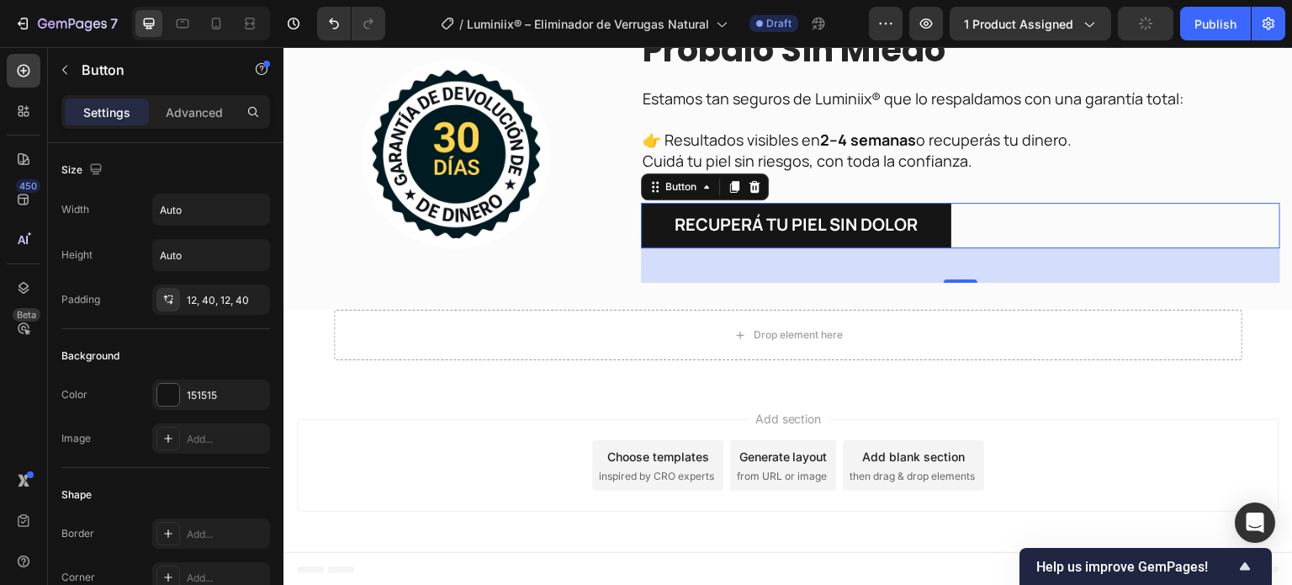
scroll to position [8240, 0]
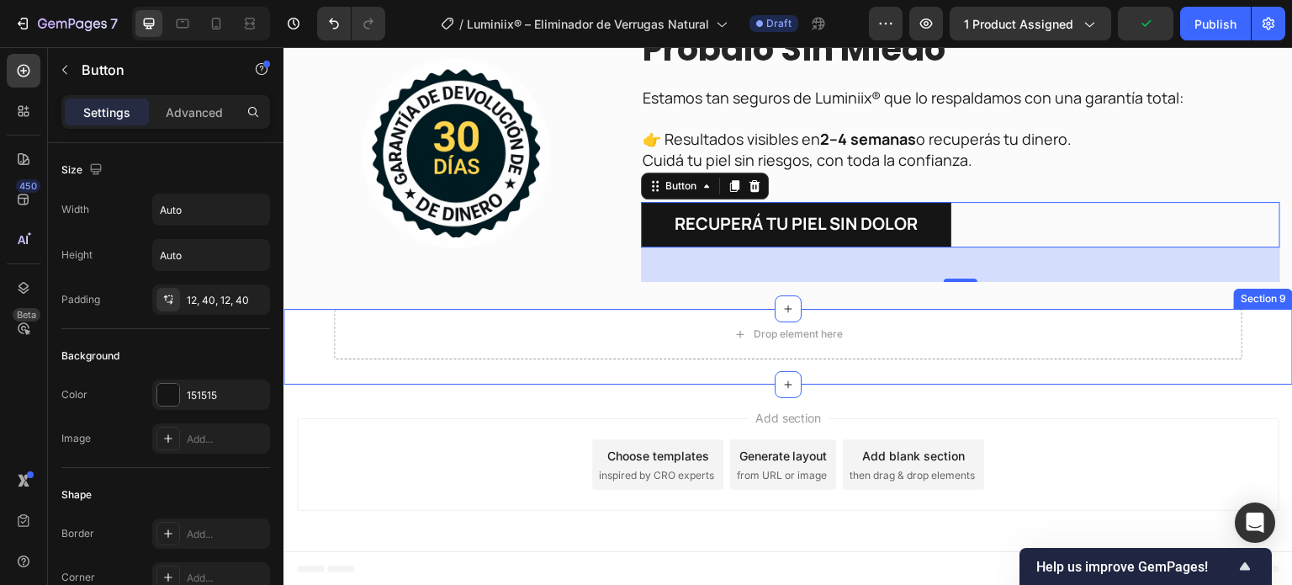
click at [323, 347] on div "Drop element here Row Section 9" at bounding box center [789, 347] width 1010 height 76
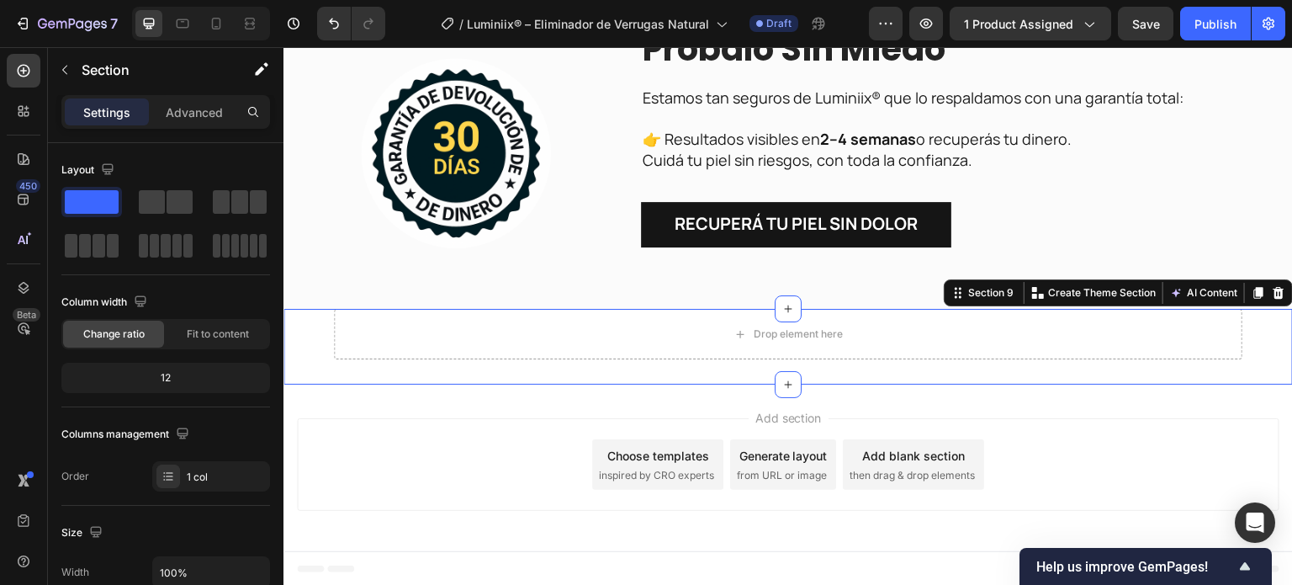
drag, startPoint x: 1258, startPoint y: 283, endPoint x: 1263, endPoint y: 292, distance: 10.5
click at [1269, 285] on div at bounding box center [1279, 293] width 20 height 20
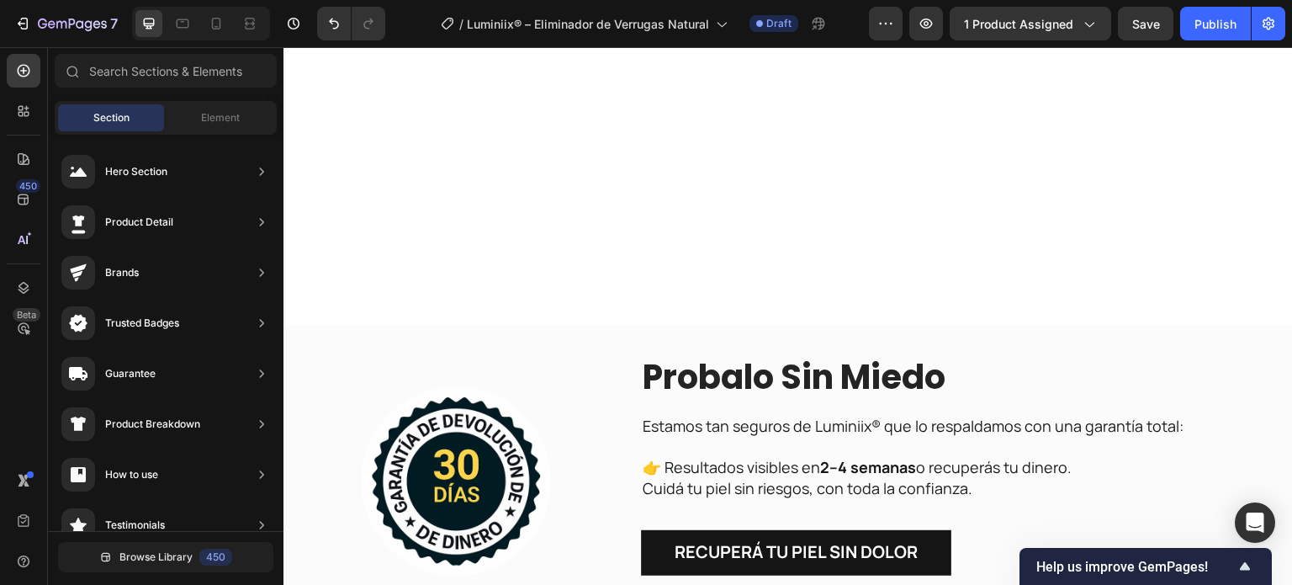
scroll to position [7827, 0]
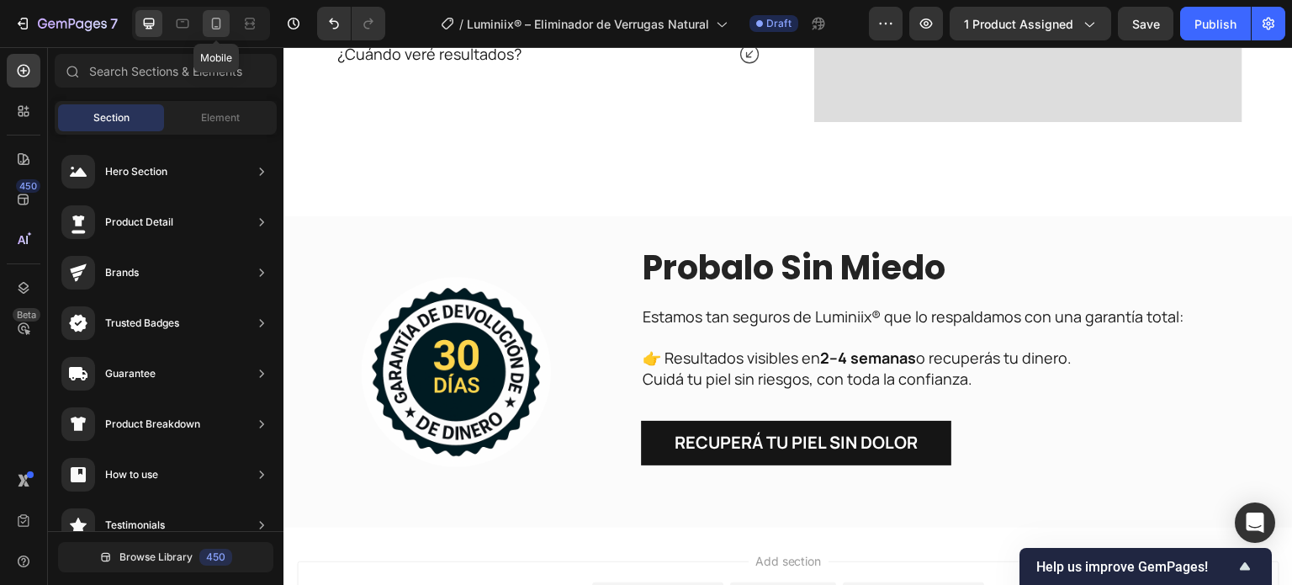
click at [224, 13] on div at bounding box center [216, 23] width 27 height 27
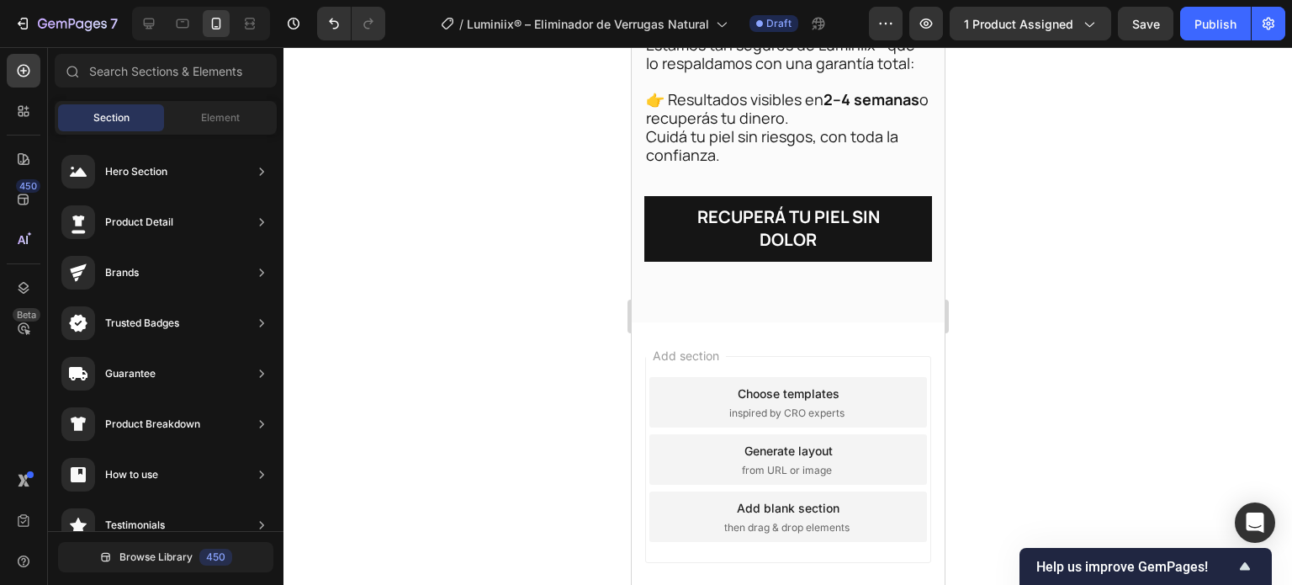
scroll to position [8288, 0]
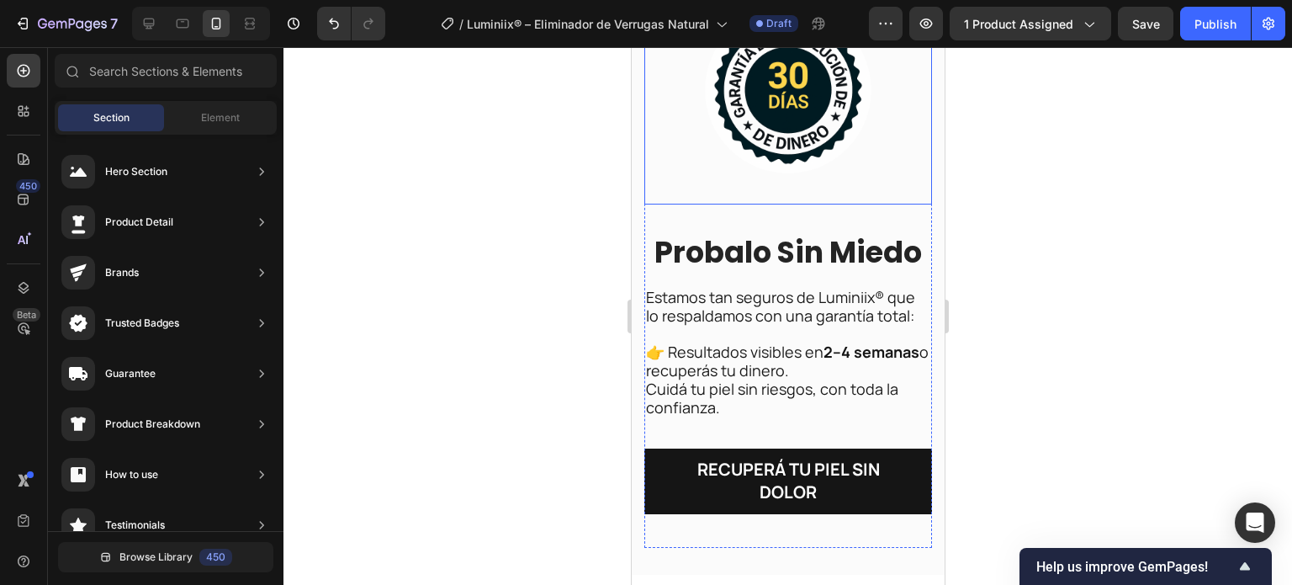
click at [809, 135] on img at bounding box center [787, 90] width 167 height 167
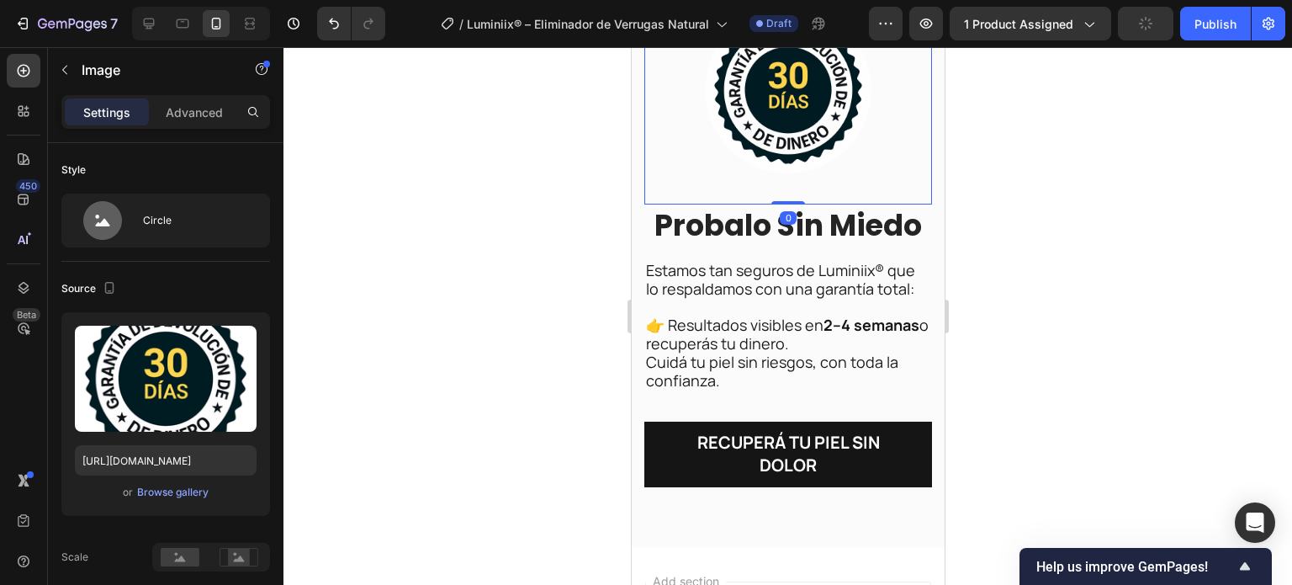
drag, startPoint x: 770, startPoint y: 215, endPoint x: 785, endPoint y: 178, distance: 40.8
click at [785, 178] on div "Image 0" at bounding box center [788, 90] width 288 height 229
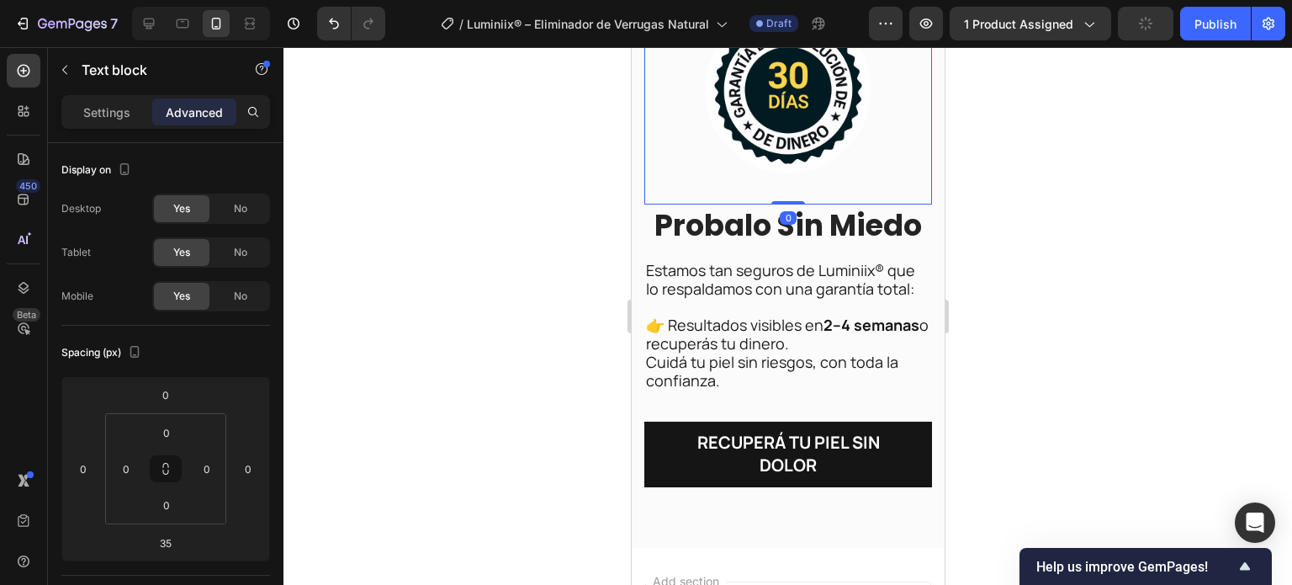
click at [780, 299] on p "👉 Resultados visibles en 2–4 semanas o recuperás tu dinero. Cuidá tu piel sin r…" at bounding box center [787, 345] width 284 height 92
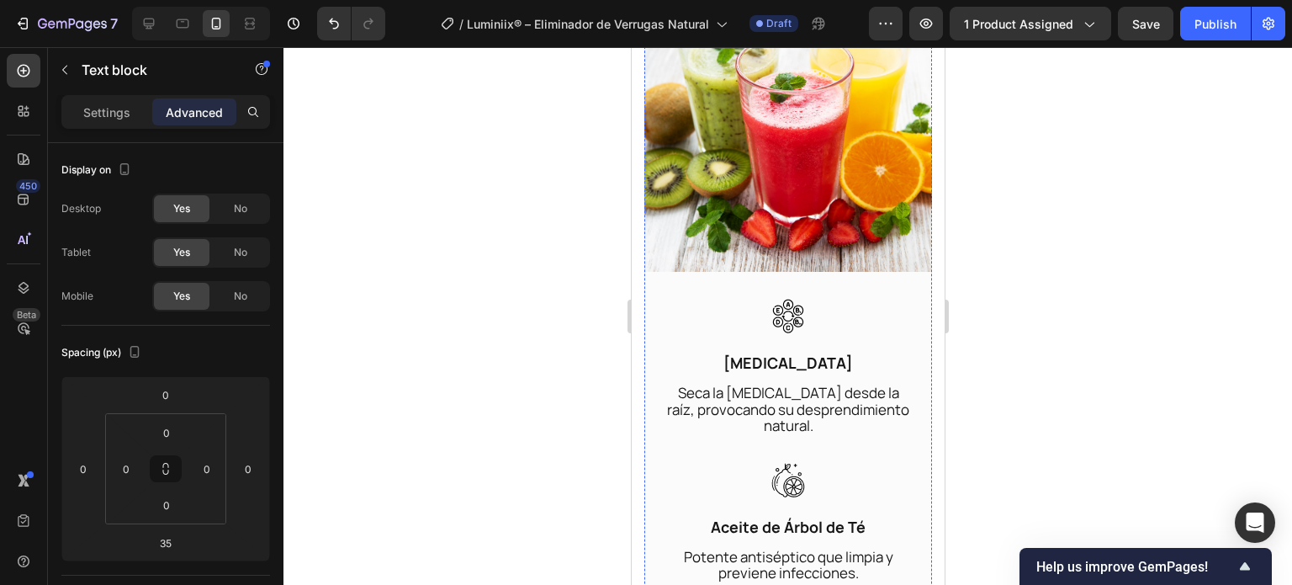
scroll to position [3195, 0]
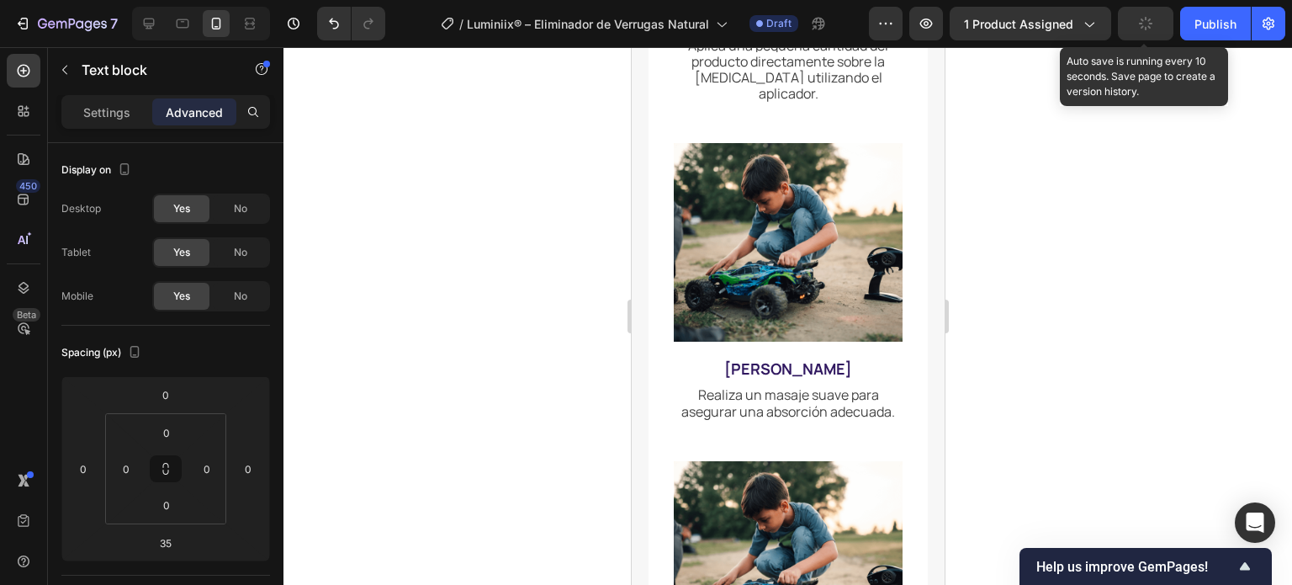
click at [1149, 31] on button "button" at bounding box center [1146, 24] width 56 height 34
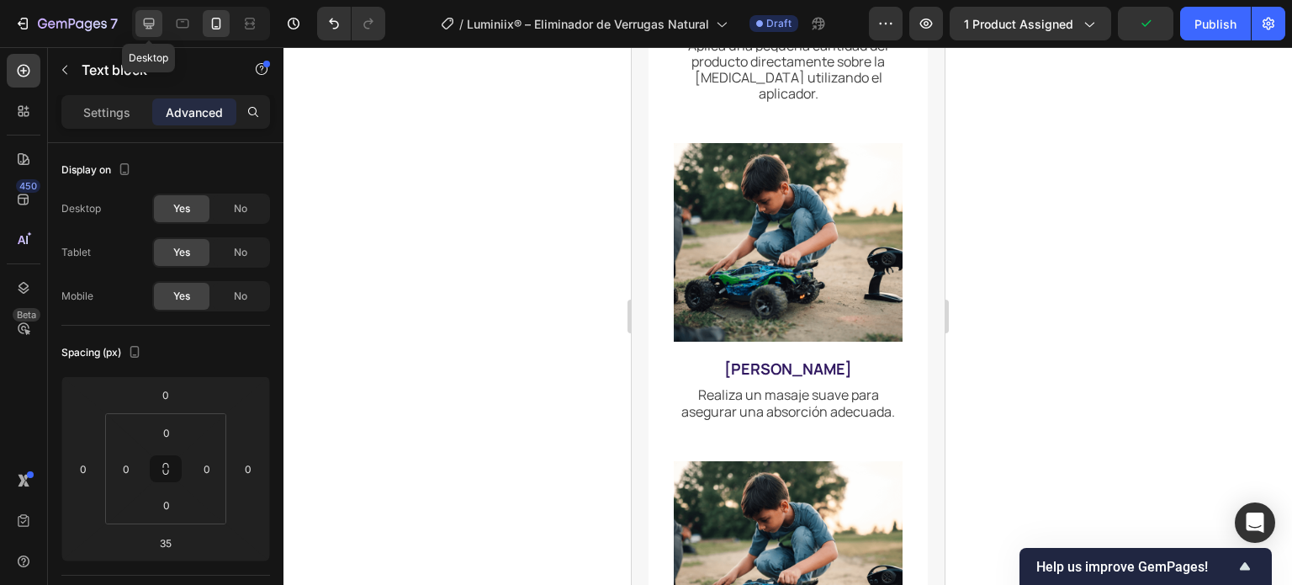
click at [151, 28] on icon at bounding box center [148, 23] width 17 height 17
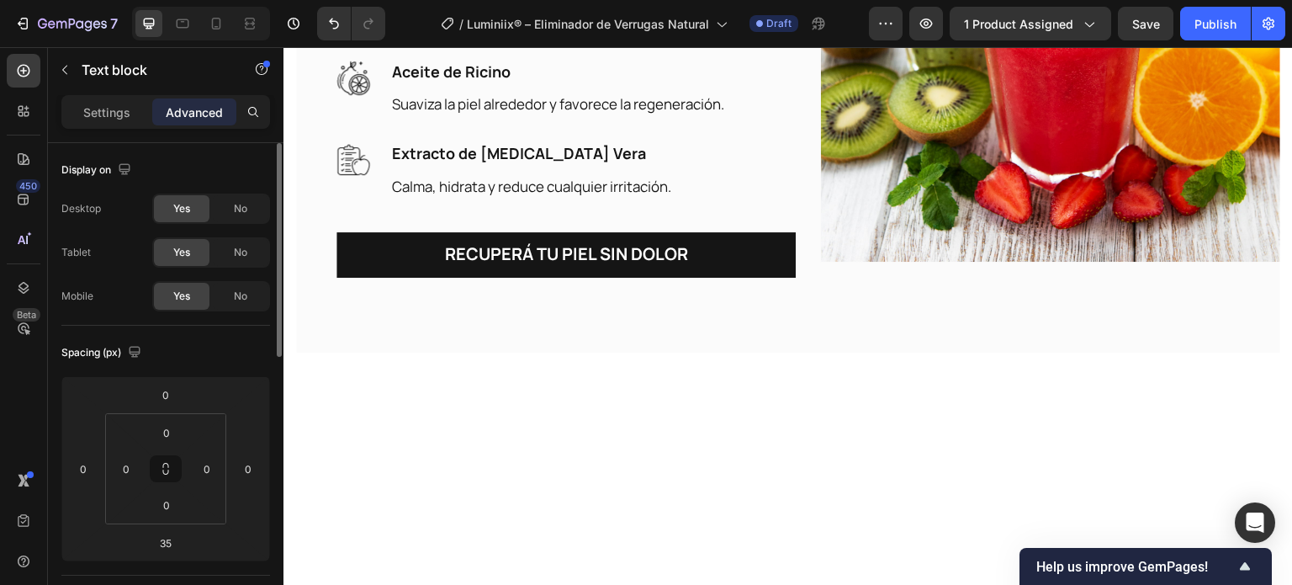
click at [225, 171] on div "Display on" at bounding box center [165, 169] width 209 height 27
drag, startPoint x: 559, startPoint y: 224, endPoint x: 286, endPoint y: 124, distance: 291.2
drag, startPoint x: 273, startPoint y: 157, endPoint x: 273, endPoint y: 146, distance: 11.8
click at [273, 146] on div at bounding box center [277, 250] width 9 height 214
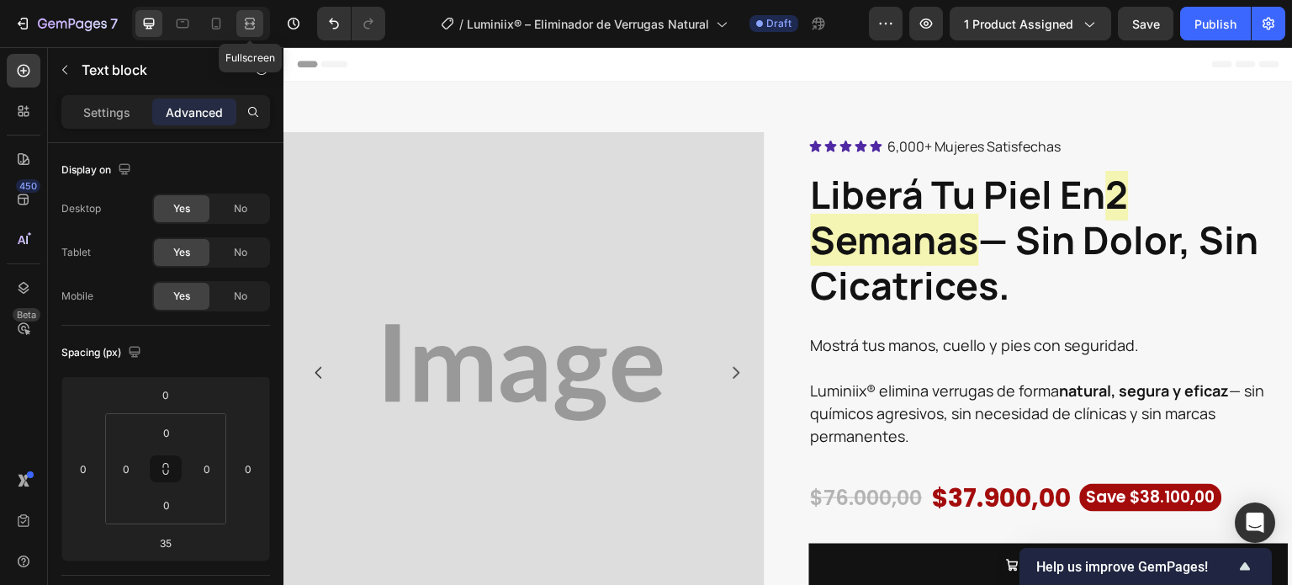
click at [254, 23] on icon at bounding box center [249, 23] width 17 height 17
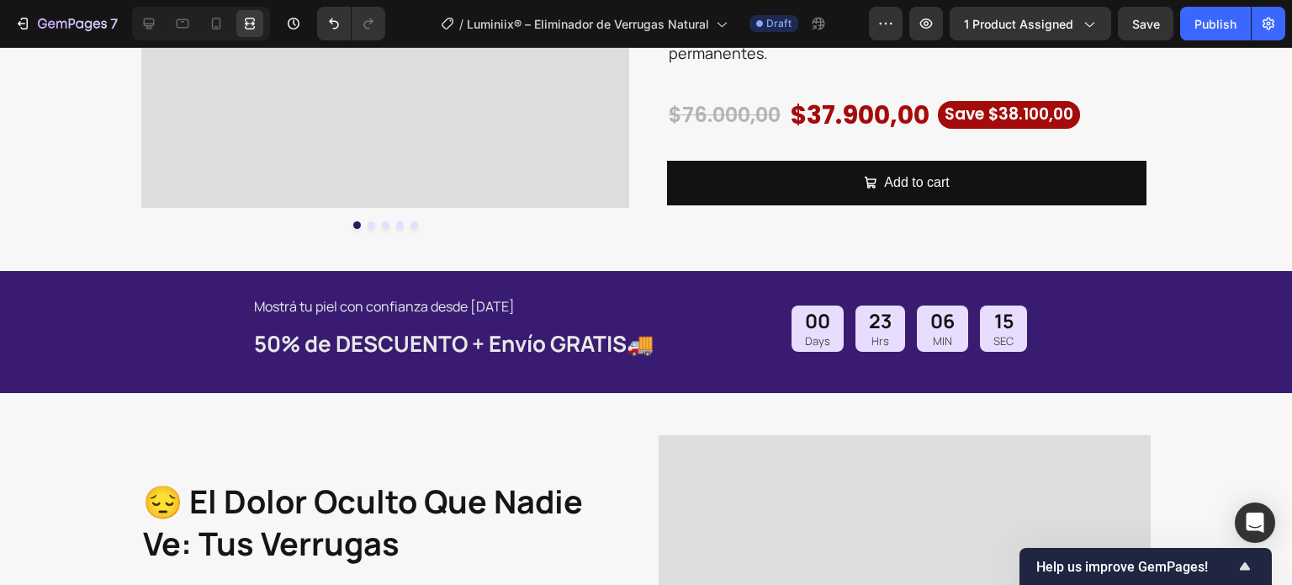
scroll to position [421, 0]
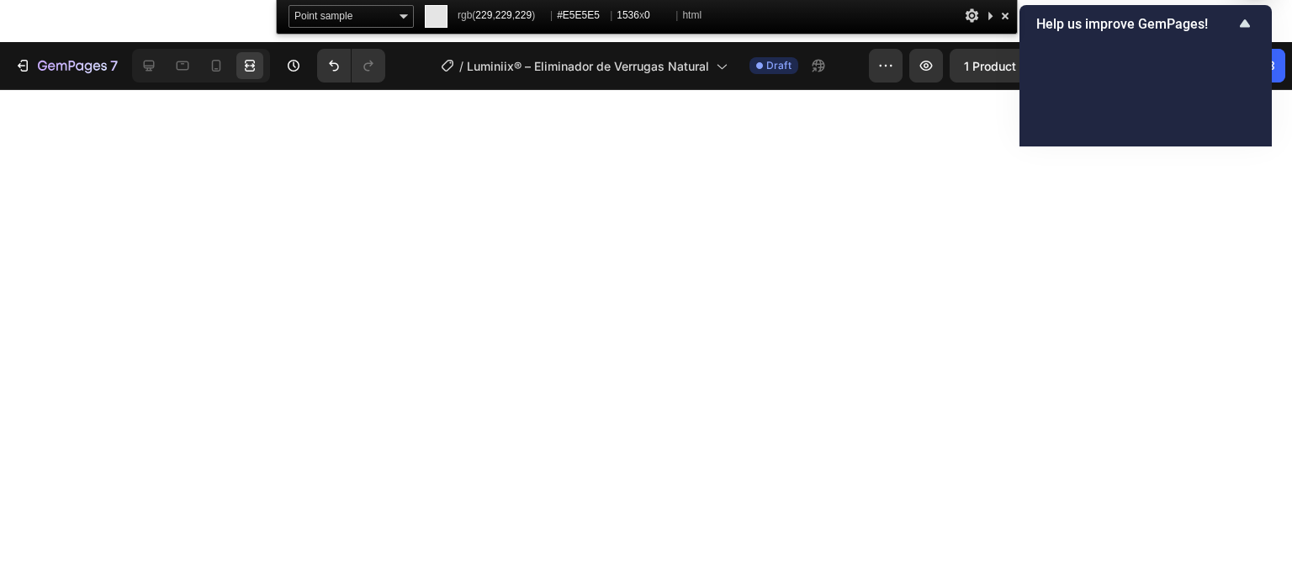
click at [1003, 17] on div at bounding box center [1005, 15] width 17 height 21
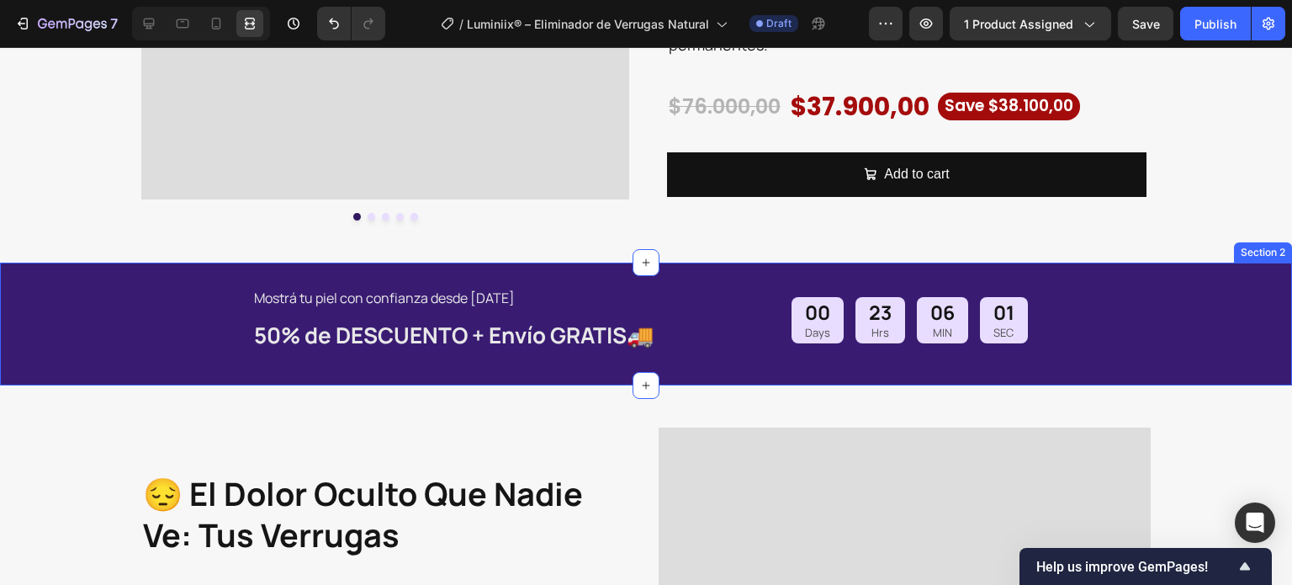
click at [1101, 310] on div "Mostrá tu piel con confianza desde [DATE] Text Block 50% de DESCUENTO + Envío G…" at bounding box center [646, 323] width 1292 height 123
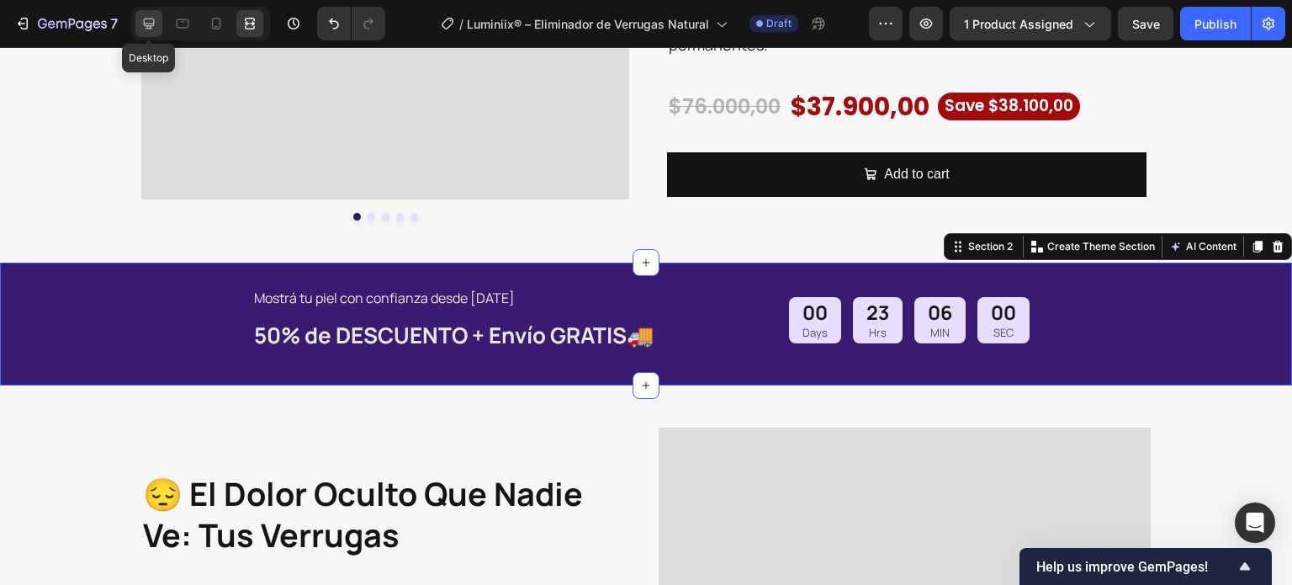
click at [151, 24] on icon at bounding box center [148, 23] width 17 height 17
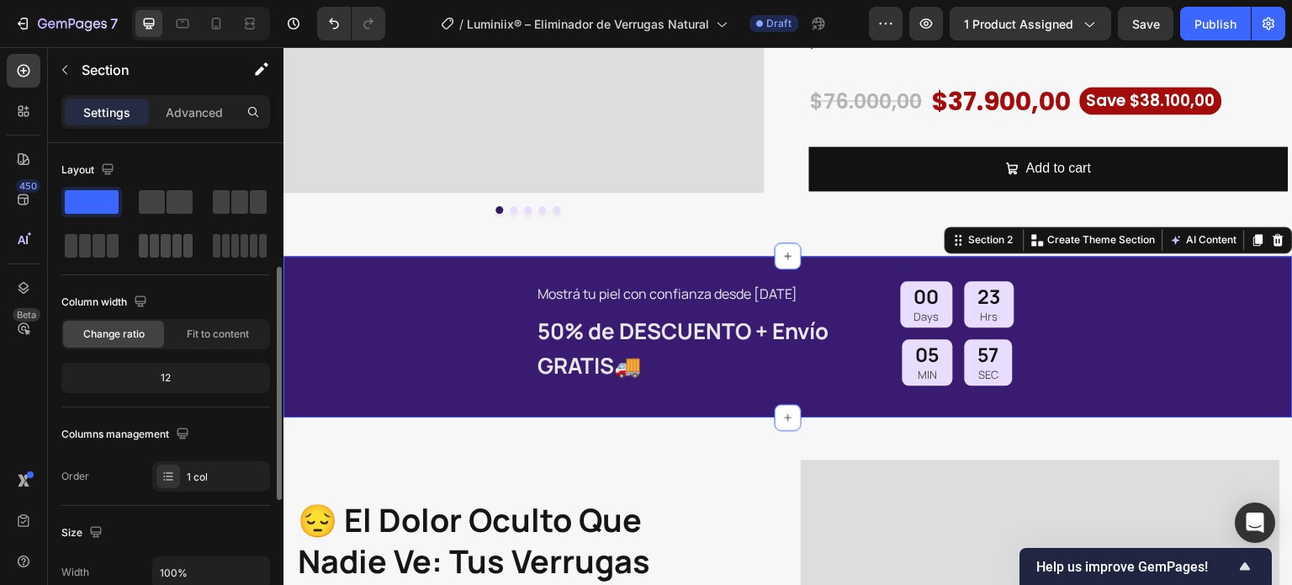
scroll to position [337, 0]
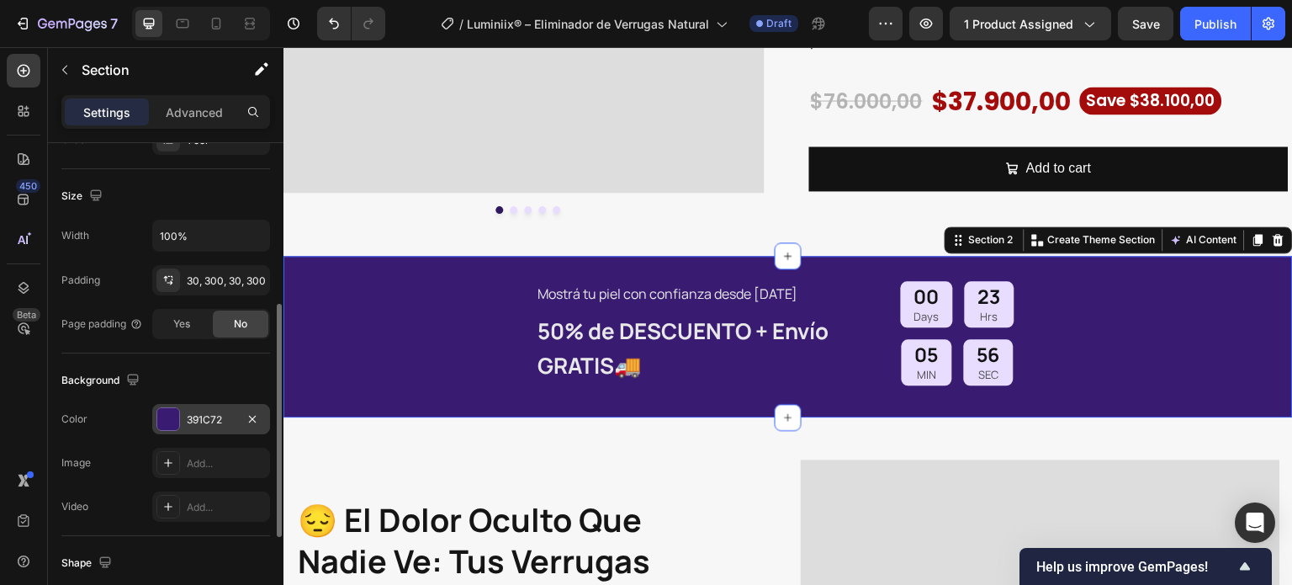
click at [185, 407] on div "391C72" at bounding box center [211, 419] width 118 height 30
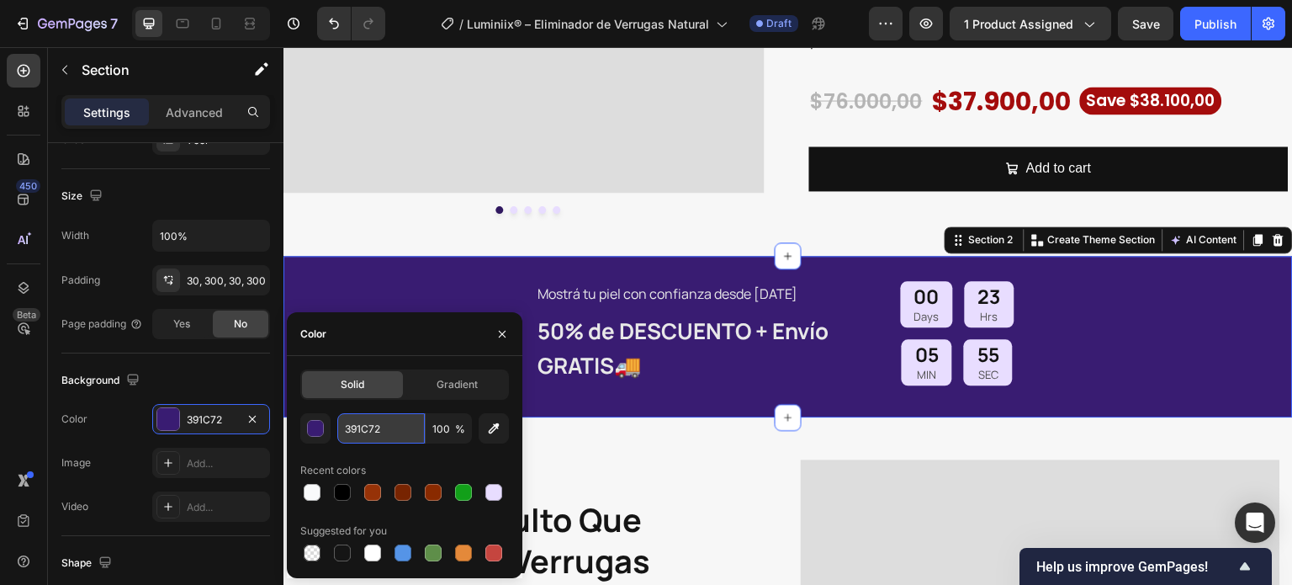
click at [381, 430] on input "391C72" at bounding box center [380, 428] width 87 height 30
